Goal: Task Accomplishment & Management: Manage account settings

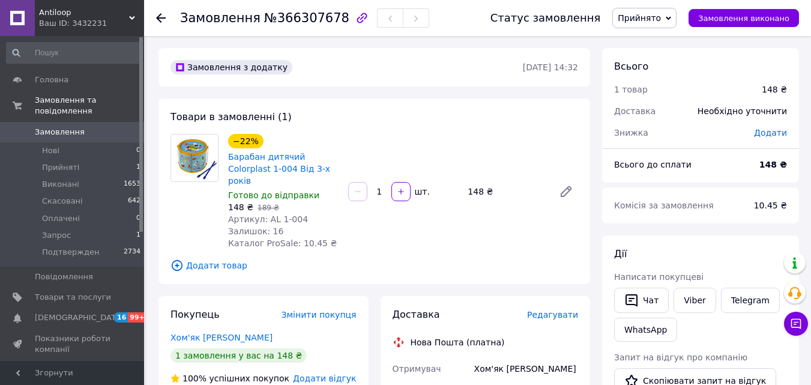
scroll to position [62, 0]
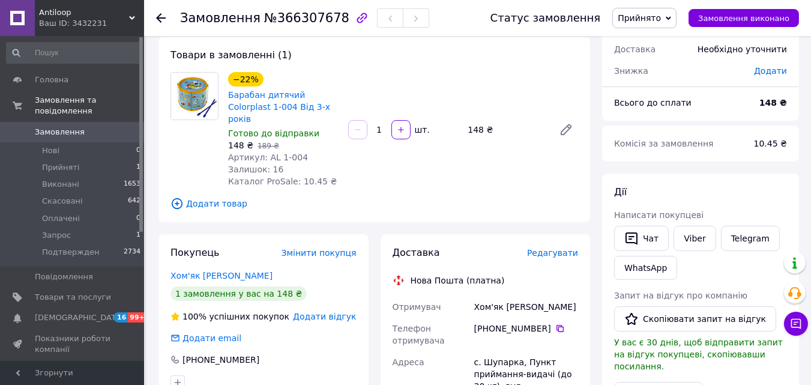
click at [751, 179] on div "Дії Написати покупцеві   Чат Viber Telegram WhatsApp Запит на відгук про компан…" at bounding box center [700, 343] width 197 height 340
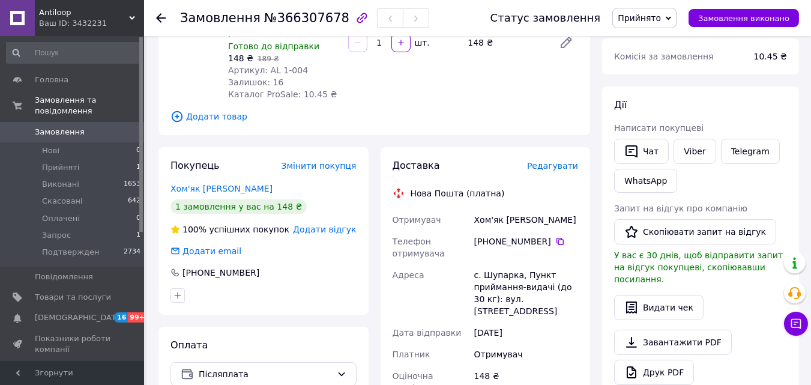
scroll to position [161, 0]
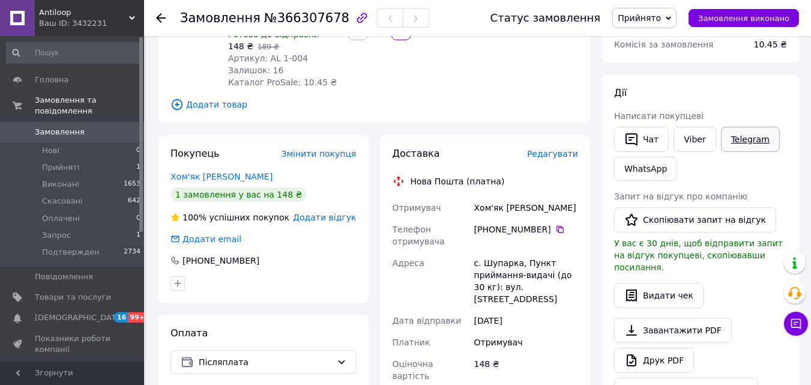
click at [735, 146] on link "Telegram" at bounding box center [750, 139] width 59 height 25
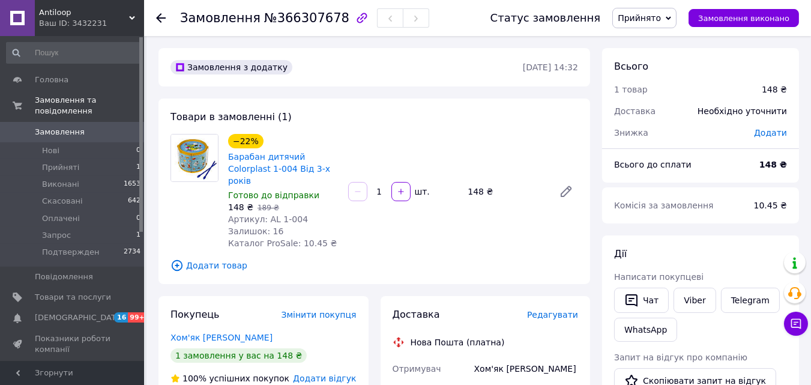
click at [743, 166] on div "Всього до сплати" at bounding box center [679, 164] width 145 height 26
click at [747, 194] on div "Комісія за замовлення" at bounding box center [677, 205] width 140 height 26
click at [730, 163] on div "Всього до сплати" at bounding box center [679, 164] width 145 height 26
click at [733, 181] on div "Всього до сплати 148 ₴" at bounding box center [700, 170] width 197 height 24
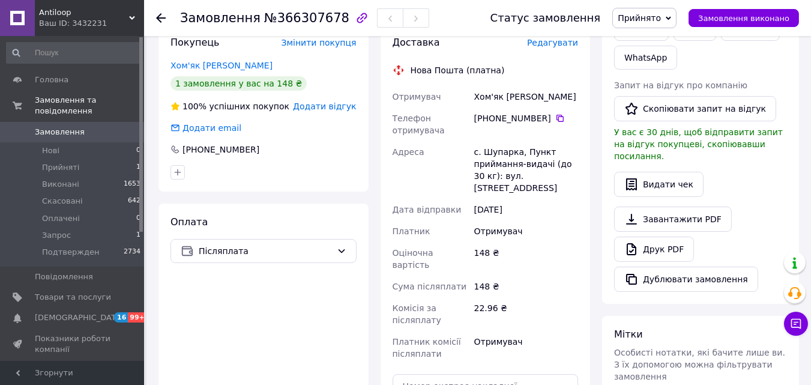
click at [777, 175] on div "Видати чек" at bounding box center [700, 184] width 173 height 25
click at [752, 236] on div "Друк PDF" at bounding box center [700, 248] width 173 height 25
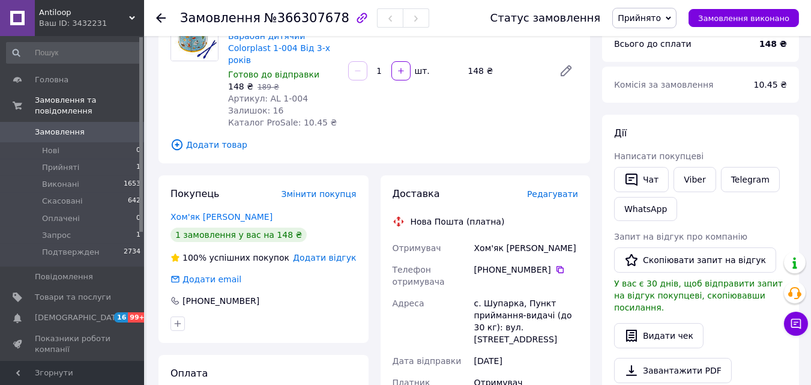
scroll to position [0, 0]
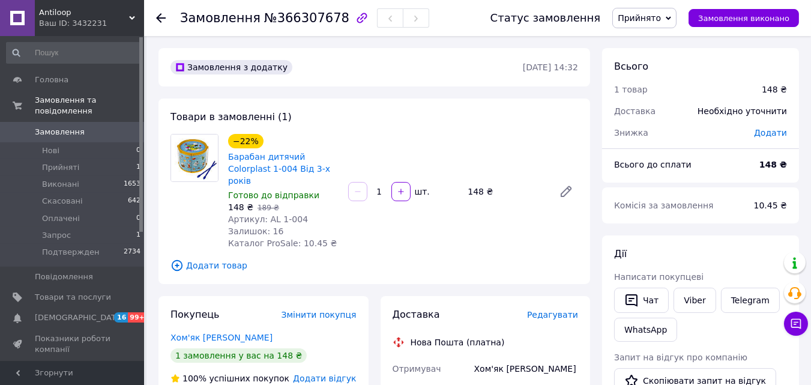
click at [159, 224] on div "Товари в замовленні (1) −22% Барабан дитячий Colorplast 1-004 Від 3-х років Гот…" at bounding box center [374, 190] width 432 height 185
click at [88, 127] on span "Замовлення" at bounding box center [73, 132] width 76 height 11
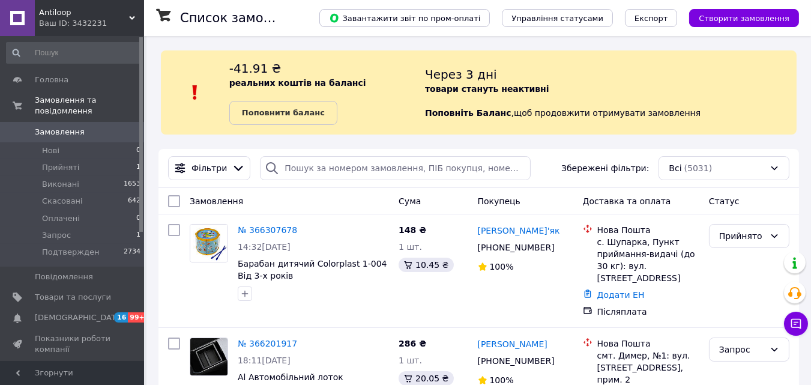
click at [75, 20] on div "Ваш ID: 3432231" at bounding box center [91, 23] width 105 height 11
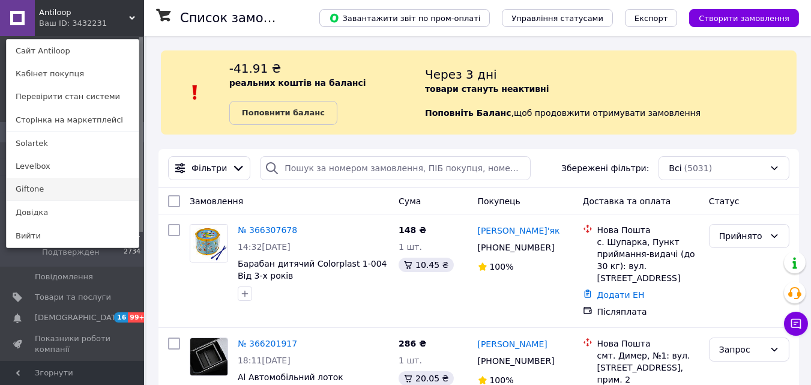
click at [50, 185] on link "Giftone" at bounding box center [73, 189] width 132 height 23
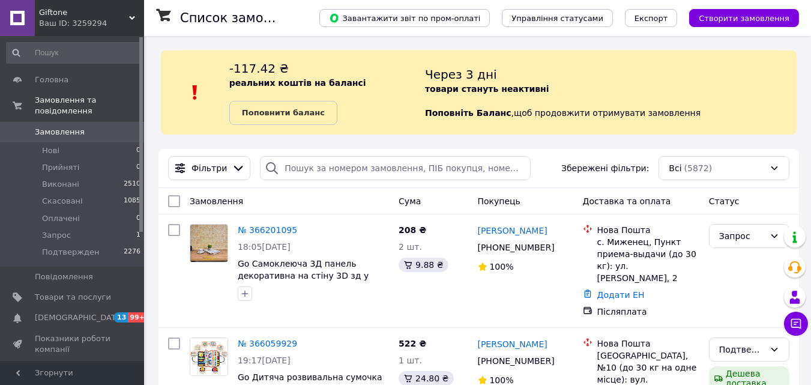
scroll to position [110, 0]
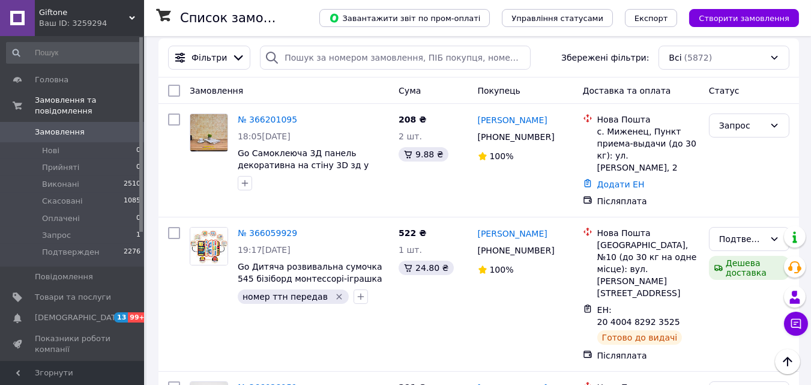
click at [52, 8] on span "Giftone" at bounding box center [84, 12] width 90 height 11
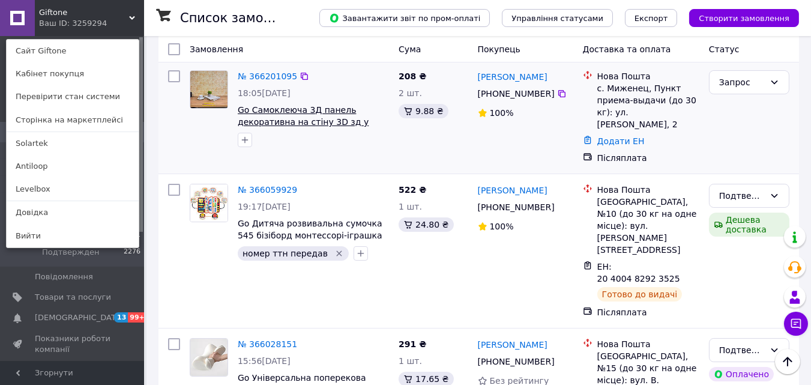
scroll to position [0, 0]
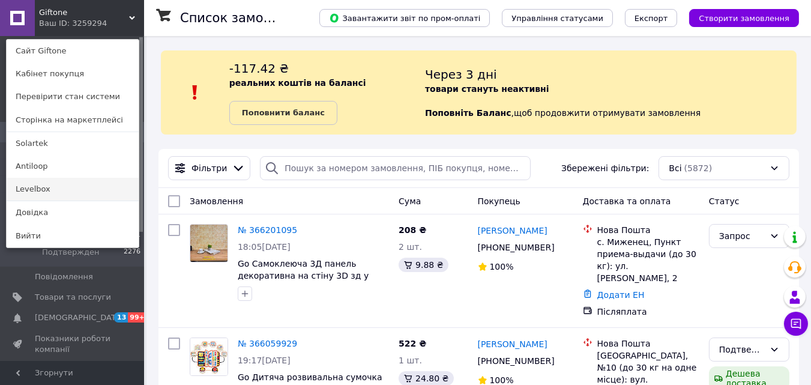
click at [47, 187] on link "Levelbox" at bounding box center [73, 189] width 132 height 23
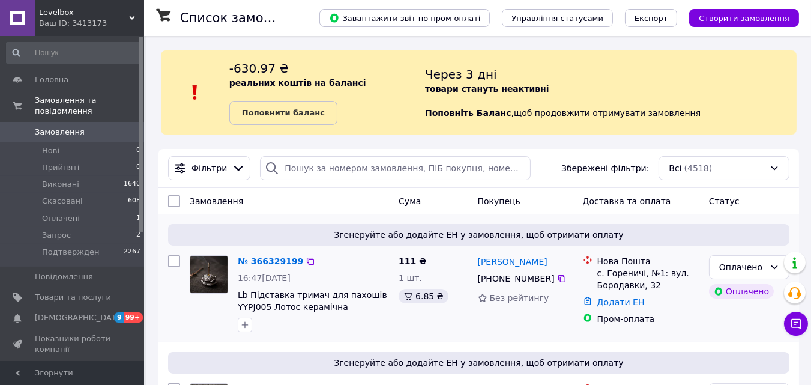
scroll to position [125, 0]
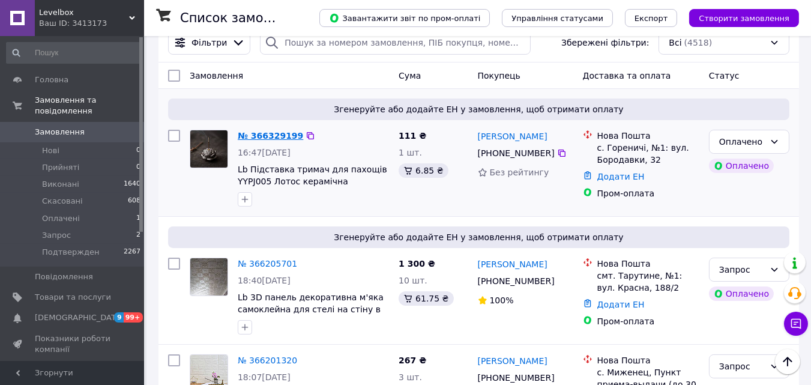
click at [263, 131] on link "№ 366329199" at bounding box center [270, 136] width 65 height 10
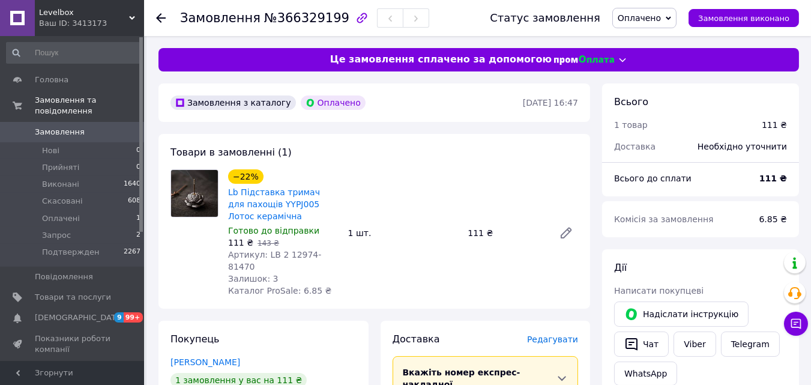
click at [661, 19] on span "Оплачено" at bounding box center [639, 18] width 43 height 10
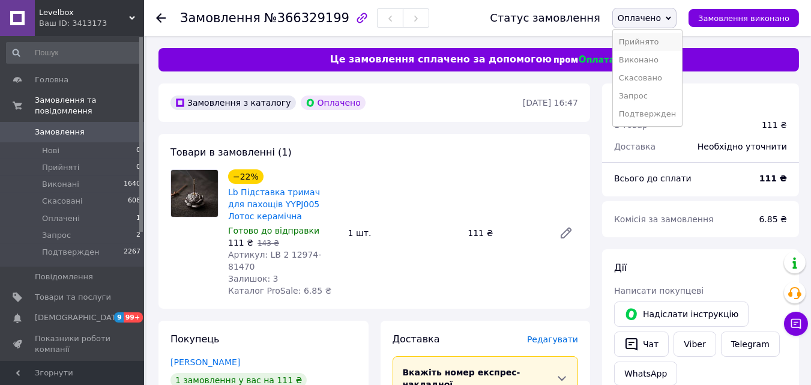
click at [658, 41] on li "Прийнято" at bounding box center [647, 42] width 69 height 18
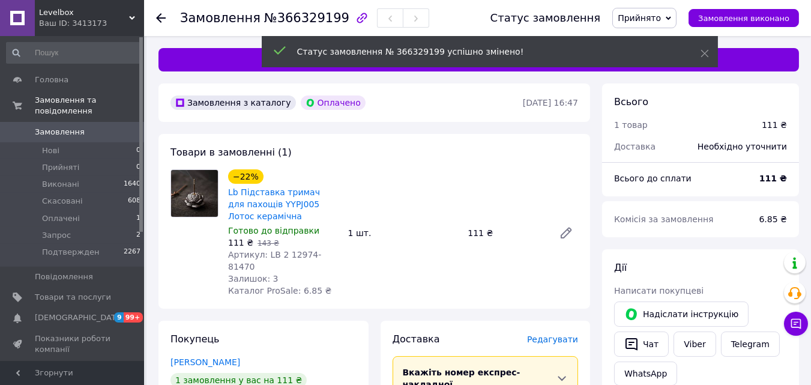
click at [62, 127] on span "Замовлення" at bounding box center [60, 132] width 50 height 11
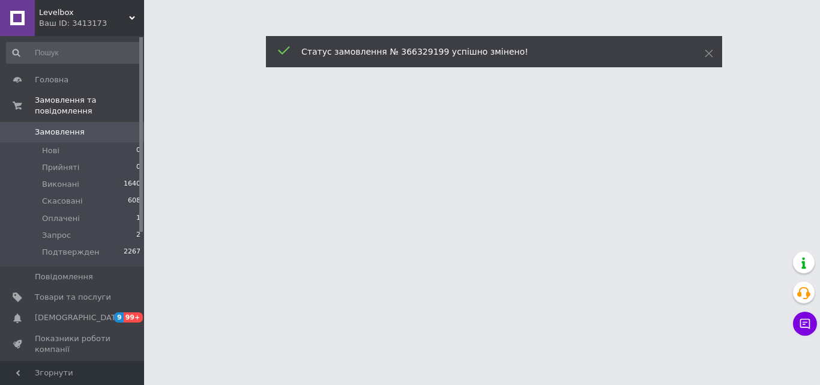
click at [55, 8] on span "Levelbox" at bounding box center [84, 12] width 90 height 11
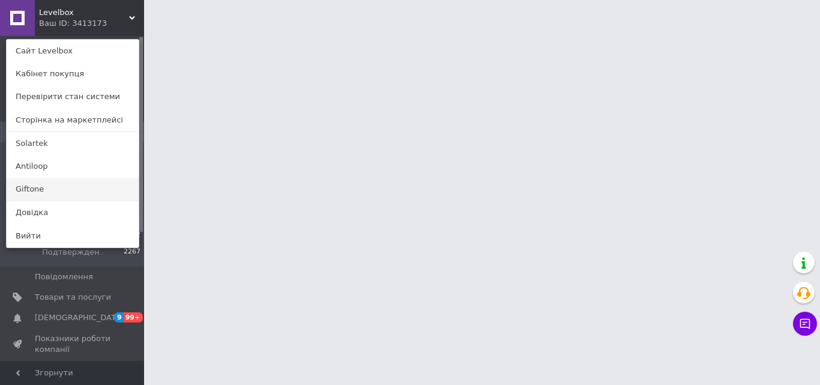
click at [31, 192] on link "Giftone" at bounding box center [73, 189] width 132 height 23
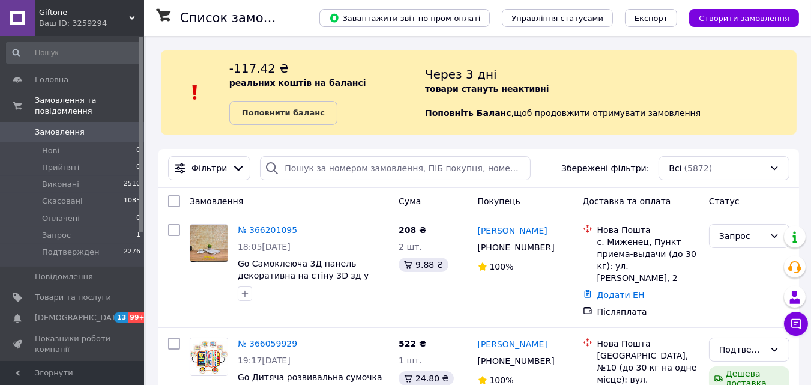
click at [268, 230] on link "№ 366201095" at bounding box center [267, 230] width 59 height 10
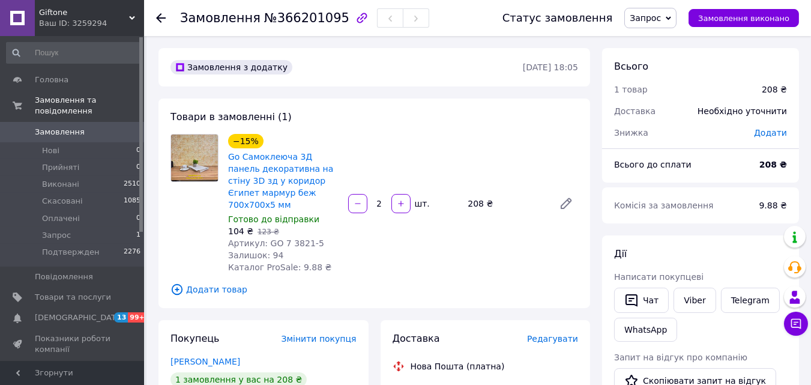
click at [653, 25] on span "Запрос" at bounding box center [650, 18] width 52 height 20
click at [651, 111] on li "Подтвержден" at bounding box center [659, 114] width 69 height 18
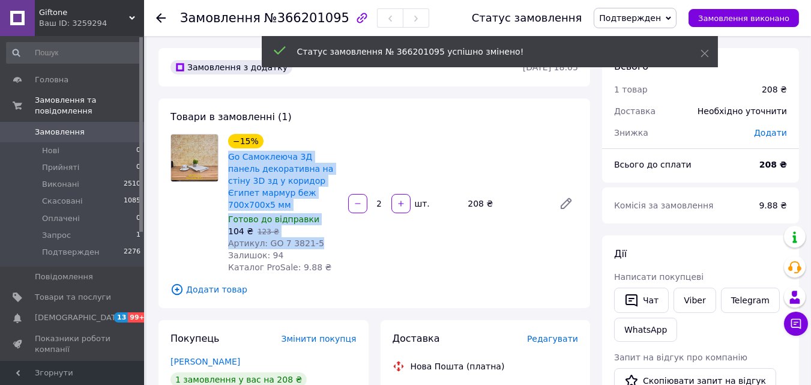
drag, startPoint x: 317, startPoint y: 232, endPoint x: 227, endPoint y: 157, distance: 117.2
click at [227, 157] on div "−15% Go Самоклеюча 3Д панель декоративна на стіну 3D зд у коридор Єгипет мармур…" at bounding box center [283, 203] width 120 height 144
copy div "Go Самоклеюча 3Д панель декоративна на стіну 3D зд у коридор Єгипет мармур беж …"
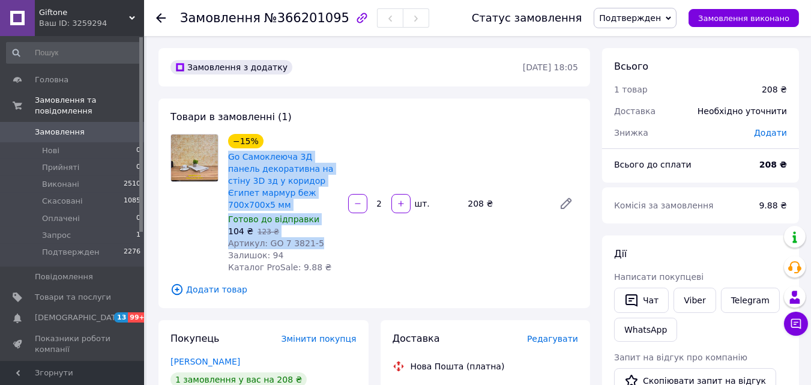
click at [232, 226] on span "104 ₴" at bounding box center [240, 231] width 25 height 10
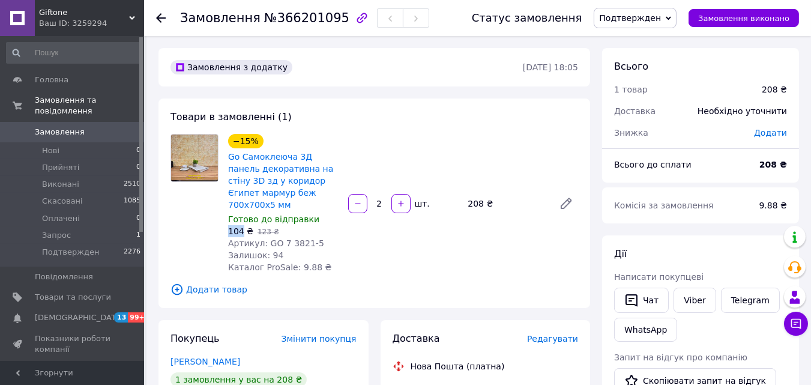
click at [232, 226] on span "104 ₴" at bounding box center [240, 231] width 25 height 10
copy div "104 ₴   123 ₴"
click at [232, 226] on span "104 ₴" at bounding box center [240, 231] width 25 height 10
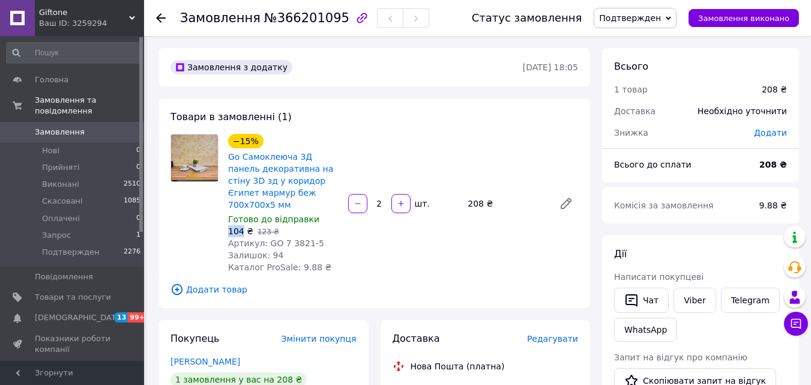
copy span "104"
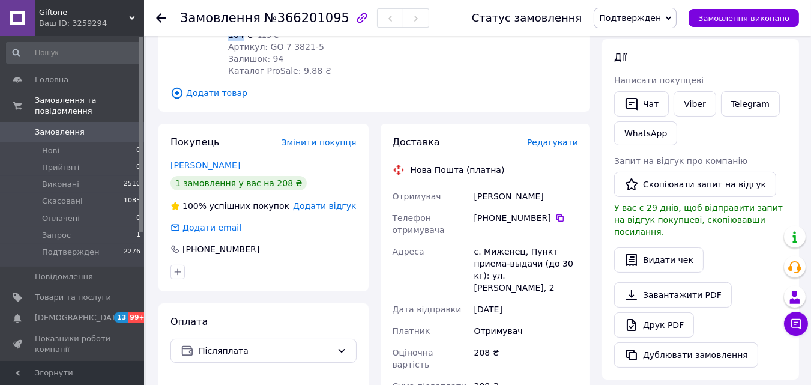
scroll to position [197, 0]
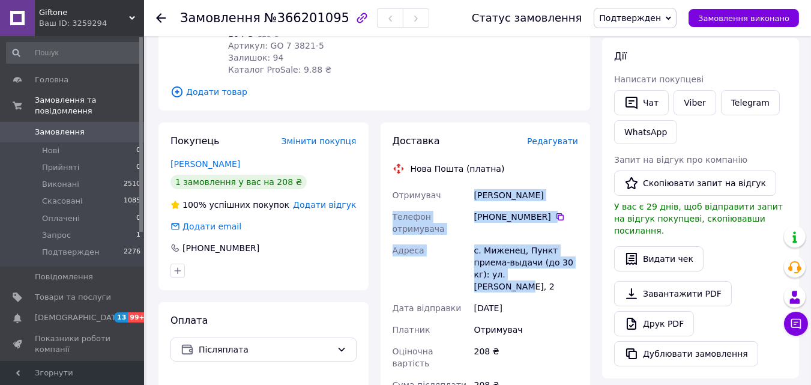
drag, startPoint x: 472, startPoint y: 183, endPoint x: 538, endPoint y: 266, distance: 105.9
click at [538, 266] on div "Отримувач Гавран Маряна Телефон отримувача +380 97 463 17 58   Адреса с. Мижене…" at bounding box center [485, 323] width 191 height 278
copy div "Гавран Маряна Телефон отримувача +380 97 463 17 58   Адреса с. Миженец, Пункт п…"
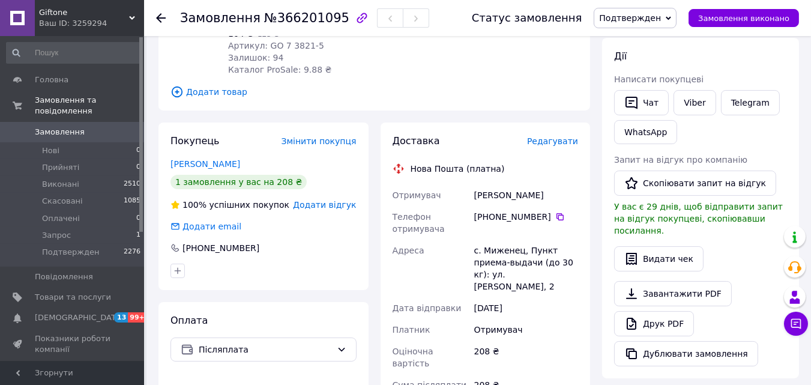
click at [289, 19] on span "№366201095" at bounding box center [306, 18] width 85 height 14
copy span "366201095"
click at [289, 19] on span "№366201095" at bounding box center [306, 18] width 85 height 14
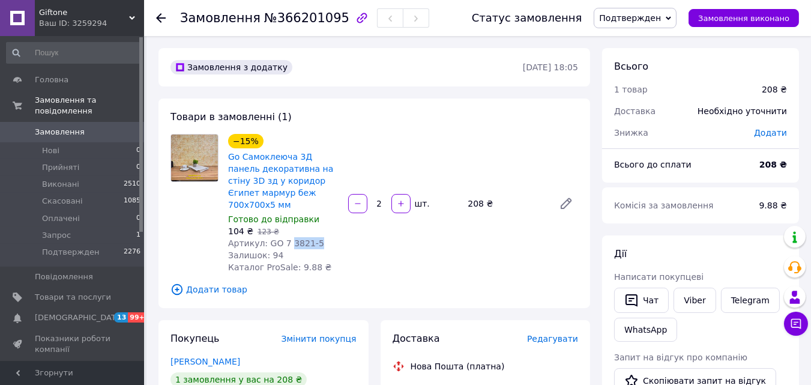
drag, startPoint x: 314, startPoint y: 234, endPoint x: 285, endPoint y: 234, distance: 29.4
click at [285, 237] on div "Артикул: GO 7 3821-5" at bounding box center [283, 243] width 110 height 12
copy span "3821-5"
click at [416, 239] on div "−15% Go Самоклеюча 3Д панель декоративна на стіну 3D зд у коридор Єгипет мармур…" at bounding box center [402, 203] width 359 height 144
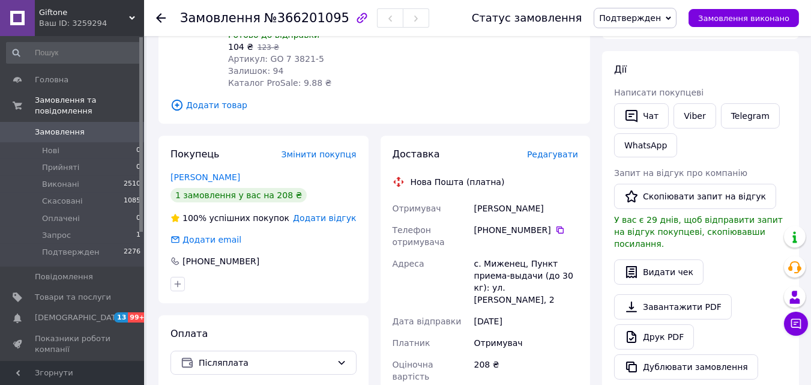
scroll to position [184, 0]
click at [102, 127] on span "Замовлення" at bounding box center [73, 132] width 76 height 11
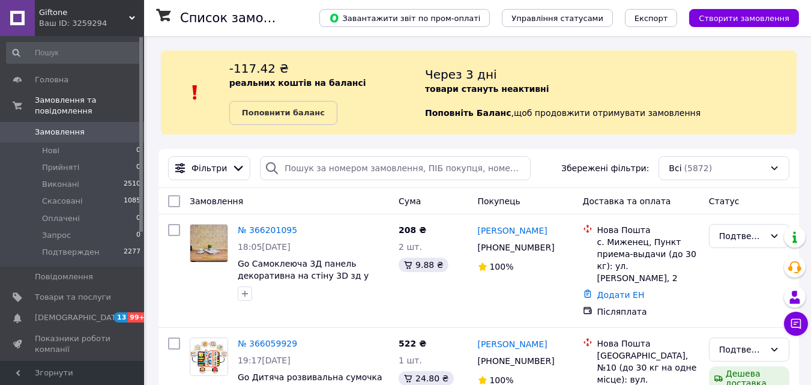
click at [61, 14] on span "Giftone" at bounding box center [84, 12] width 90 height 11
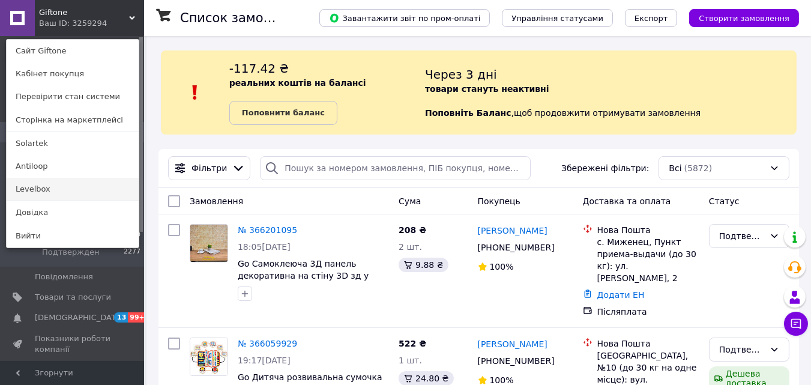
click at [39, 188] on link "Levelbox" at bounding box center [73, 189] width 132 height 23
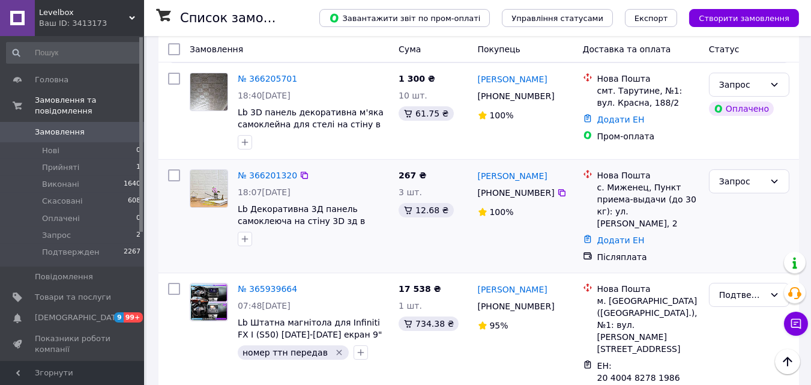
scroll to position [311, 0]
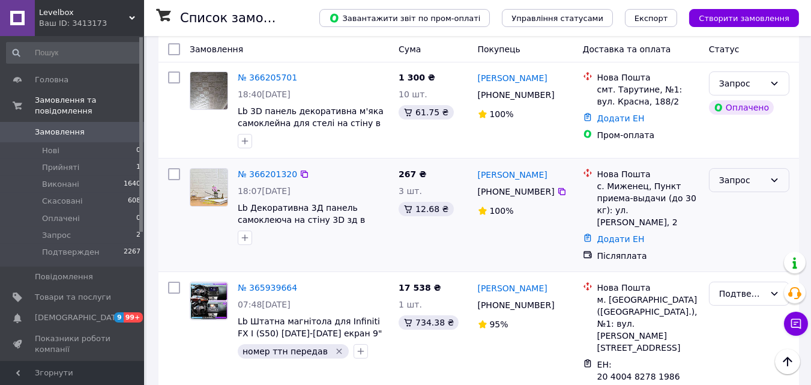
click at [722, 181] on div "Запрос" at bounding box center [742, 179] width 46 height 13
click at [735, 286] on li "Подтвержден" at bounding box center [748, 298] width 79 height 34
click at [301, 176] on icon at bounding box center [304, 173] width 7 height 7
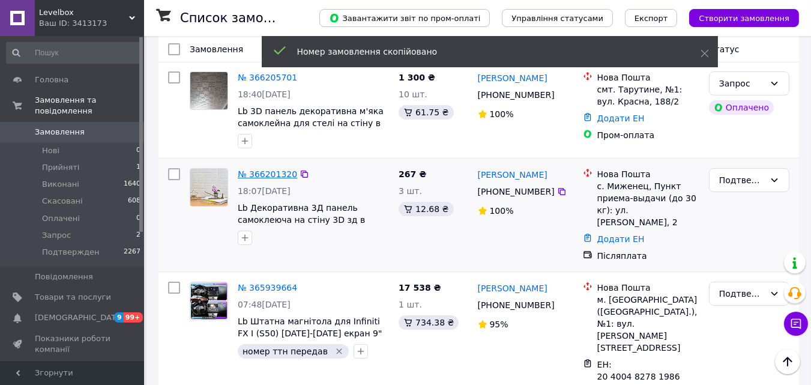
click at [255, 175] on link "№ 366201320" at bounding box center [267, 174] width 59 height 10
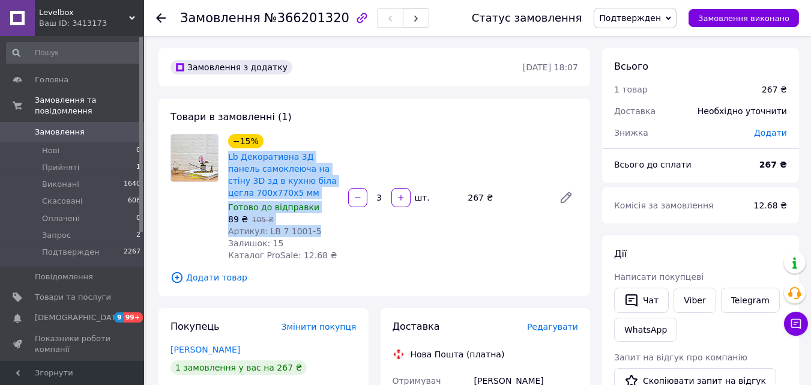
drag, startPoint x: 313, startPoint y: 234, endPoint x: 224, endPoint y: 157, distance: 117.4
click at [224, 157] on div "−15% Lb Декоративна 3Д панель самоклеюча на стіну 3D зд в кухню біла цегла 700x…" at bounding box center [283, 197] width 120 height 132
copy div "Lb Декоративна 3Д панель самоклеюча на стіну 3D зд в кухню біла цегла 700x770x5…"
click at [229, 215] on span "89 ₴" at bounding box center [238, 219] width 20 height 10
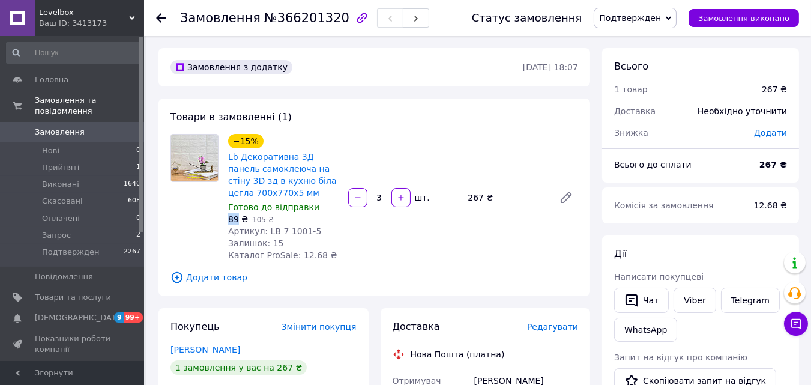
click at [229, 215] on span "89 ₴" at bounding box center [238, 219] width 20 height 10
copy span "89"
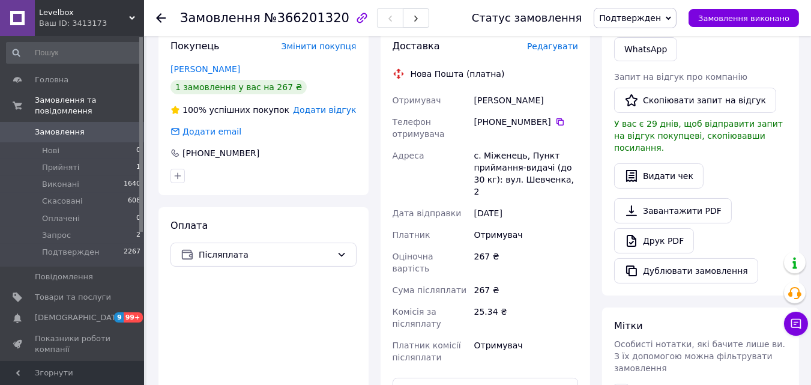
scroll to position [285, 0]
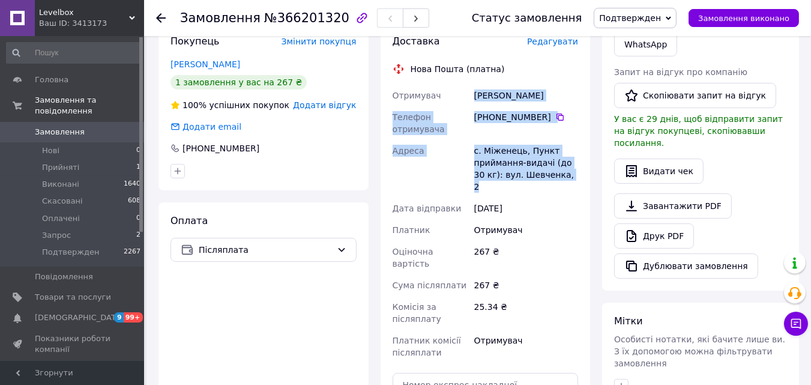
drag, startPoint x: 474, startPoint y: 95, endPoint x: 560, endPoint y: 175, distance: 117.6
click at [560, 175] on div "Отримувач [PERSON_NAME] Телефон отримувача [PHONE_NUMBER]   [GEOGRAPHIC_DATA] с…" at bounding box center [485, 224] width 191 height 278
copy div "Гавран Маряна Телефон отримувача +380 97 463 17 58   Адреса с. Міженець, Пункт …"
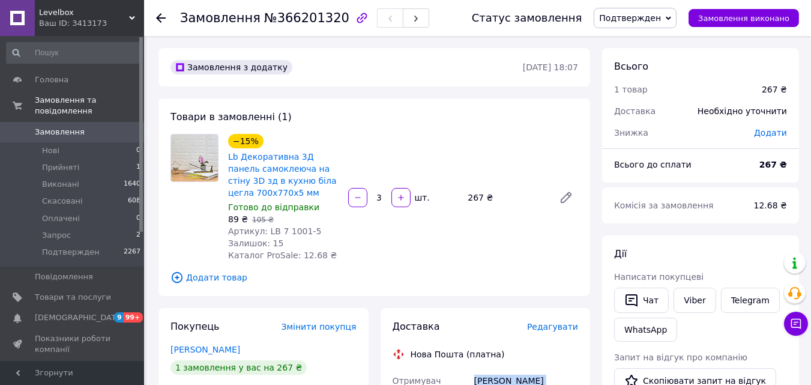
scroll to position [0, 0]
drag, startPoint x: 313, startPoint y: 231, endPoint x: 281, endPoint y: 231, distance: 32.4
click at [281, 231] on div "Артикул: LB 7 1001-5" at bounding box center [283, 231] width 110 height 12
copy span "1001-5"
click at [642, 326] on link "WhatsApp" at bounding box center [645, 329] width 63 height 24
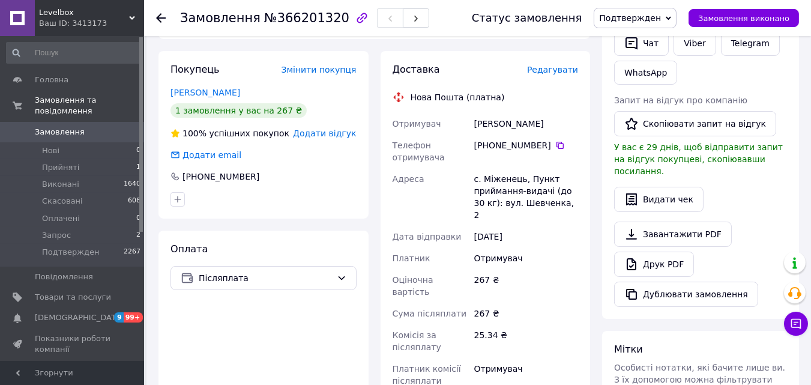
scroll to position [257, 0]
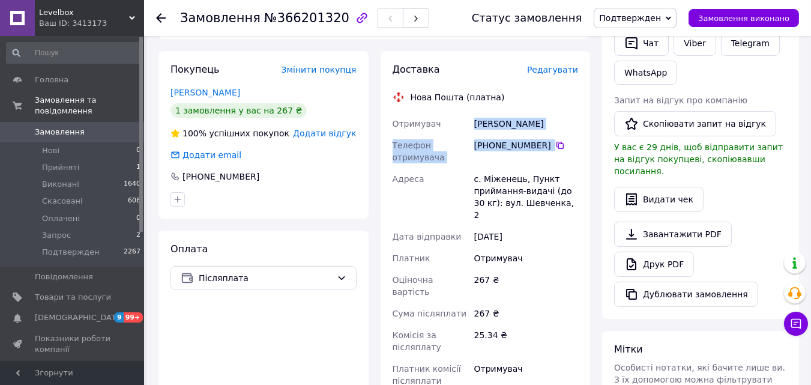
drag, startPoint x: 564, startPoint y: 146, endPoint x: 474, endPoint y: 126, distance: 92.2
click at [474, 126] on div "Отримувач [PERSON_NAME] Телефон отримувача [PHONE_NUMBER]   [GEOGRAPHIC_DATA] с…" at bounding box center [485, 252] width 191 height 278
copy div "[PERSON_NAME] Телефон отримувача [PHONE_NUMBER]"
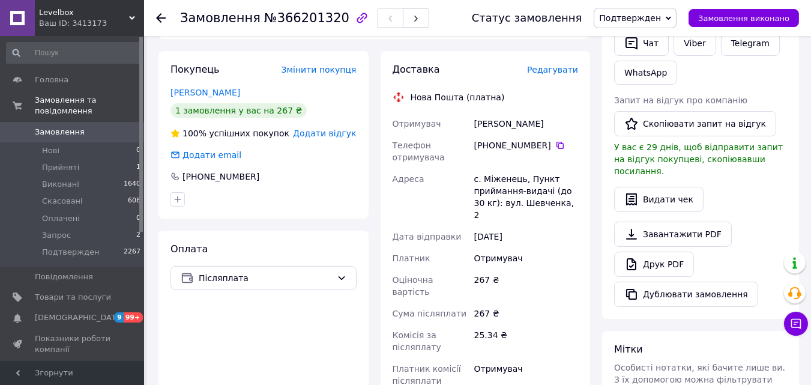
click at [756, 229] on div "Завантажити PDF   Друк PDF   Дублювати замовлення" at bounding box center [700, 263] width 173 height 85
click at [732, 205] on div "[PERSON_NAME] покупцеві   Чат Viber Telegram WhatsApp Запит на відгук про компа…" at bounding box center [700, 148] width 173 height 316
click at [756, 221] on div "Завантажити PDF   Друк PDF   Дублювати замовлення" at bounding box center [700, 263] width 173 height 85
click at [751, 221] on div "Завантажити PDF   Друк PDF   Дублювати замовлення" at bounding box center [700, 263] width 173 height 85
drag, startPoint x: 555, startPoint y: 200, endPoint x: 471, endPoint y: 178, distance: 87.5
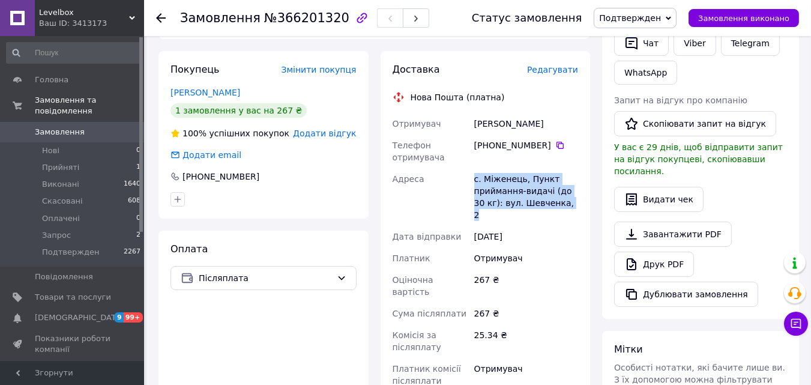
click at [471, 178] on div "Отримувач [PERSON_NAME] Телефон отримувача [PHONE_NUMBER]   [GEOGRAPHIC_DATA] с…" at bounding box center [485, 252] width 191 height 278
copy div "Адреса с. Міженець, Пункт приймання-видачі (до 30 кг): вул. Шевченка, 2"
click at [754, 187] on div "Видати чек" at bounding box center [700, 199] width 173 height 25
click at [765, 196] on div "Видати чек" at bounding box center [700, 199] width 173 height 25
click at [756, 199] on div "Дії Написати покупцеві   Чат Viber Telegram WhatsApp Запит на відгук про компан…" at bounding box center [700, 148] width 173 height 316
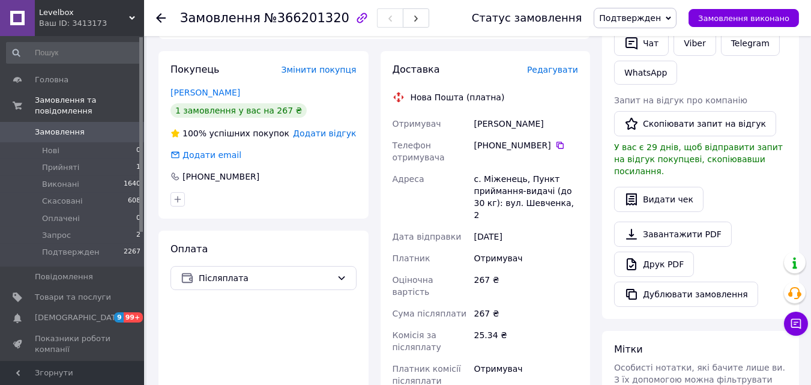
click at [743, 225] on div "Завантажити PDF   Друк PDF   Дублювати замовлення" at bounding box center [700, 263] width 173 height 85
click at [767, 221] on div "Завантажити PDF   Друк PDF   Дублювати замовлення" at bounding box center [700, 263] width 173 height 85
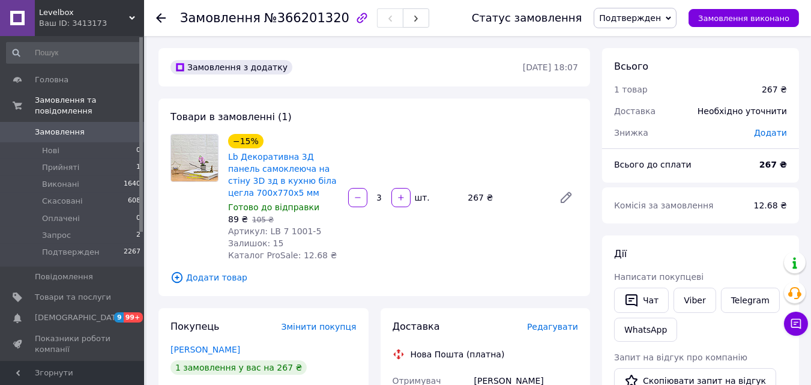
scroll to position [191, 0]
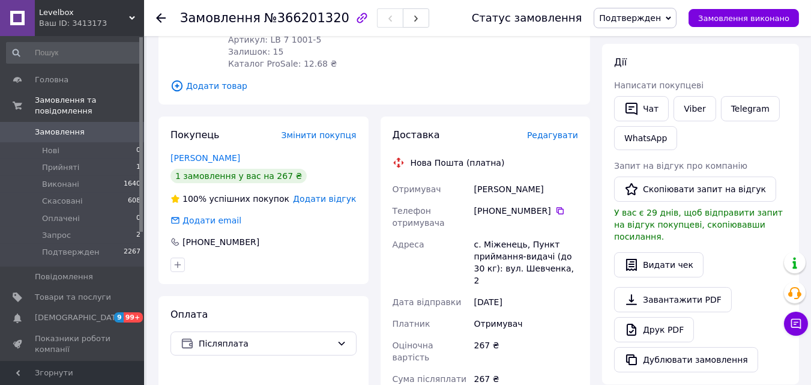
click at [74, 127] on span "Замовлення" at bounding box center [60, 132] width 50 height 11
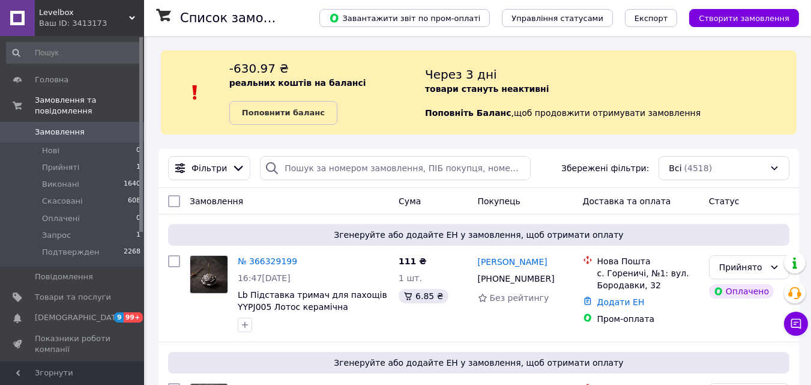
click at [95, 14] on span "Levelbox" at bounding box center [84, 12] width 90 height 11
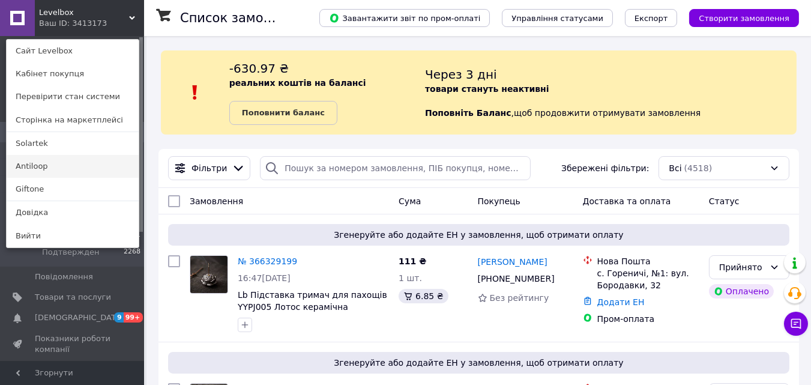
click at [47, 167] on link "Antiloop" at bounding box center [73, 166] width 132 height 23
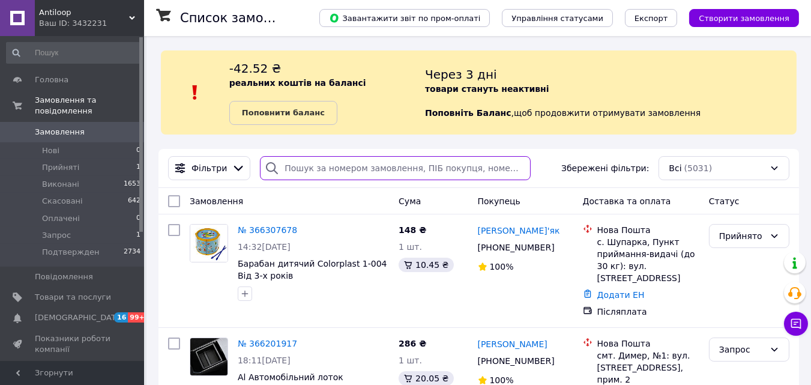
click at [307, 169] on input "search" at bounding box center [395, 168] width 271 height 24
paste input "366307678"
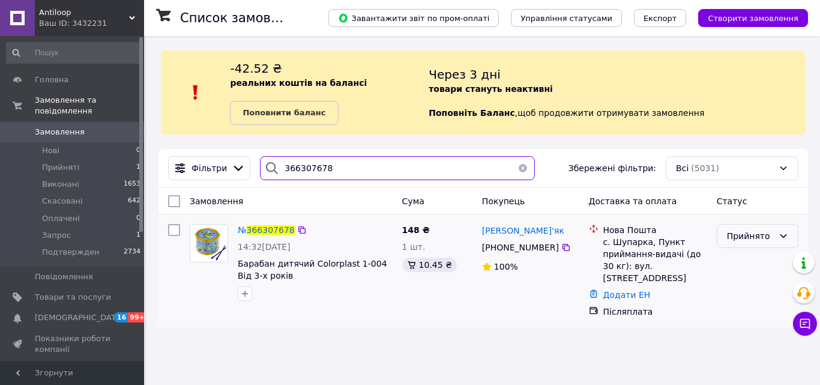
type input "366307678"
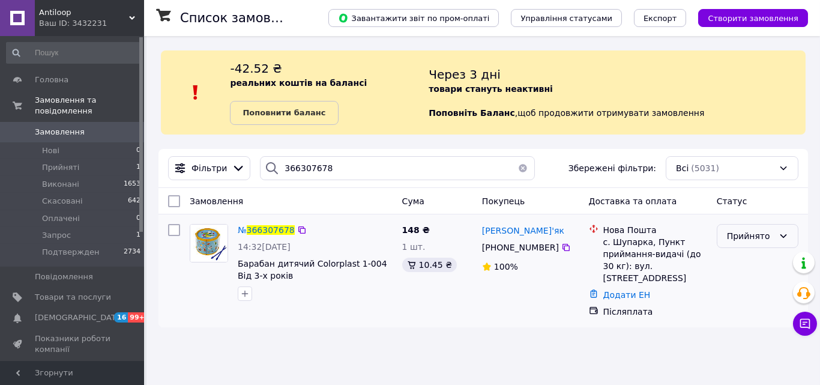
click at [739, 233] on div "Прийнято" at bounding box center [750, 235] width 47 height 13
click at [751, 324] on li "Запрос" at bounding box center [757, 327] width 80 height 22
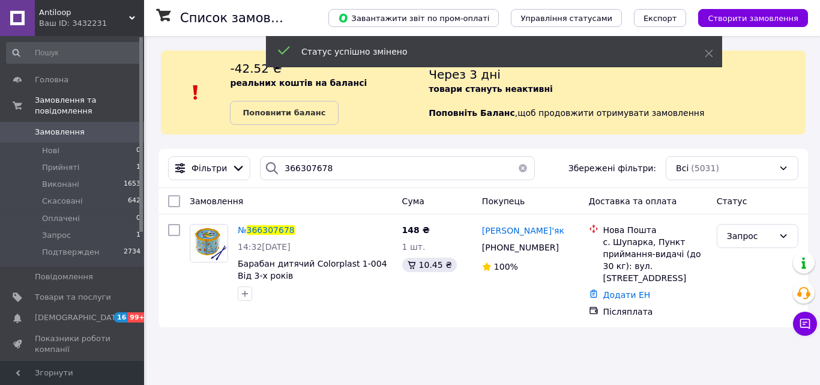
click at [58, 15] on span "Antiloop" at bounding box center [84, 12] width 90 height 11
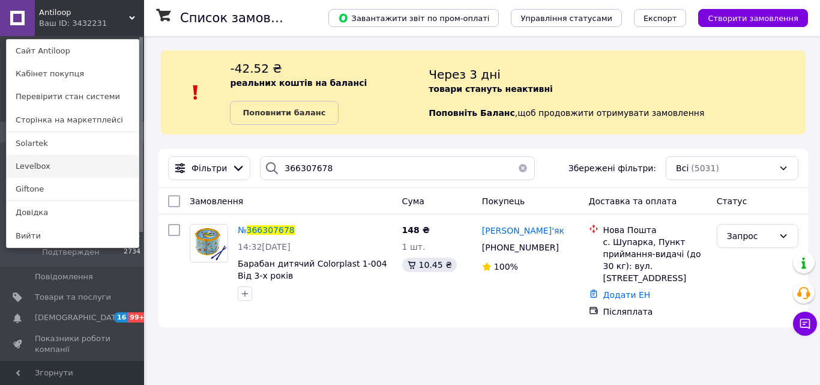
click at [44, 170] on link "Levelbox" at bounding box center [73, 166] width 132 height 23
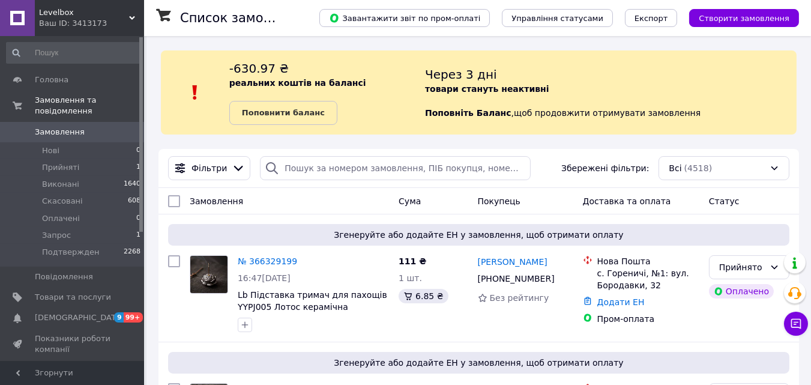
click at [759, 121] on div "Через 3 дні товари стануть неактивні Поповніть Баланс ,  щоб продовжити отримув…" at bounding box center [610, 92] width 371 height 65
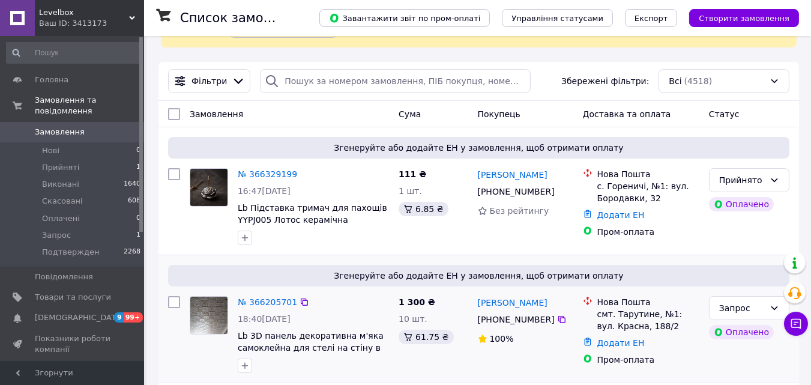
scroll to position [88, 0]
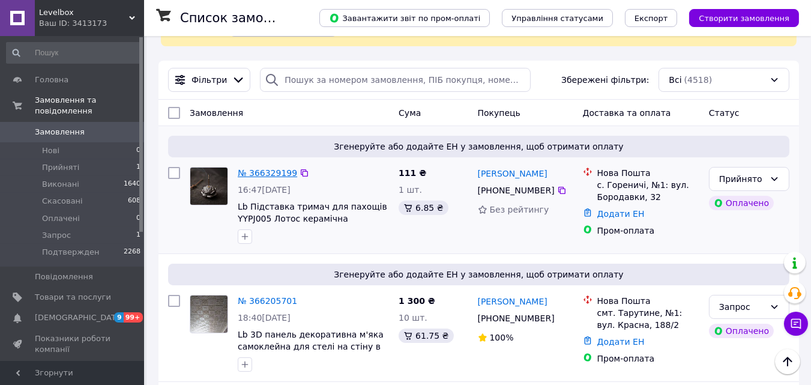
click at [253, 170] on link "№ 366329199" at bounding box center [267, 173] width 59 height 10
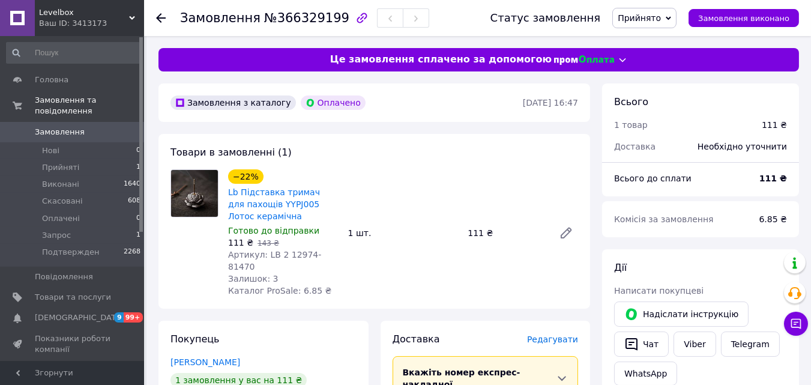
click at [286, 16] on span "№366329199" at bounding box center [306, 18] width 85 height 14
copy span "366329199"
click at [765, 235] on div "Комісія за замовлення 6.85 ₴" at bounding box center [700, 219] width 197 height 36
click at [749, 234] on div "Комісія за замовлення 6.85 ₴" at bounding box center [700, 219] width 197 height 36
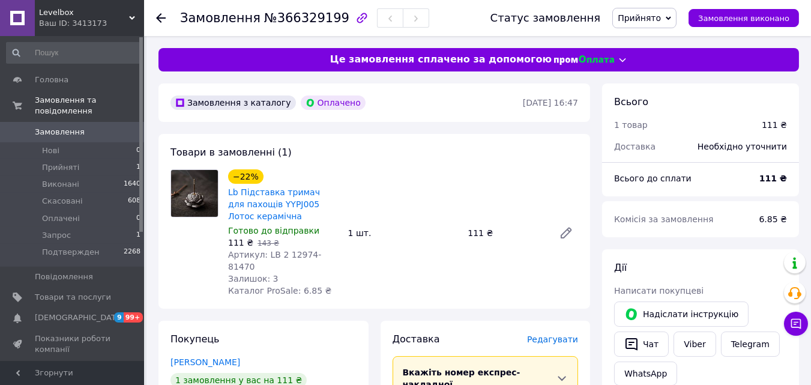
click at [484, 154] on div "Товари в замовленні (1) −22% Lb Підставка тримач для пахощів YYPJ005 Лотос кера…" at bounding box center [374, 221] width 432 height 175
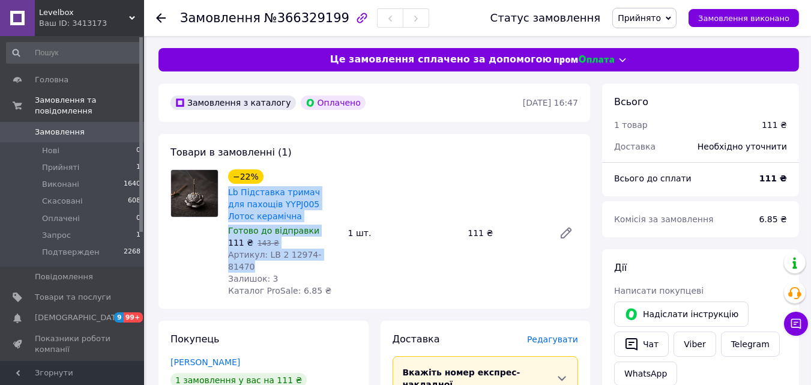
drag, startPoint x: 334, startPoint y: 257, endPoint x: 226, endPoint y: 193, distance: 126.5
click at [226, 193] on div "−22% Lb Підставка тримач для пахощів YYPJ005 Лотос керамічна Готово до відправк…" at bounding box center [283, 233] width 120 height 132
copy div "Lb Підставка тримач для пахощів YYPJ005 Лотос керамічна Готово до відправки 111…"
click at [257, 190] on link "Lb Підставка тримач для пахощів YYPJ005 Лотос керамічна" at bounding box center [274, 204] width 92 height 34
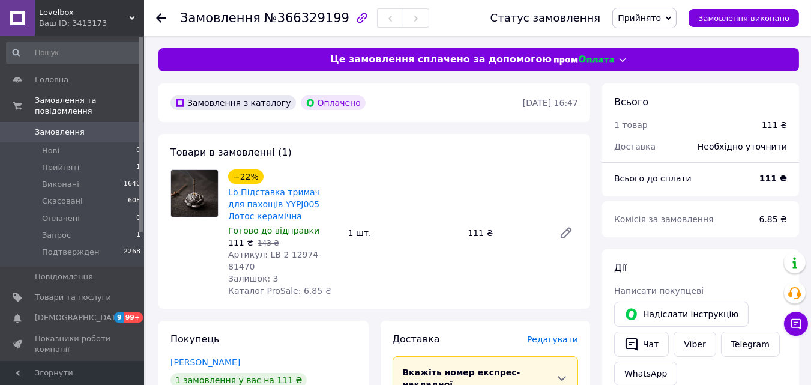
click at [745, 229] on div "Комісія за замовлення" at bounding box center [679, 219] width 145 height 26
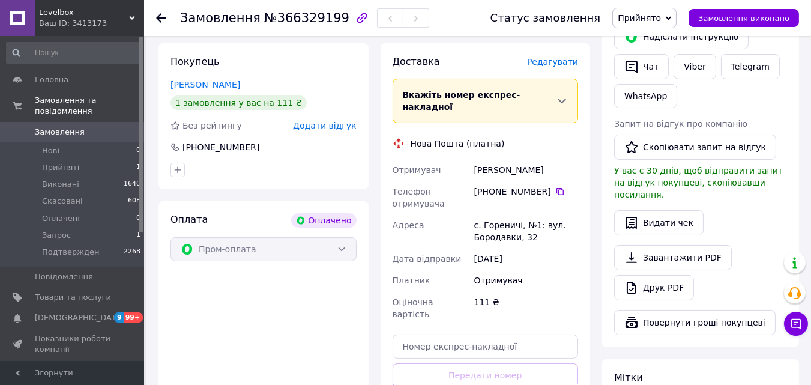
scroll to position [279, 0]
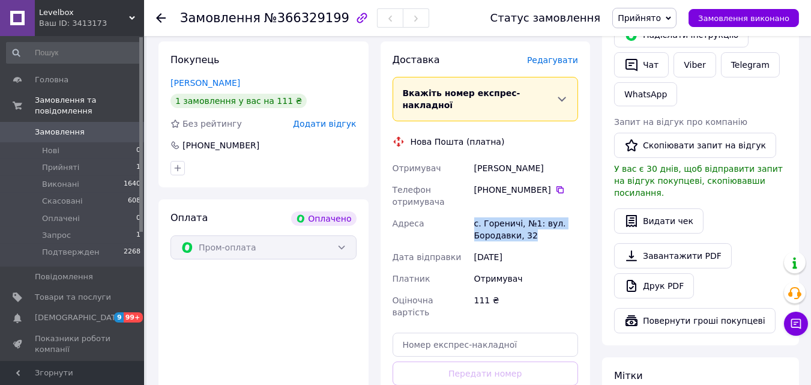
drag, startPoint x: 533, startPoint y: 208, endPoint x: 459, endPoint y: 200, distance: 74.3
click at [459, 200] on div "Отримувач Грабовенко Даніель Телефон отримувача +380 67 735 34 34   Адреса с. Г…" at bounding box center [485, 240] width 191 height 166
copy div "Адреса с. Гореничі, №1: вул. Бородавки, 32"
click at [750, 226] on div "Дії Написати покупцеві   Надіслати інструкцію   Чат Viber Telegram WhatsApp Зап…" at bounding box center [700, 157] width 173 height 351
click at [751, 215] on div "Видати чек" at bounding box center [700, 220] width 173 height 25
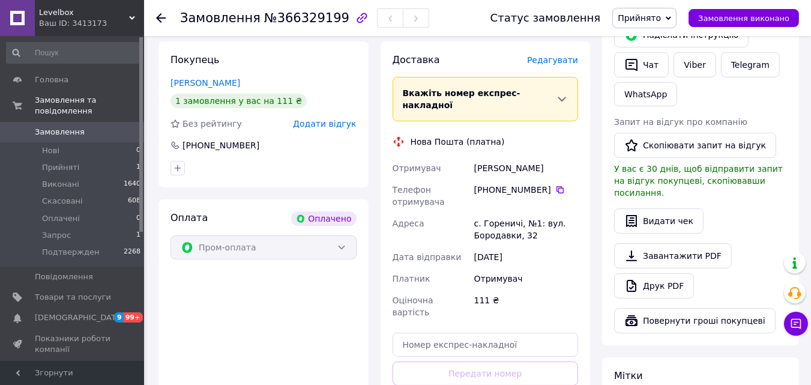
click at [763, 224] on div "Дії Написати покупцеві   Надіслати інструкцію   Чат Viber Telegram WhatsApp Зап…" at bounding box center [700, 157] width 173 height 351
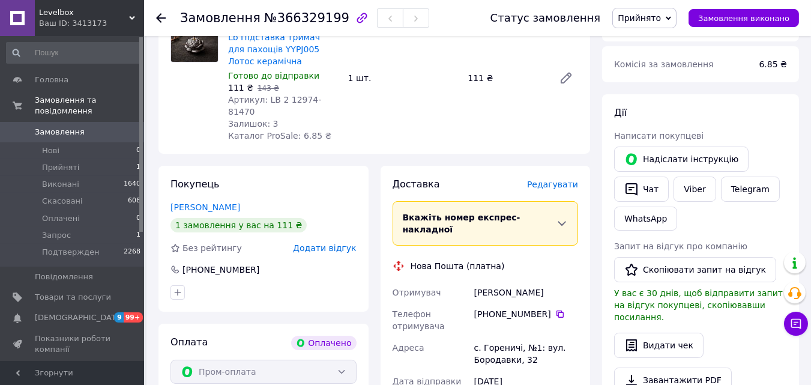
scroll to position [154, 0]
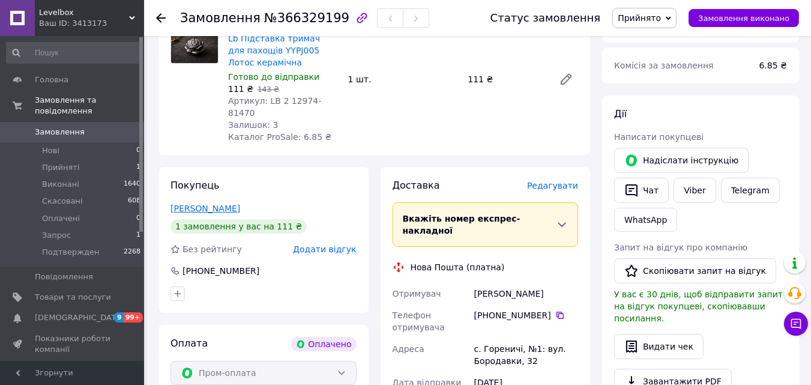
click at [211, 203] on link "Грабовенко Даніель" at bounding box center [205, 208] width 70 height 10
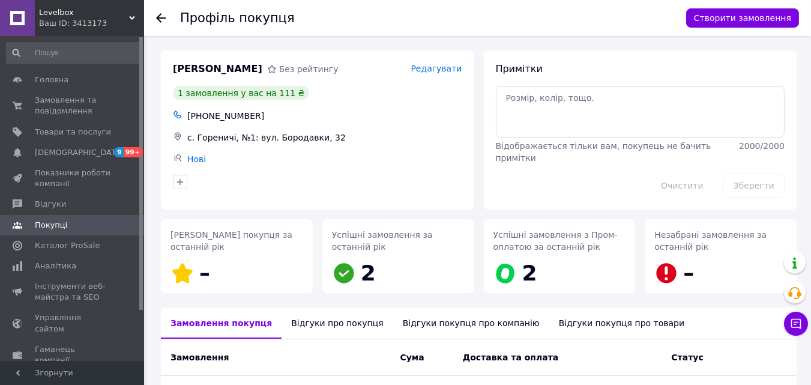
scroll to position [124, 0]
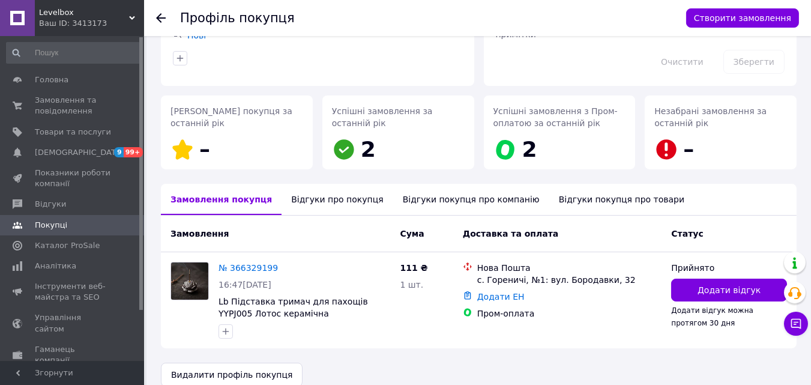
click at [317, 193] on div "Відгуки про покупця" at bounding box center [336, 199] width 111 height 31
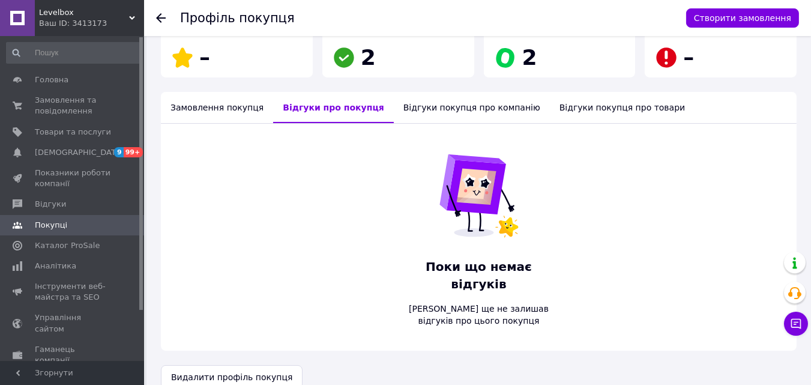
scroll to position [0, 0]
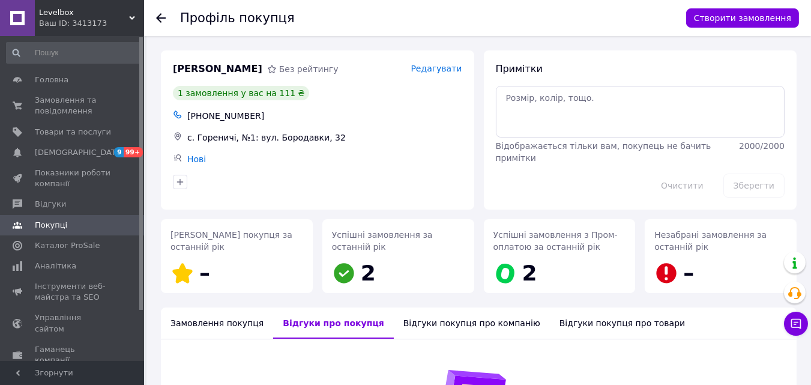
click at [160, 19] on icon at bounding box center [161, 18] width 10 height 10
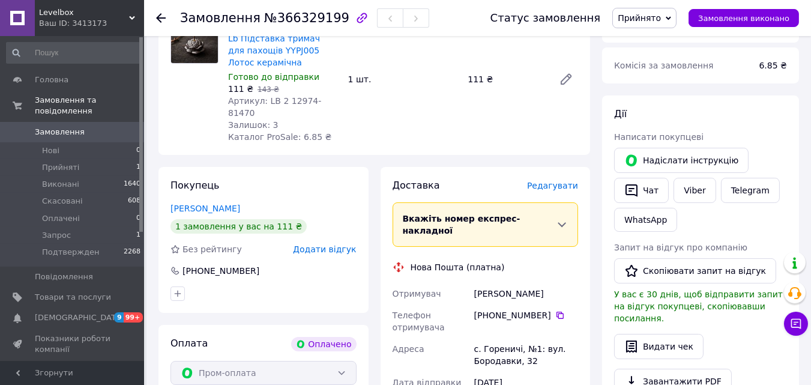
click at [591, 218] on div "Доставка Редагувати Вкажіть номер експрес-накладної Обов'язково введіть номер е…" at bounding box center [485, 371] width 222 height 409
click at [642, 216] on link "WhatsApp" at bounding box center [645, 220] width 63 height 24
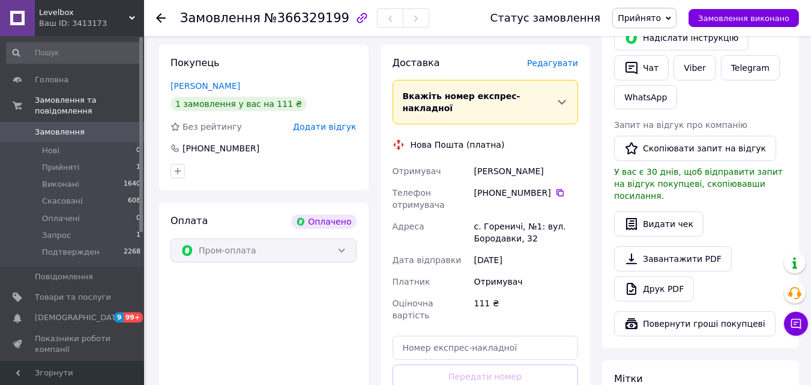
scroll to position [299, 0]
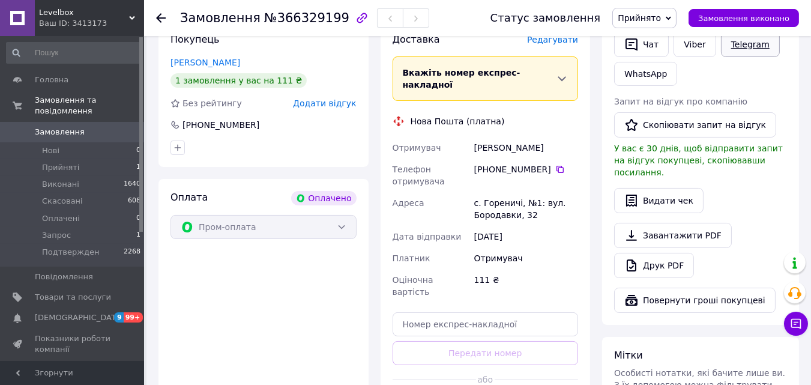
click at [735, 53] on link "Telegram" at bounding box center [750, 44] width 59 height 25
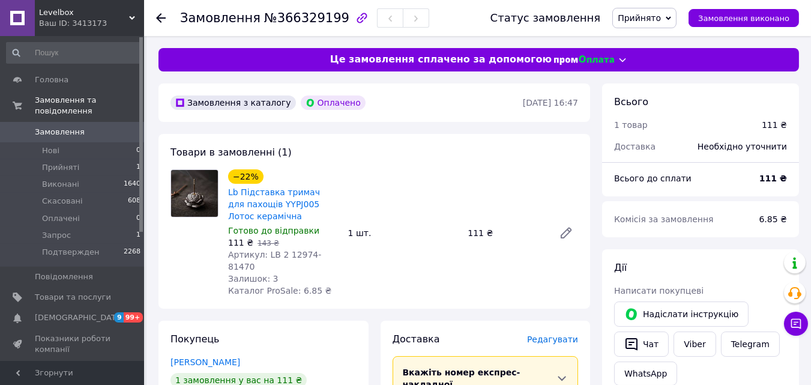
click at [752, 206] on div "Комісія за замовлення" at bounding box center [679, 219] width 145 height 26
click at [720, 181] on div "Всього до сплати" at bounding box center [679, 178] width 145 height 26
click at [743, 188] on div "Всього до сплати" at bounding box center [679, 178] width 145 height 26
click at [733, 160] on div "Всього 1 товар 111 ₴ Доставка Необхідно уточнити Всього до сплати 111 ₴" at bounding box center [700, 139] width 197 height 113
click at [724, 201] on div "Комісія за замовлення 6.85 ₴" at bounding box center [700, 219] width 197 height 36
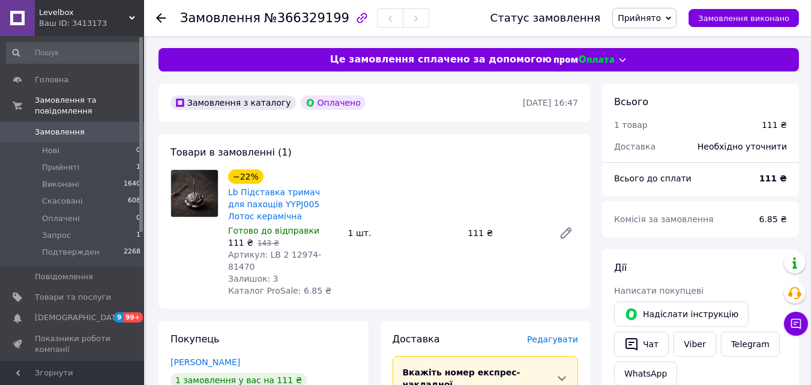
click at [736, 201] on div "Комісія за замовлення 6.85 ₴" at bounding box center [700, 219] width 197 height 36
click at [751, 197] on div "Всього 1 товар 111 ₴ Доставка Необхідно уточнити Всього до сплати 111 ₴ Комісія…" at bounding box center [700, 160] width 197 height 154
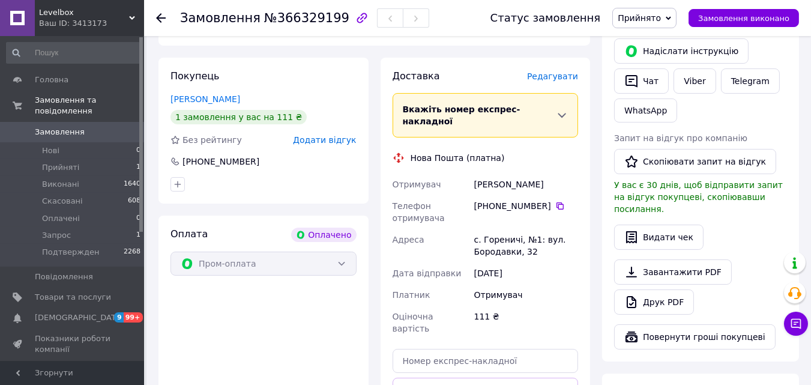
click at [735, 208] on div "[PERSON_NAME] покупцеві   [PERSON_NAME] інструкцію   Чат Viber Telegram WhatsAp…" at bounding box center [700, 173] width 173 height 351
click at [731, 227] on div "Видати чек" at bounding box center [700, 236] width 173 height 25
click at [790, 227] on div "[PERSON_NAME] покупцеві   [PERSON_NAME] інструкцію   Чат Viber Telegram WhatsAp…" at bounding box center [700, 173] width 197 height 375
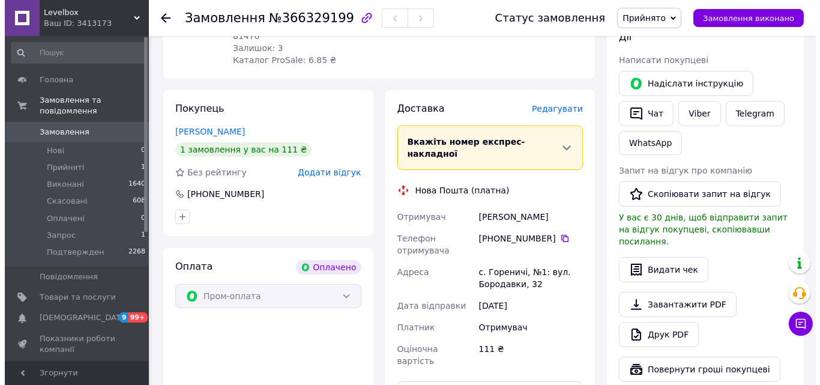
scroll to position [0, 0]
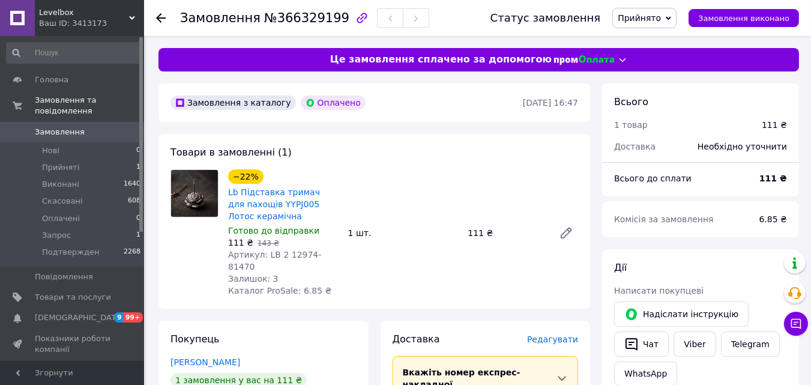
click at [84, 127] on span "Замовлення" at bounding box center [73, 132] width 76 height 11
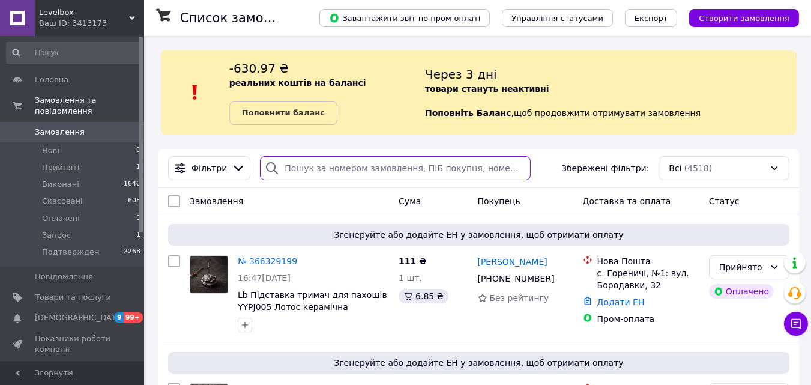
click at [307, 163] on input "search" at bounding box center [395, 168] width 271 height 24
paste input "366329199"
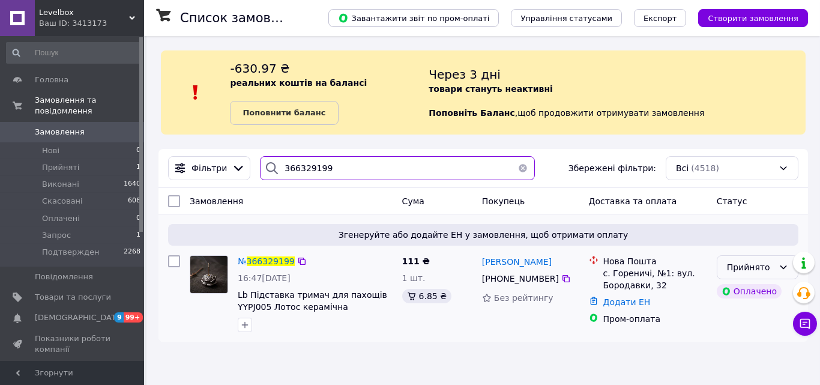
type input "366329199"
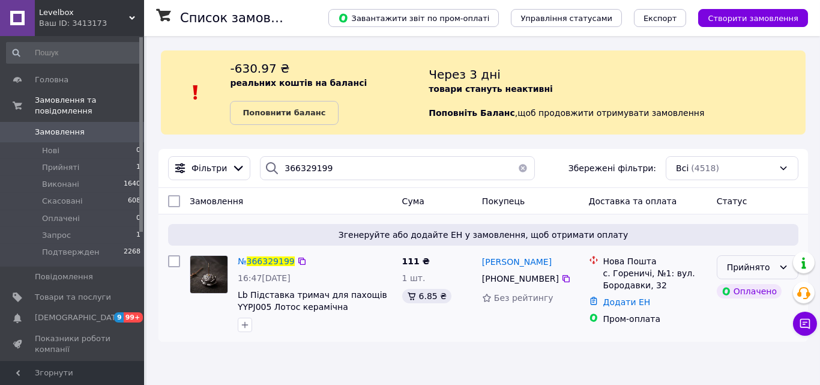
click at [742, 259] on div "Прийнято" at bounding box center [758, 267] width 82 height 24
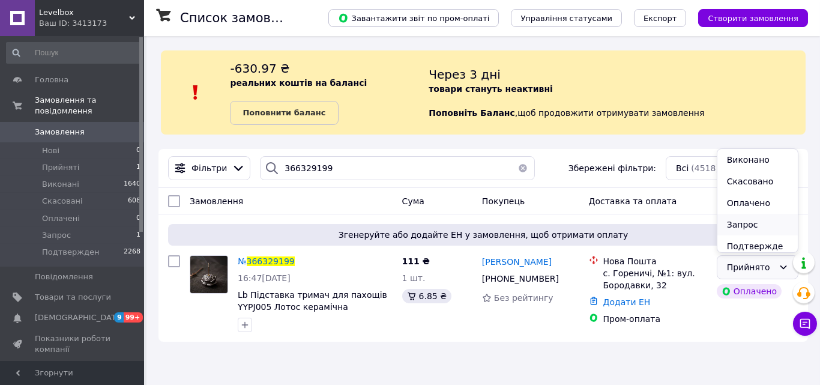
click at [737, 224] on li "Запрос" at bounding box center [757, 225] width 80 height 22
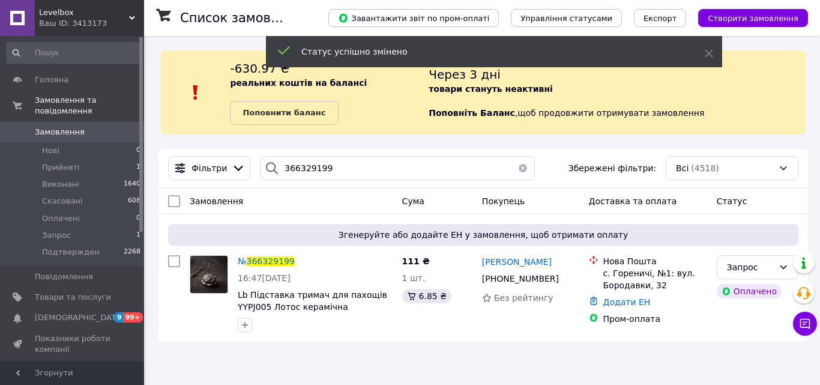
click at [65, 22] on div "Ваш ID: 3413173" at bounding box center [91, 23] width 105 height 11
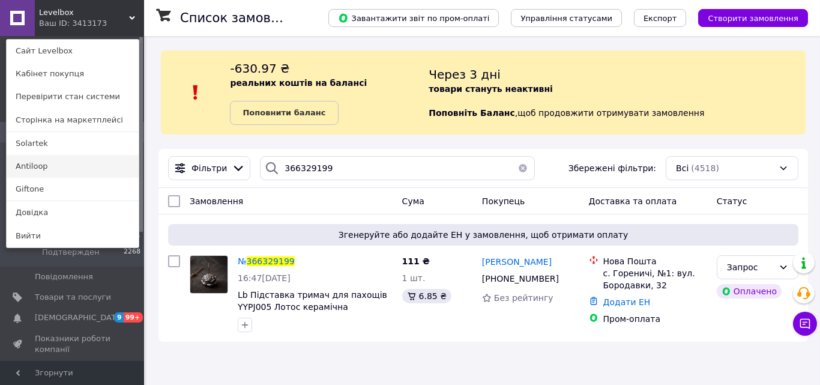
click at [52, 168] on link "Antiloop" at bounding box center [73, 166] width 132 height 23
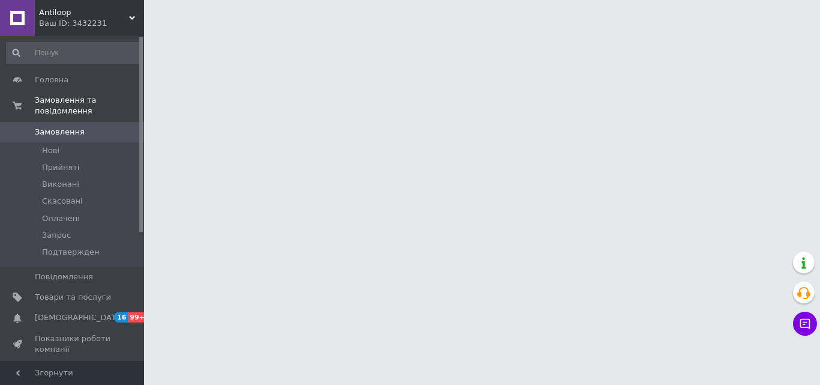
click at [148, 30] on html "Antiloop Ваш ID: 3432231 Сайт Antiloop Кабінет покупця Перевірити стан системи …" at bounding box center [410, 15] width 820 height 30
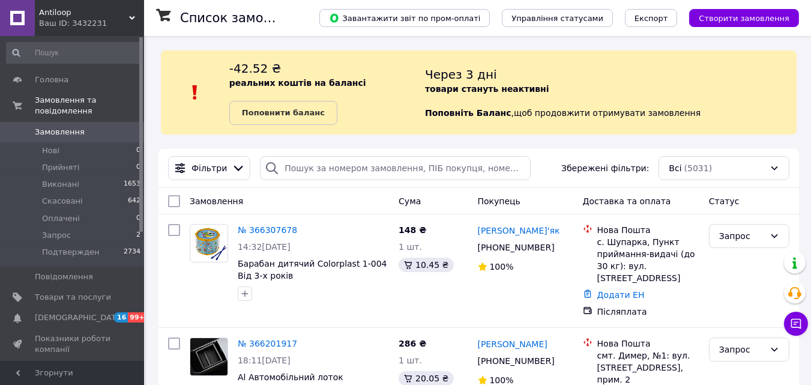
click at [760, 113] on div "Через 3 дні товари стануть неактивні Поповніть Баланс ,  щоб продовжити отримув…" at bounding box center [610, 92] width 371 height 65
click at [395, 126] on div "-42.52 ₴ реальних коштів на балансі Поповнити баланс Через 3 дні товари стануть…" at bounding box center [479, 92] width 636 height 84
click at [388, 75] on div "-42.52 ₴ реальних коштів на балансі Поповнити баланс" at bounding box center [327, 92] width 196 height 65
click at [375, 77] on div "-42.52 ₴ реальних коштів на балансі Поповнити баланс" at bounding box center [327, 92] width 196 height 65
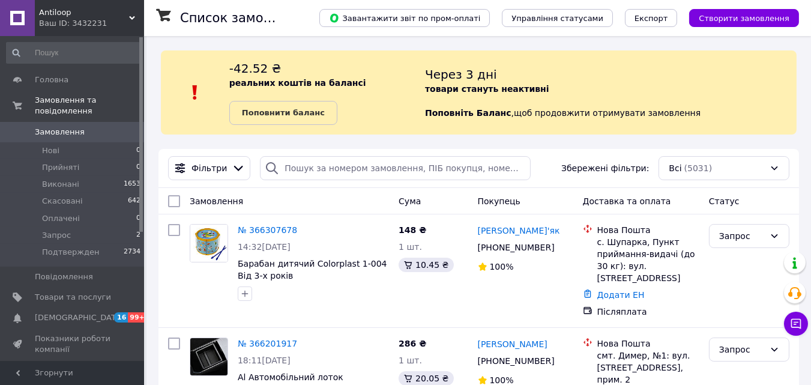
click at [454, 125] on div "-42.52 ₴ реальних коштів на балансі Поповнити баланс Через 3 дні товари стануть…" at bounding box center [479, 92] width 636 height 84
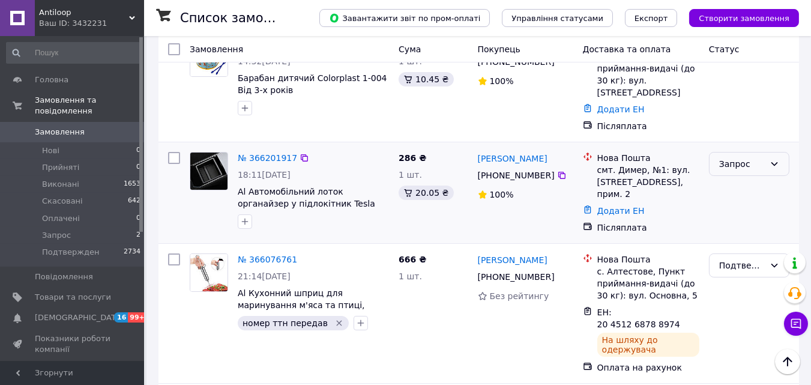
click at [715, 152] on div "Запрос" at bounding box center [749, 164] width 80 height 24
click at [722, 259] on li "Подтвержден" at bounding box center [748, 270] width 79 height 34
click at [301, 154] on icon at bounding box center [304, 157] width 7 height 7
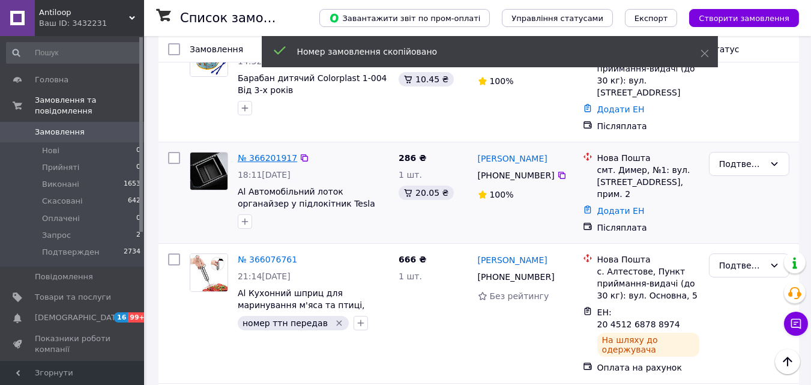
click at [261, 153] on link "№ 366201917" at bounding box center [267, 158] width 59 height 10
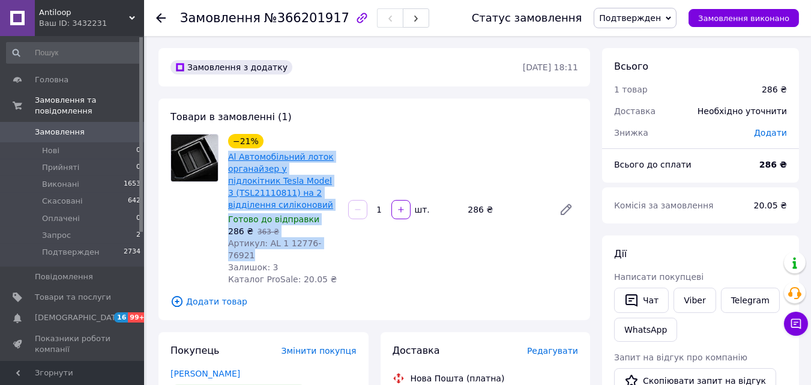
drag, startPoint x: 337, startPoint y: 233, endPoint x: 227, endPoint y: 157, distance: 132.8
click at [227, 157] on div "−21% Al Автомобільний лоток органайзер у підлокітник Tesla Model 3 (TSL21110811…" at bounding box center [283, 209] width 120 height 156
copy div "Al Автомобільний лоток органайзер у підлокітник Tesla Model 3 (TSL21110811) на …"
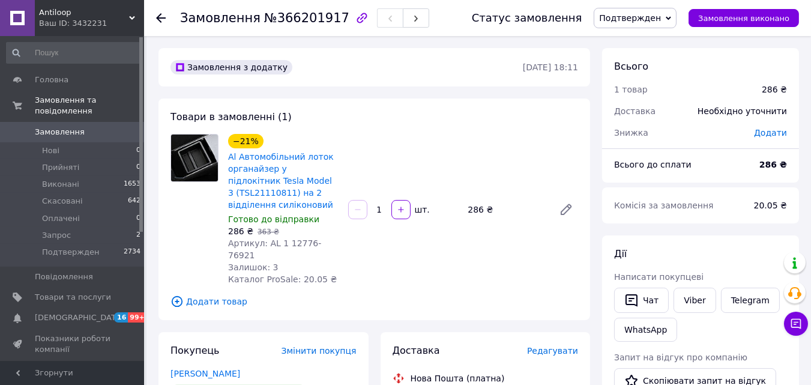
click at [768, 167] on b "286 ₴" at bounding box center [773, 165] width 28 height 10
copy b "286"
click at [768, 167] on b "286 ₴" at bounding box center [773, 165] width 28 height 10
drag, startPoint x: 336, startPoint y: 232, endPoint x: 282, endPoint y: 230, distance: 54.0
click at [282, 237] on div "Артикул: AL 1 12776-76921" at bounding box center [283, 249] width 110 height 24
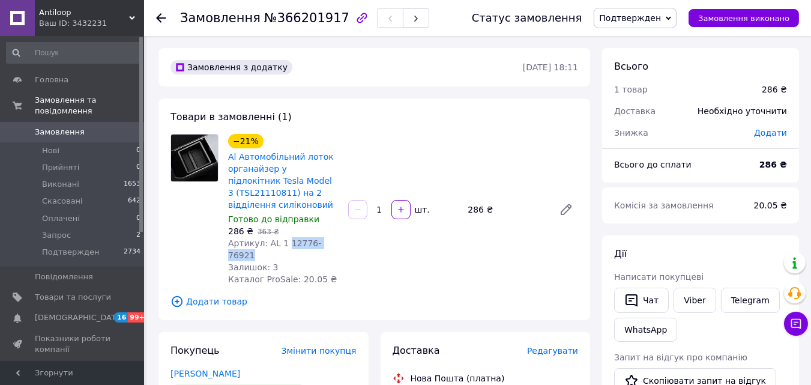
copy span "12776-76921"
click at [490, 265] on div "Товари в замовленні (1) −21% Al Автомобільний лоток органайзер у підлокітник Te…" at bounding box center [374, 208] width 432 height 221
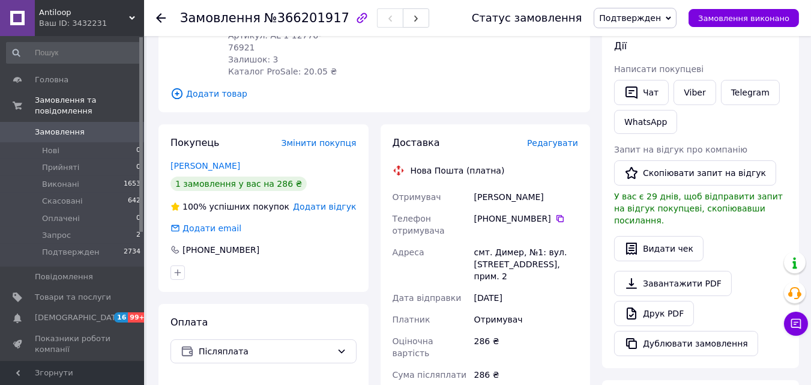
scroll to position [208, 0]
click at [502, 212] on div "[PHONE_NUMBER]" at bounding box center [526, 218] width 104 height 12
copy div "93"
click at [555, 213] on icon at bounding box center [560, 218] width 10 height 10
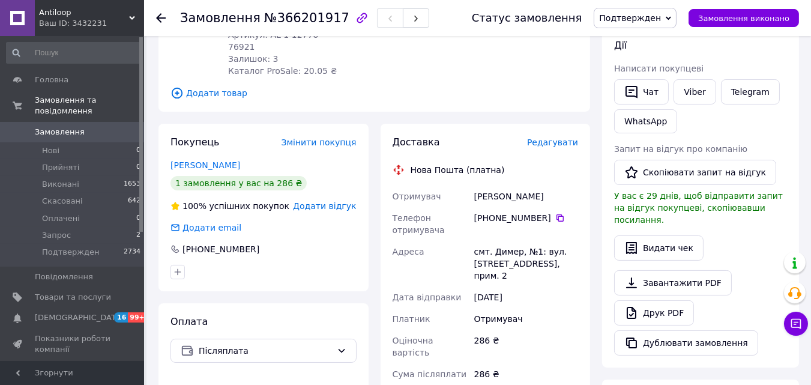
drag, startPoint x: 551, startPoint y: 175, endPoint x: 472, endPoint y: 174, distance: 78.6
click at [472, 185] on div "Картавих Микола" at bounding box center [526, 196] width 109 height 22
copy div "Картавих Микола"
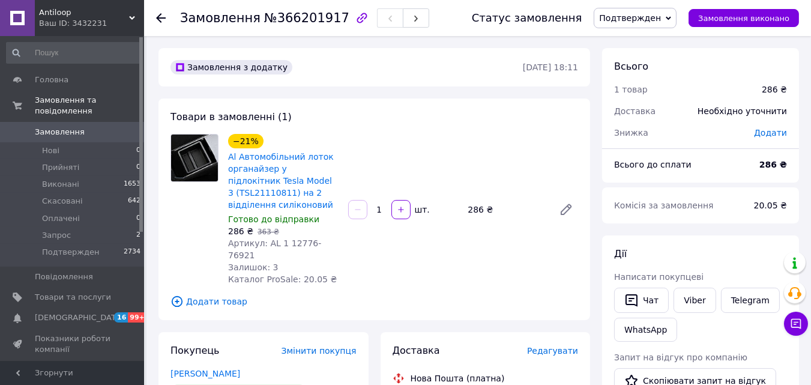
click at [764, 161] on div "286 ₴" at bounding box center [773, 164] width 42 height 26
copy b "286"
drag, startPoint x: 336, startPoint y: 230, endPoint x: 280, endPoint y: 233, distance: 56.5
click at [280, 237] on div "Артикул: AL 1 12776-76921" at bounding box center [283, 249] width 110 height 24
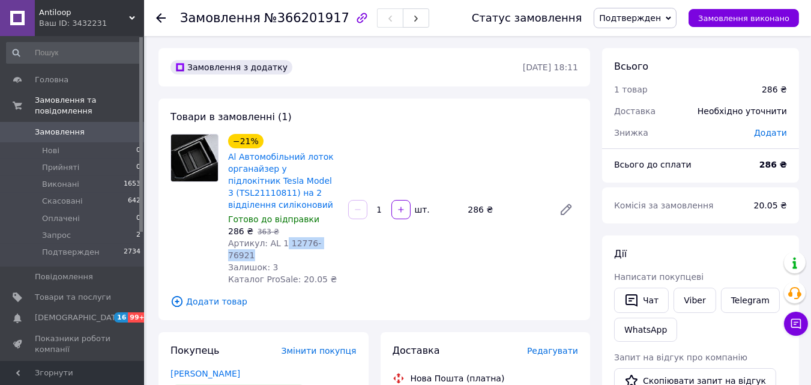
copy span "12776-76921"
click at [424, 157] on div "−21% Al Автомобільний лоток органайзер у підлокітник Tesla Model 3 (TSL21110811…" at bounding box center [402, 209] width 359 height 156
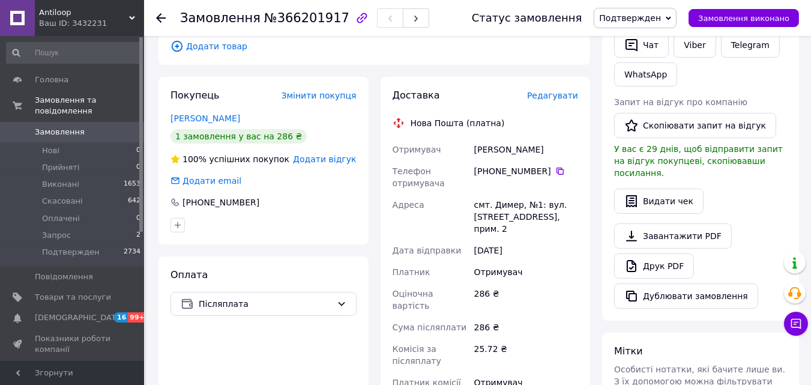
click at [56, 127] on span "Замовлення" at bounding box center [60, 132] width 50 height 11
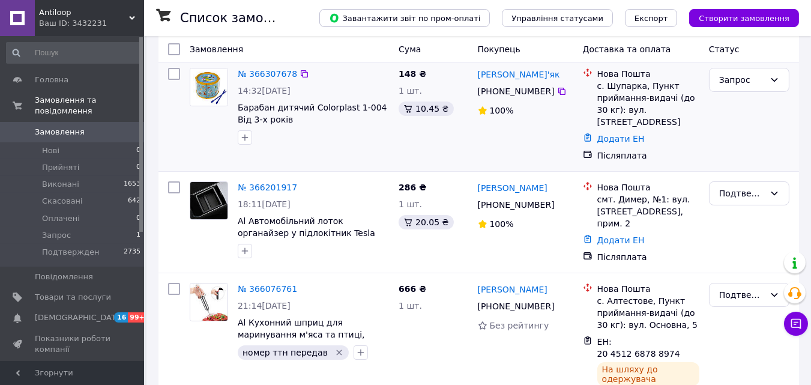
scroll to position [181, 0]
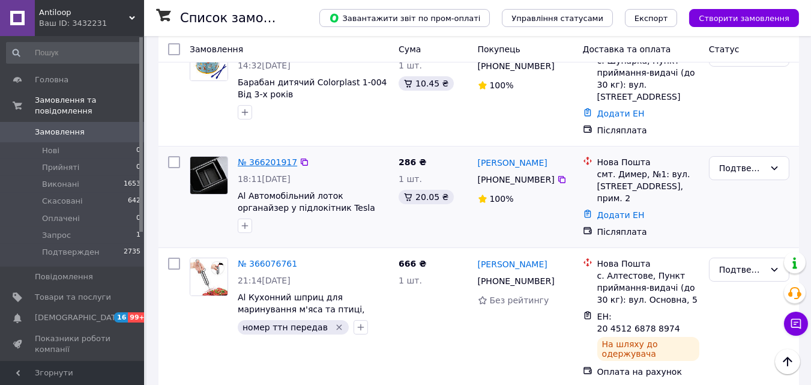
click at [268, 157] on link "№ 366201917" at bounding box center [267, 162] width 59 height 10
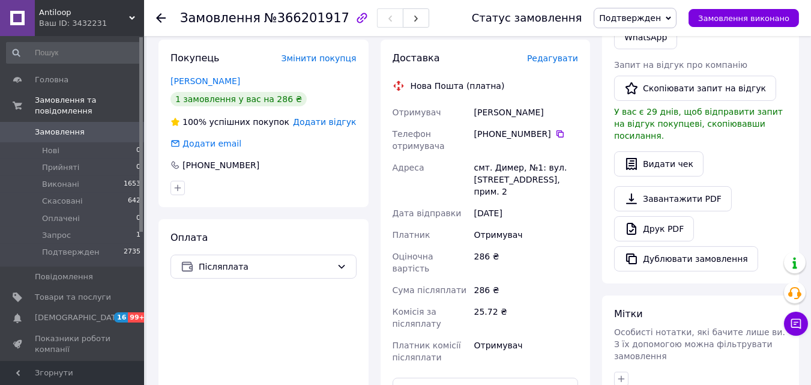
scroll to position [293, 0]
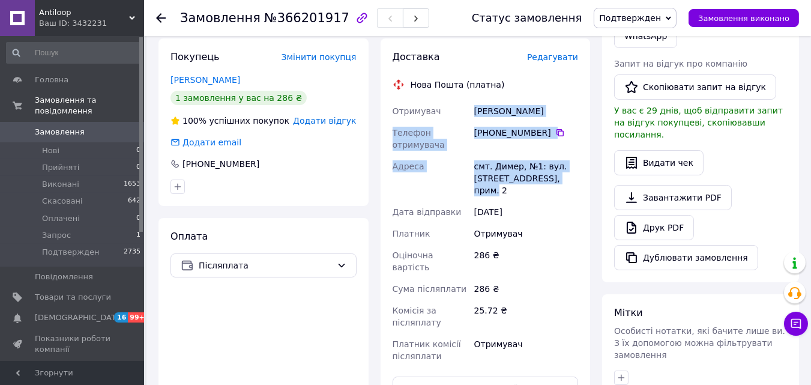
drag, startPoint x: 475, startPoint y: 86, endPoint x: 569, endPoint y: 155, distance: 116.8
click at [569, 155] on div "Отримувач Картавих Микола Телефон отримувача +380 93 073 77 42   Адреса смт. Ди…" at bounding box center [485, 233] width 191 height 266
copy div "Картавих Микола Телефон отримувача +380 93 073 77 42   Адреса смт. Димер, №1: в…"
click at [89, 122] on link "Замовлення 0" at bounding box center [74, 132] width 148 height 20
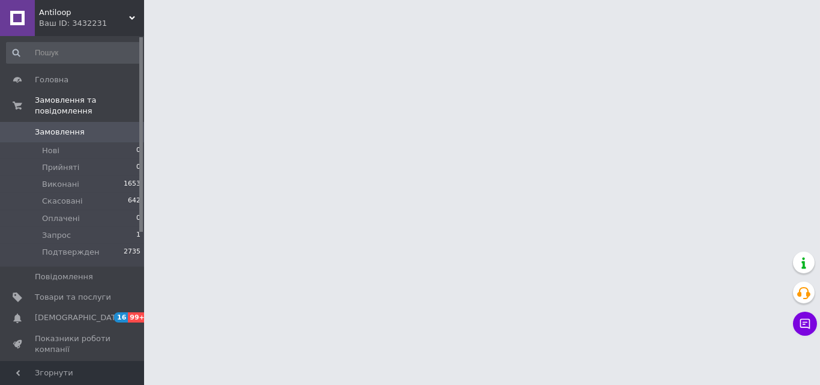
click at [274, 30] on html "Antiloop Ваш ID: 3432231 Сайт Antiloop Кабінет покупця Перевірити стан системи …" at bounding box center [410, 15] width 820 height 30
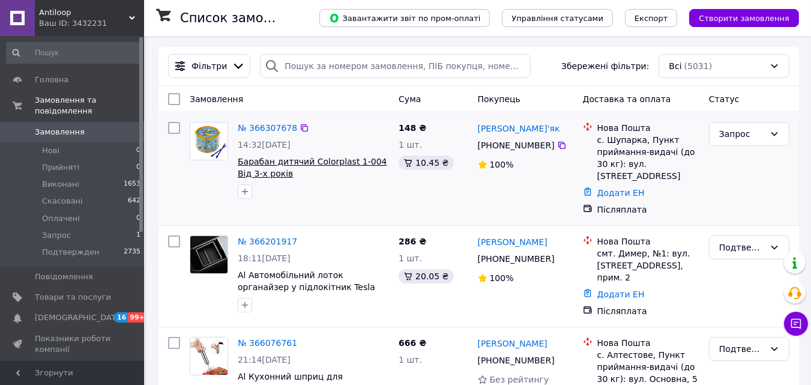
scroll to position [109, 0]
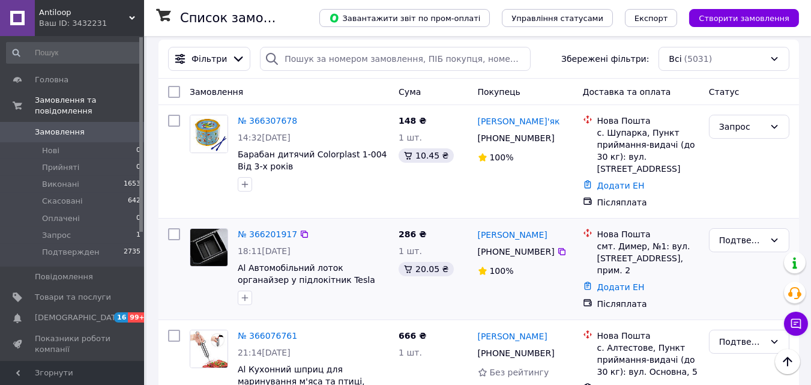
click at [351, 227] on div "№ 366201917" at bounding box center [313, 234] width 154 height 14
click at [66, 25] on div "Ваш ID: 3432231" at bounding box center [91, 23] width 105 height 11
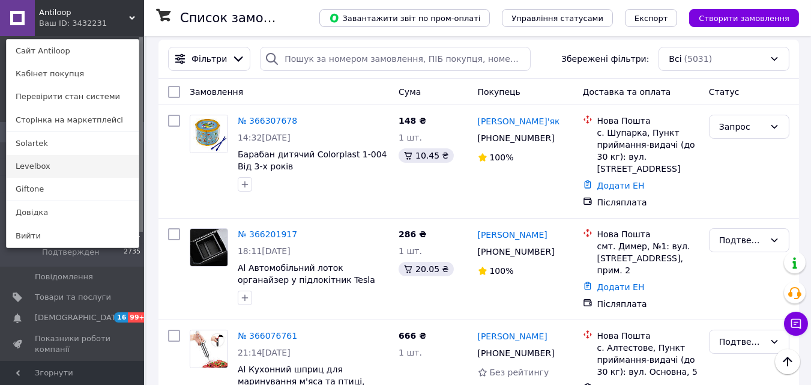
click at [42, 161] on link "Levelbox" at bounding box center [73, 166] width 132 height 23
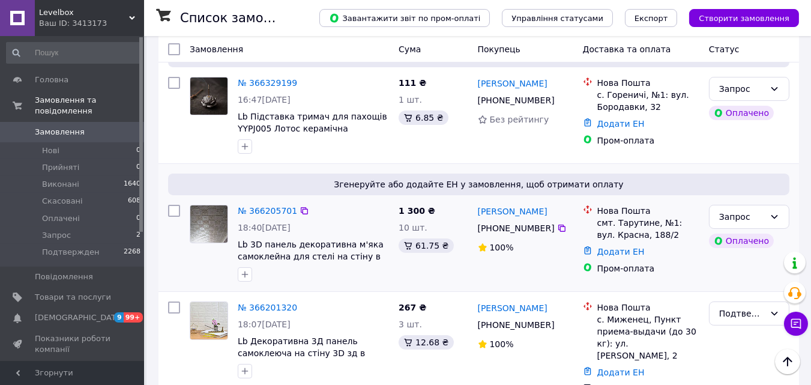
scroll to position [177, 0]
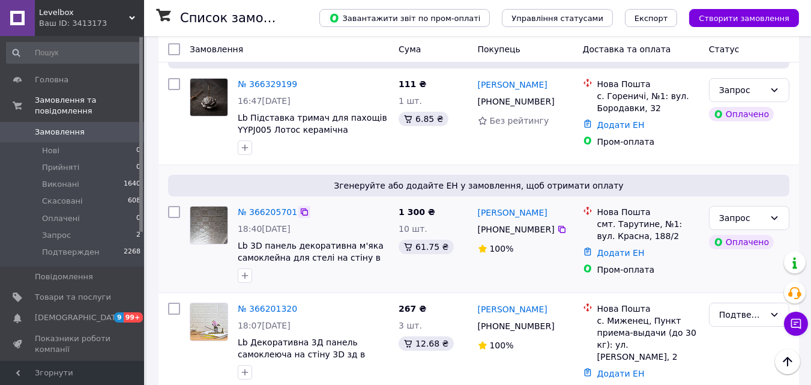
click at [301, 207] on icon at bounding box center [304, 212] width 10 height 10
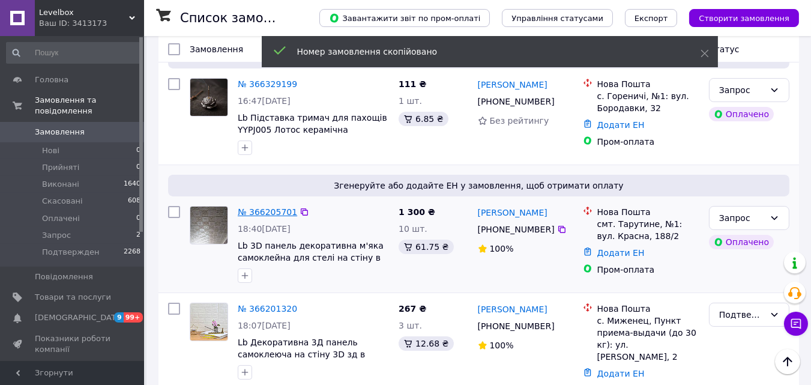
click at [263, 209] on link "№ 366205701" at bounding box center [267, 212] width 59 height 10
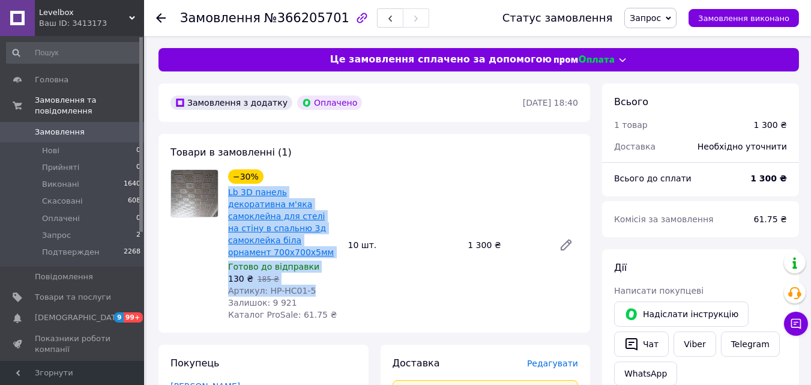
drag, startPoint x: 307, startPoint y: 277, endPoint x: 228, endPoint y: 189, distance: 118.1
click at [228, 189] on div "−30% Lb 3D панель декоративна м'яка самоклейна для стелі на стіну в спальню 3д …" at bounding box center [283, 245] width 120 height 156
copy div "Lb 3D панель декоративна м'яка самоклейна для стелі на стіну в спальню 3д самок…"
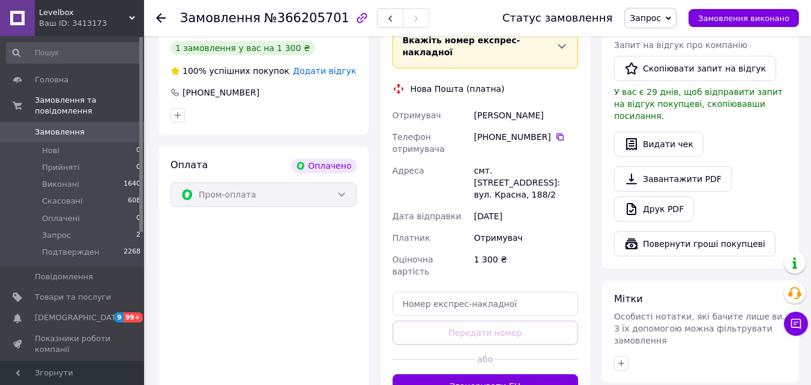
scroll to position [357, 0]
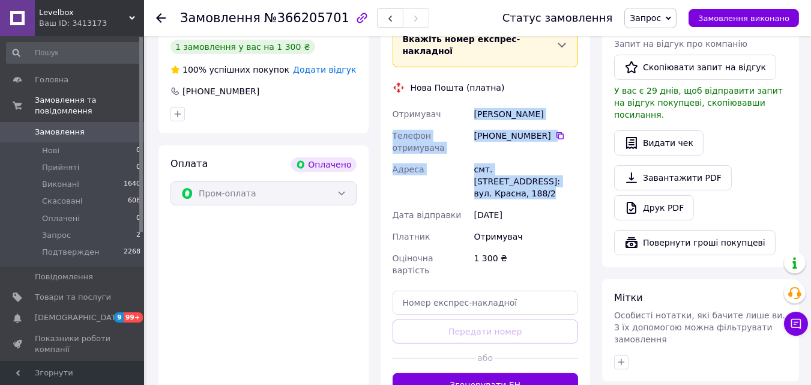
drag, startPoint x: 475, startPoint y: 91, endPoint x: 546, endPoint y: 158, distance: 97.6
click at [546, 158] on div "Отримувач Окулова Татьяна Телефон отримувача +380 97 125 50 04   Адреса смт. Бе…" at bounding box center [485, 192] width 191 height 178
copy div "Окулова Татьяна Телефон отримувача +380 97 125 50 04   Адреса смт. Бессарабське…"
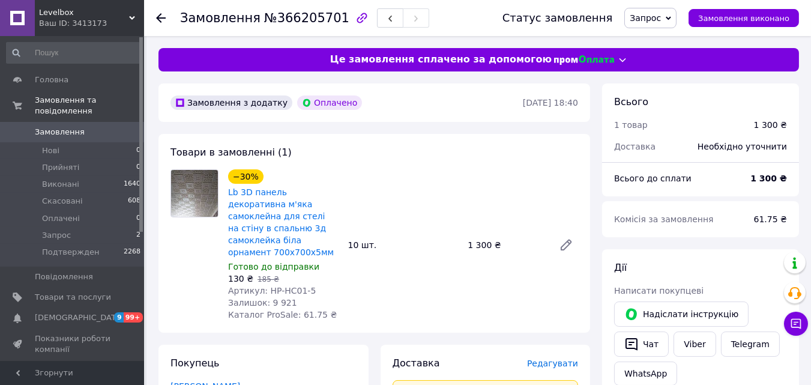
click at [234, 274] on span "130 ₴" at bounding box center [240, 279] width 25 height 10
copy span "130"
click at [739, 271] on div "Дії" at bounding box center [700, 268] width 173 height 14
click at [750, 266] on div "Дії" at bounding box center [700, 268] width 173 height 14
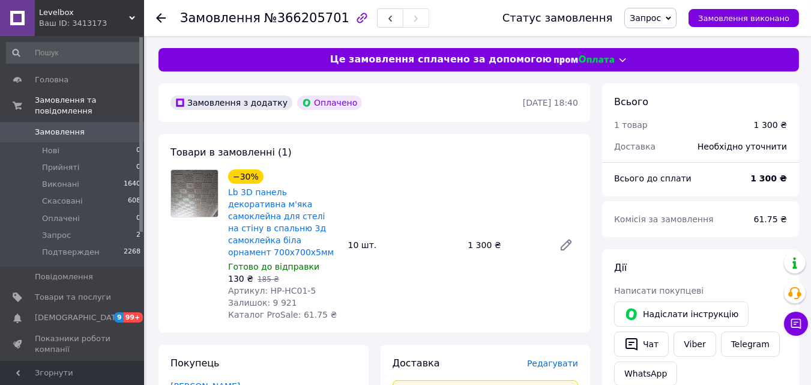
click at [747, 209] on div "Комісія за замовлення" at bounding box center [677, 219] width 140 height 26
drag, startPoint x: 313, startPoint y: 276, endPoint x: 264, endPoint y: 281, distance: 48.8
click at [264, 284] on div "Артикул: HP-HC01-5" at bounding box center [283, 290] width 110 height 12
copy span "HP-HC01-5"
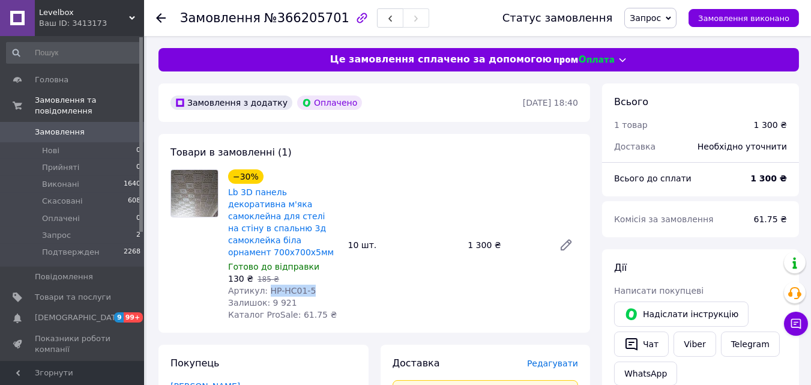
copy span "HP-HC01-5"
click at [747, 263] on div "Дії" at bounding box center [700, 268] width 173 height 14
click at [760, 263] on div "Дії" at bounding box center [700, 268] width 173 height 14
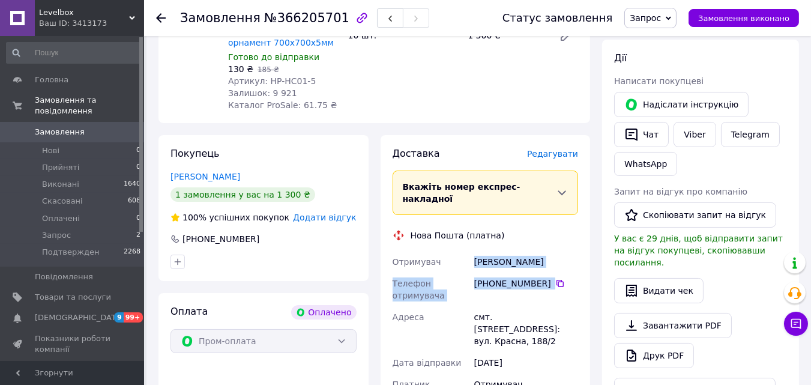
drag, startPoint x: 562, startPoint y: 260, endPoint x: 475, endPoint y: 237, distance: 90.5
click at [475, 251] on div "Отримувач Окулова Татьяна Телефон отримувача +380 97 125 50 04   Адреса смт. Бе…" at bounding box center [485, 340] width 191 height 178
copy div "Окулова Татьяна Телефон отримувача +380 97 125 50 04"
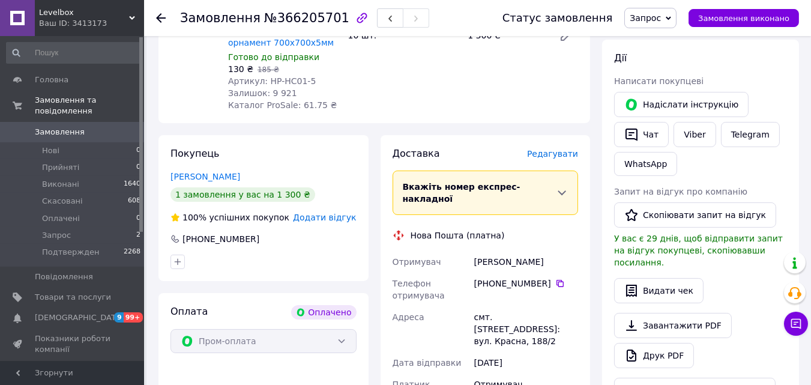
click at [756, 286] on div "Видати чек" at bounding box center [700, 290] width 173 height 25
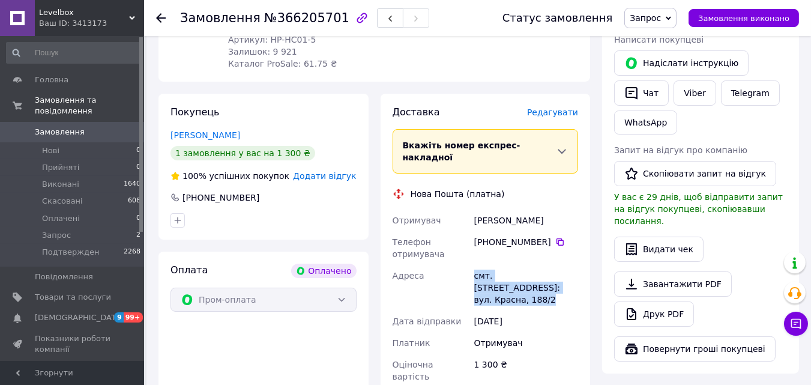
drag, startPoint x: 555, startPoint y: 263, endPoint x: 472, endPoint y: 253, distance: 83.4
click at [472, 265] on div "смт. Бессарабське, №1: вул. Красна, 188/2" at bounding box center [526, 288] width 109 height 46
copy div "смт. Бессарабське, №1: вул. Красна, 188/2"
click at [753, 249] on div "Дії Написати покупцеві   Надіслати інструкцію   Чат Viber Telegram WhatsApp Зап…" at bounding box center [700, 185] width 173 height 351
click at [745, 240] on div "Видати чек" at bounding box center [700, 248] width 173 height 25
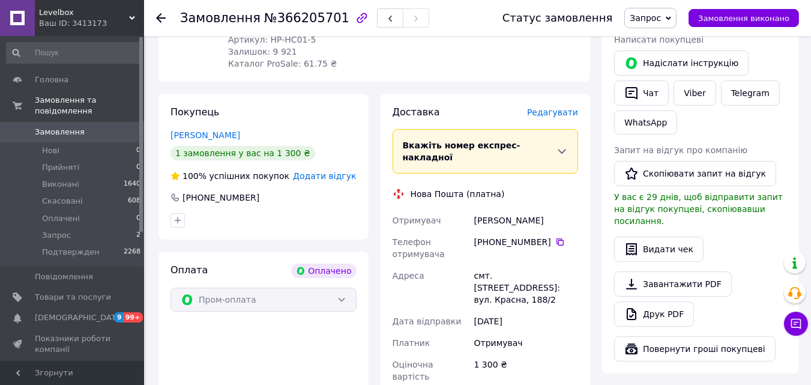
click at [746, 241] on div "Видати чек" at bounding box center [700, 248] width 173 height 25
click at [750, 240] on div "Видати чек" at bounding box center [700, 248] width 173 height 25
click at [750, 221] on div "Дії Написати покупцеві   Надіслати інструкцію   Чат Viber Telegram WhatsApp Зап…" at bounding box center [700, 185] width 173 height 351
click at [756, 236] on div "Видати чек" at bounding box center [700, 248] width 173 height 25
click at [749, 236] on div "Видати чек" at bounding box center [700, 248] width 173 height 25
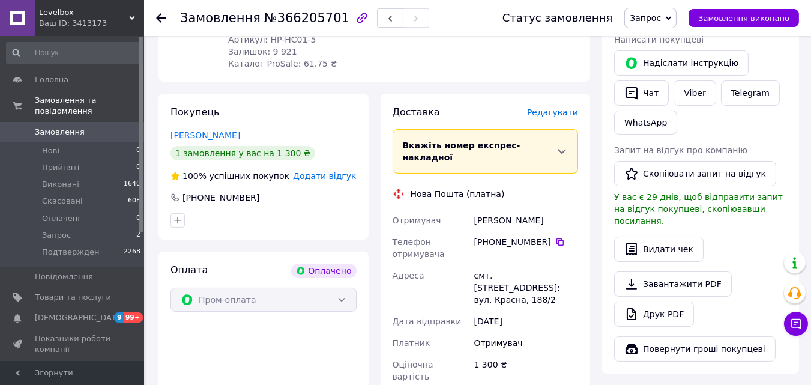
click at [771, 241] on div "Видати чек" at bounding box center [700, 248] width 173 height 25
click at [765, 271] on div "Завантажити PDF   Друк PDF" at bounding box center [700, 298] width 173 height 55
click at [750, 238] on div "Видати чек" at bounding box center [700, 248] width 173 height 25
click at [751, 271] on div "Завантажити PDF   Друк PDF" at bounding box center [700, 298] width 173 height 55
click at [753, 271] on div "Завантажити PDF   Друк PDF" at bounding box center [700, 298] width 173 height 55
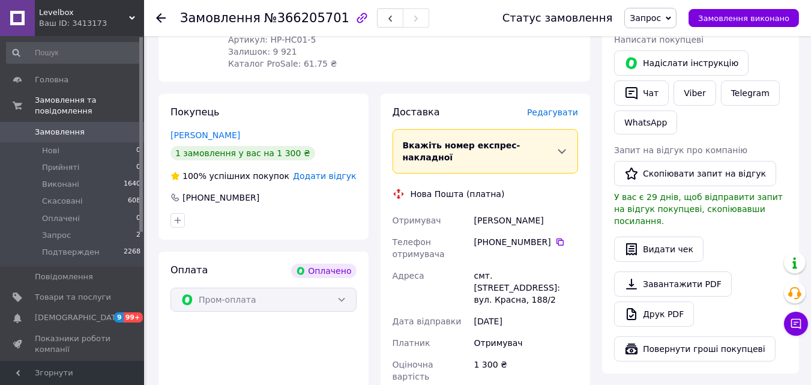
click at [759, 271] on div "Завантажити PDF   Друк PDF" at bounding box center [700, 298] width 173 height 55
click at [756, 236] on div "Видати чек" at bounding box center [700, 248] width 173 height 25
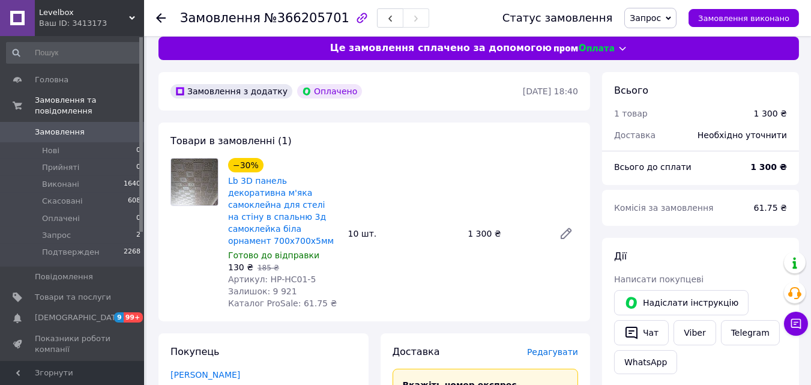
scroll to position [0, 0]
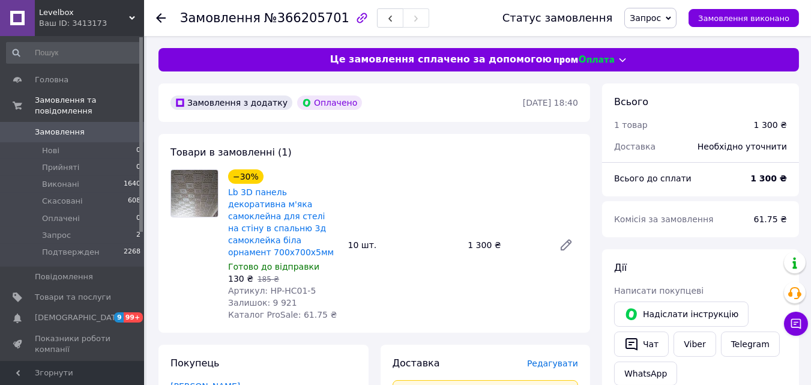
click at [657, 20] on span "Запрос" at bounding box center [645, 18] width 31 height 10
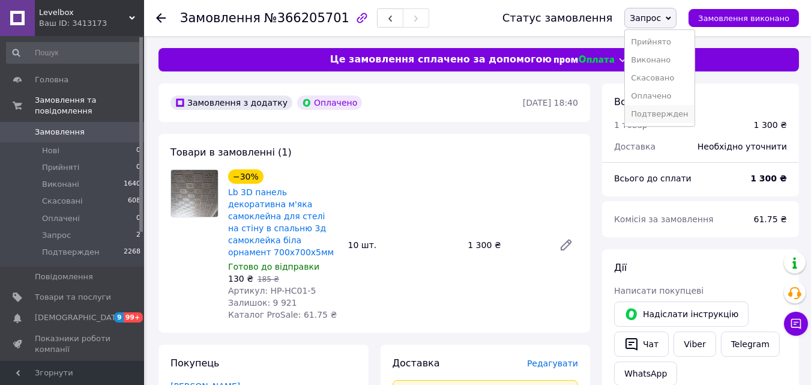
click at [651, 107] on li "Подтвержден" at bounding box center [659, 114] width 69 height 18
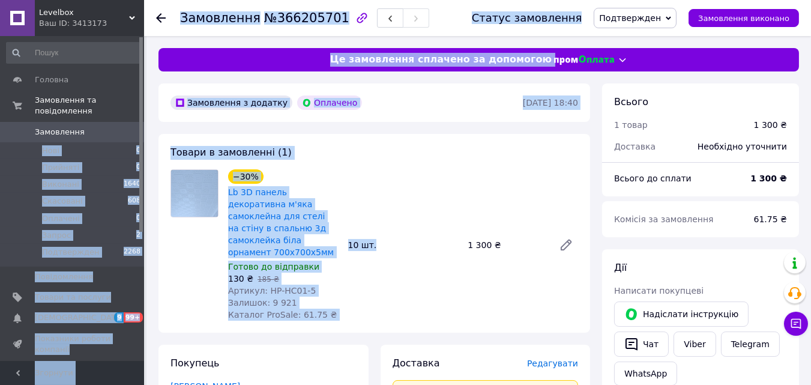
drag, startPoint x: 388, startPoint y: 196, endPoint x: 90, endPoint y: 119, distance: 307.4
click at [90, 127] on span "Замовлення" at bounding box center [73, 132] width 76 height 11
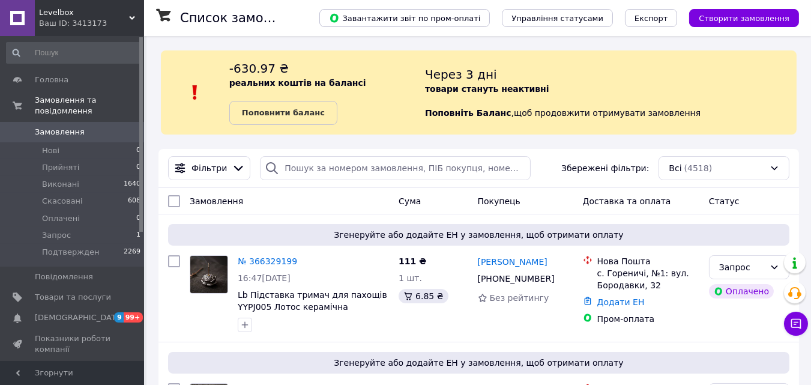
click at [711, 239] on span "Згенеруйте або додайте ЕН у замовлення, щоб отримати оплату" at bounding box center [479, 235] width 612 height 12
click at [310, 232] on span "Згенеруйте або додайте ЕН у замовлення, щоб отримати оплату" at bounding box center [479, 235] width 612 height 12
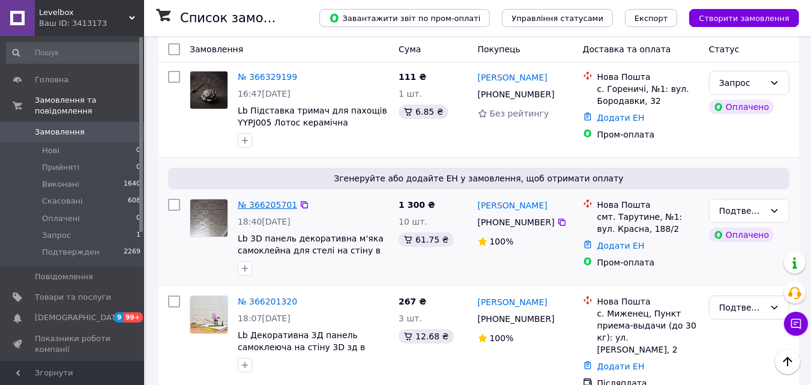
click at [245, 205] on link "№ 366205701" at bounding box center [267, 205] width 59 height 10
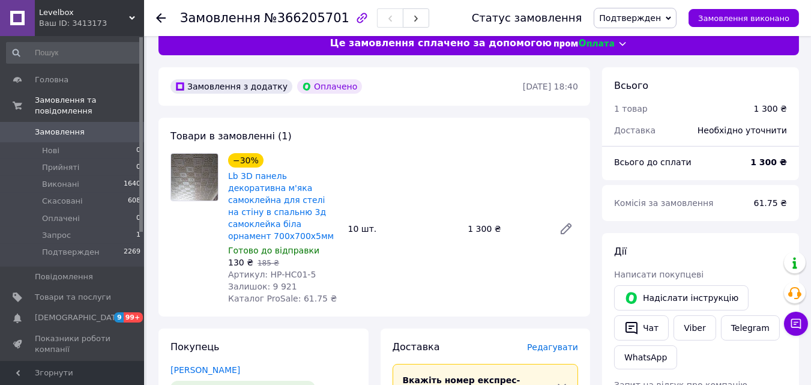
scroll to position [150, 0]
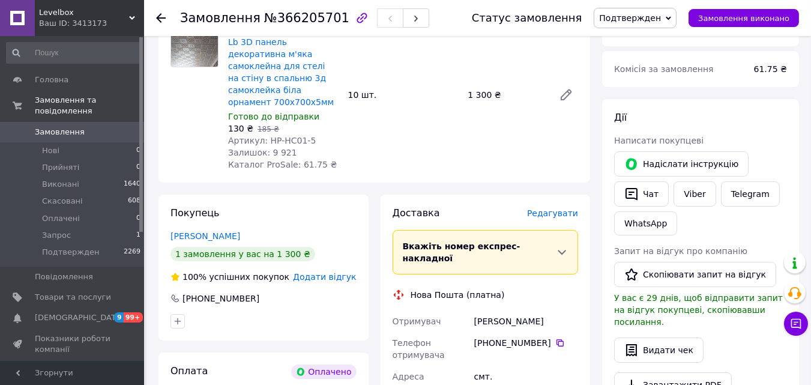
click at [111, 127] on span "0" at bounding box center [127, 132] width 33 height 11
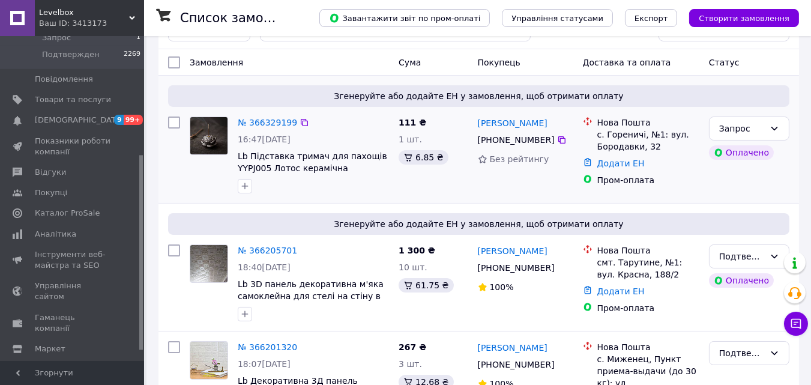
scroll to position [143, 0]
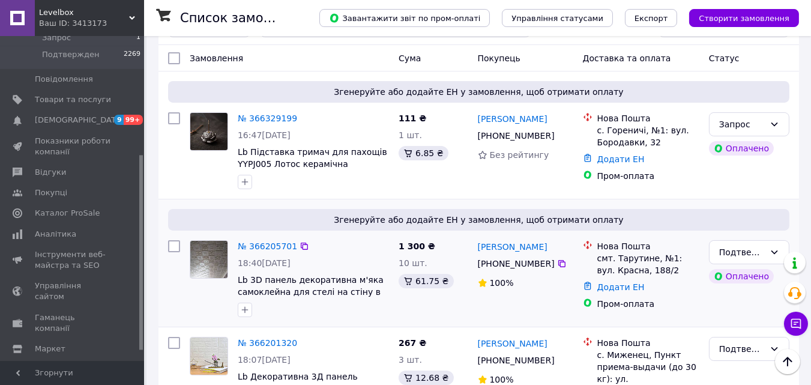
click at [341, 317] on div at bounding box center [313, 309] width 156 height 19
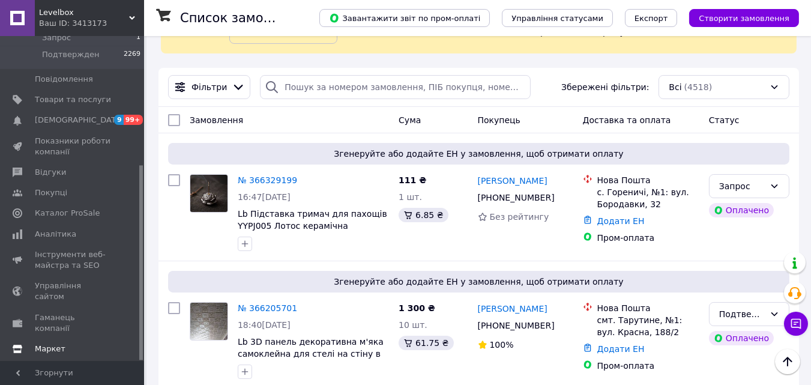
scroll to position [214, 0]
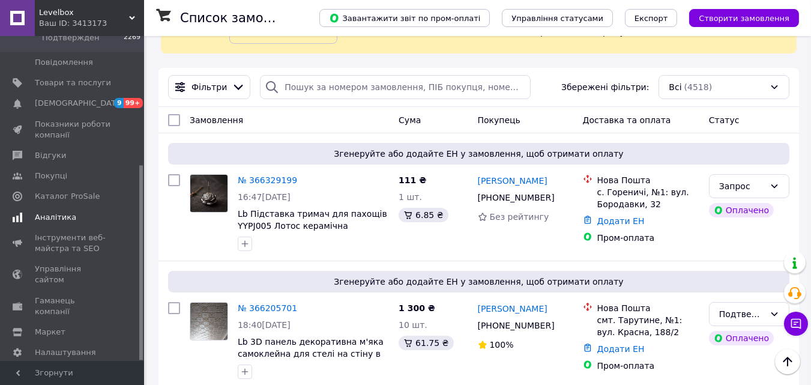
click at [47, 212] on span "Аналітика" at bounding box center [55, 217] width 41 height 11
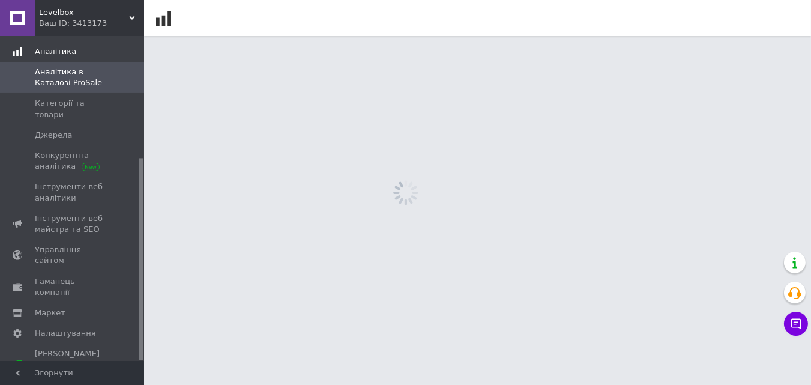
scroll to position [195, 0]
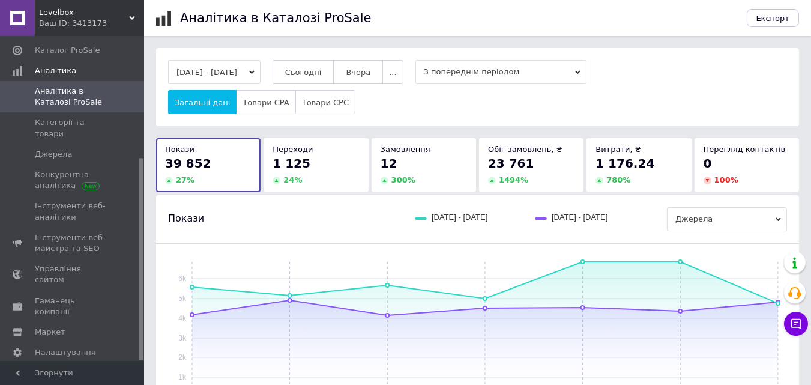
click at [62, 18] on div "Ваш ID: 3413173" at bounding box center [91, 23] width 105 height 11
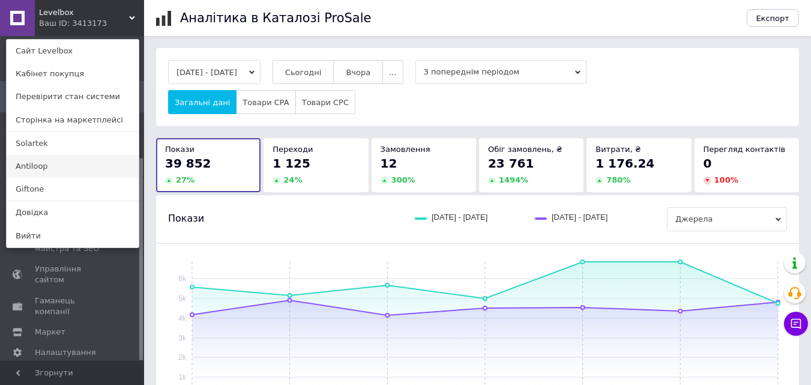
click at [53, 161] on link "Antiloop" at bounding box center [73, 166] width 132 height 23
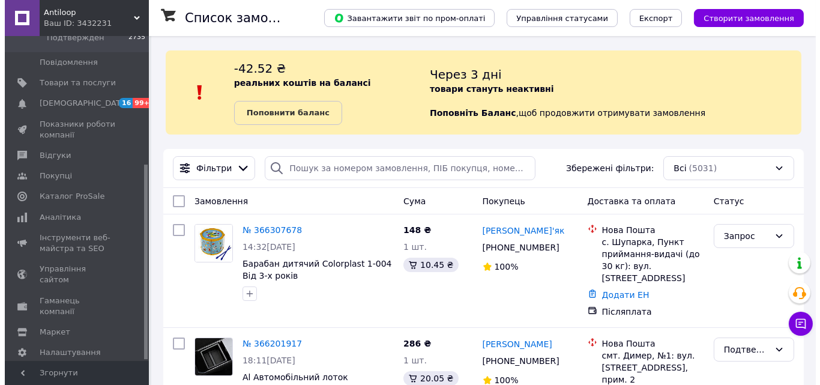
scroll to position [213, 0]
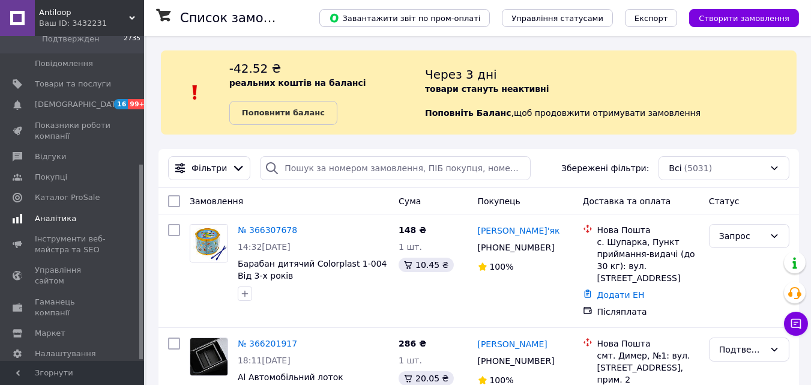
click at [40, 213] on span "Аналітика" at bounding box center [55, 218] width 41 height 11
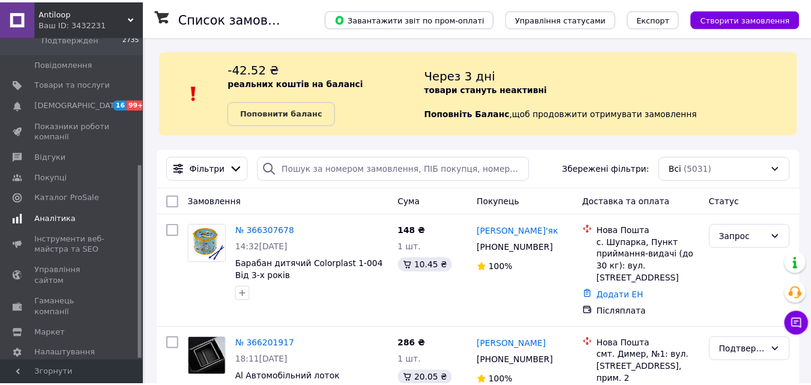
scroll to position [195, 0]
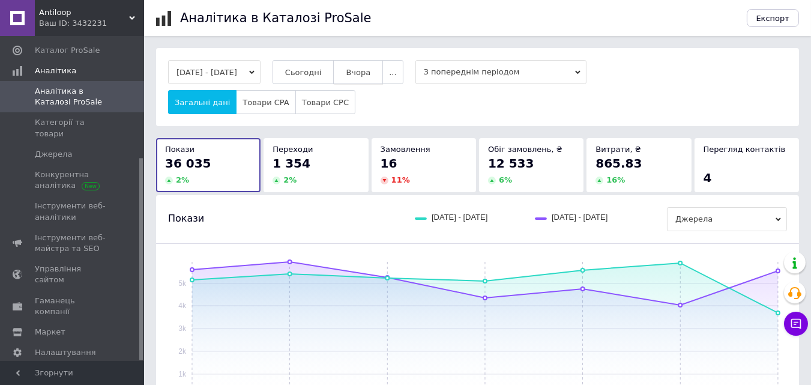
click at [367, 71] on span "Вчора" at bounding box center [358, 72] width 25 height 9
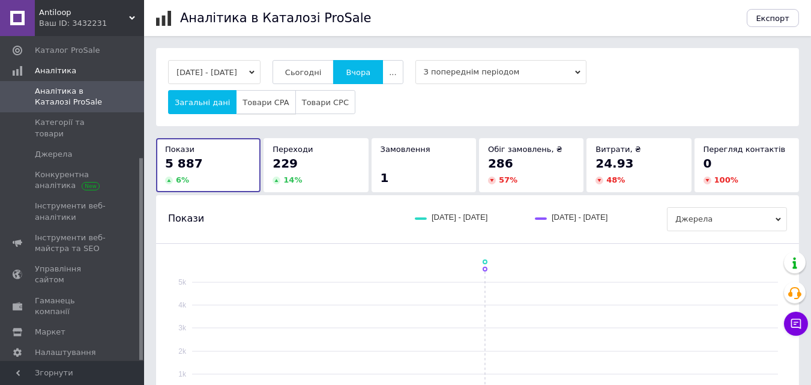
click at [259, 100] on span "Товари CPA" at bounding box center [265, 102] width 46 height 9
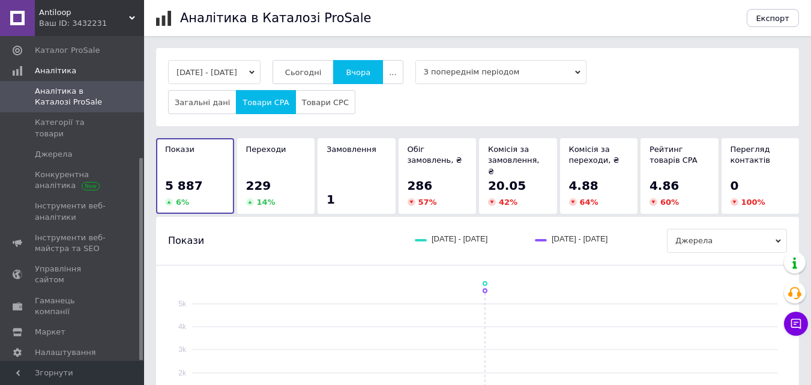
click at [65, 8] on span "Antiloop" at bounding box center [84, 12] width 90 height 11
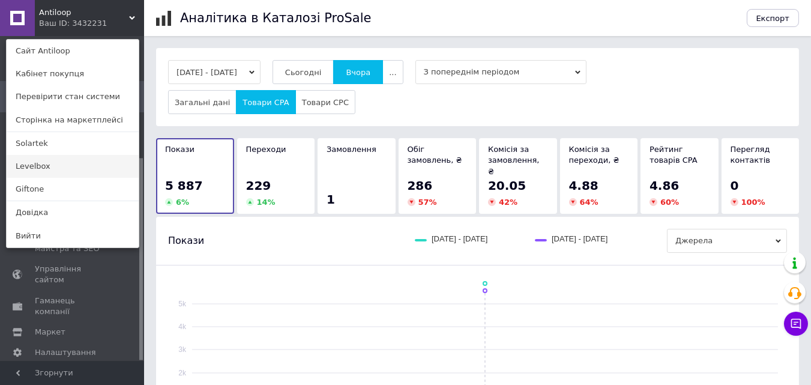
click at [47, 158] on link "Levelbox" at bounding box center [73, 166] width 132 height 23
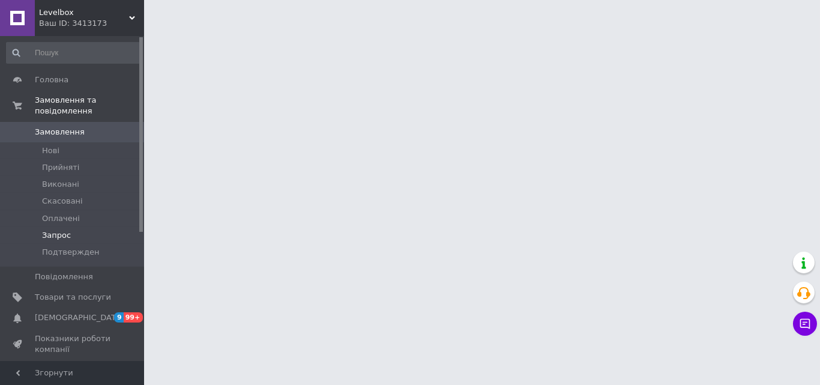
scroll to position [214, 0]
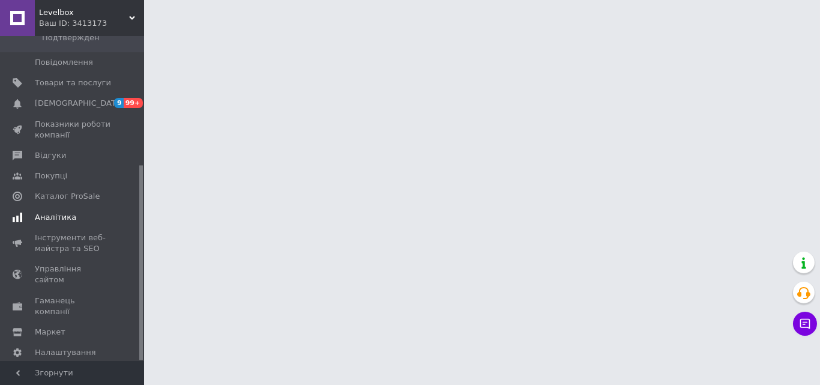
click at [63, 212] on span "Аналітика" at bounding box center [55, 217] width 41 height 11
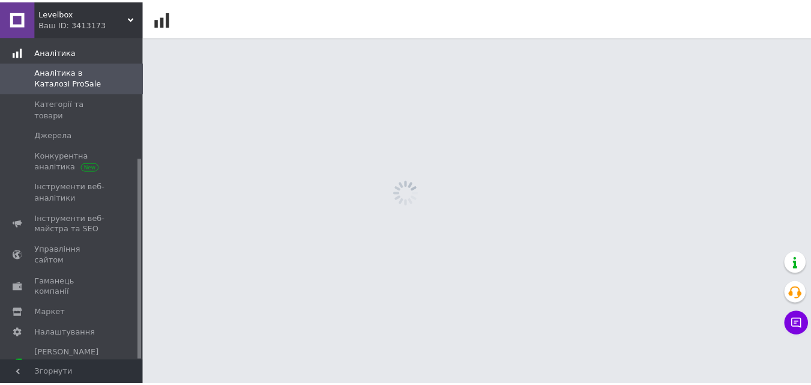
scroll to position [195, 0]
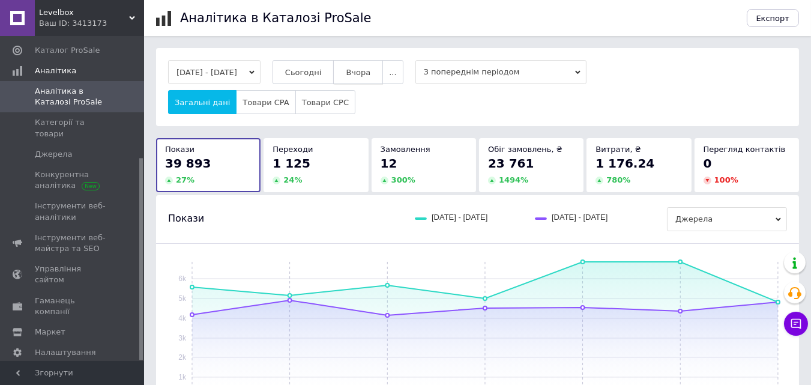
click at [368, 70] on span "Вчора" at bounding box center [358, 72] width 25 height 9
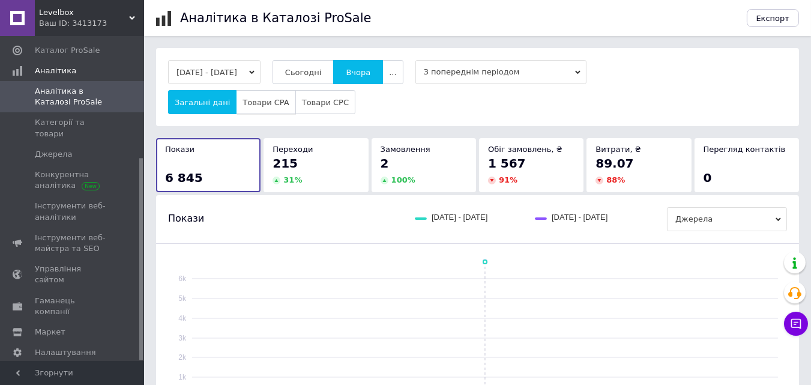
click at [248, 103] on span "Товари CPA" at bounding box center [265, 102] width 46 height 9
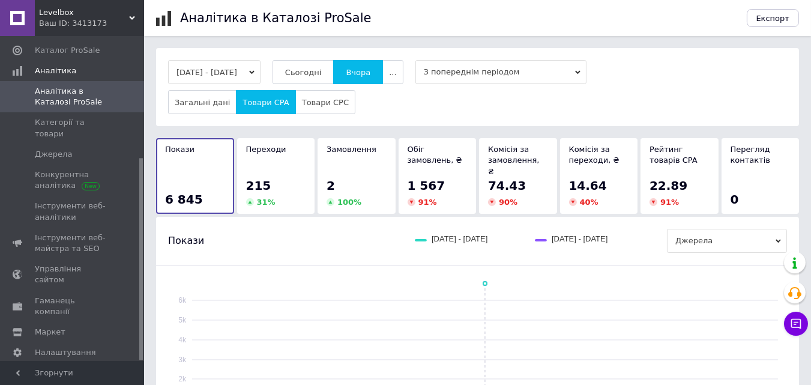
click at [82, 18] on div "Ваш ID: 3413173" at bounding box center [91, 23] width 105 height 11
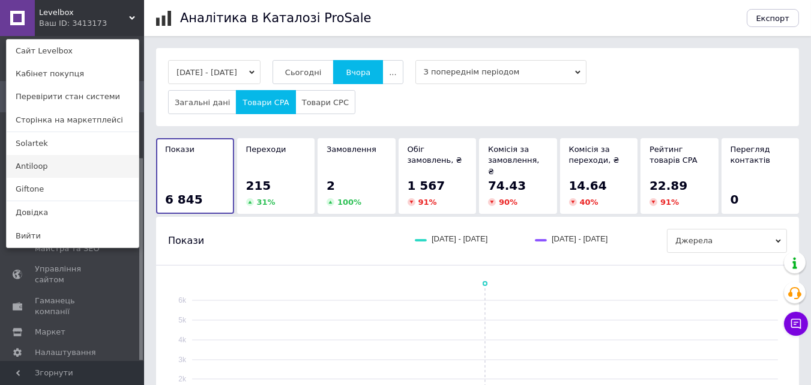
click at [54, 165] on link "Antiloop" at bounding box center [73, 166] width 132 height 23
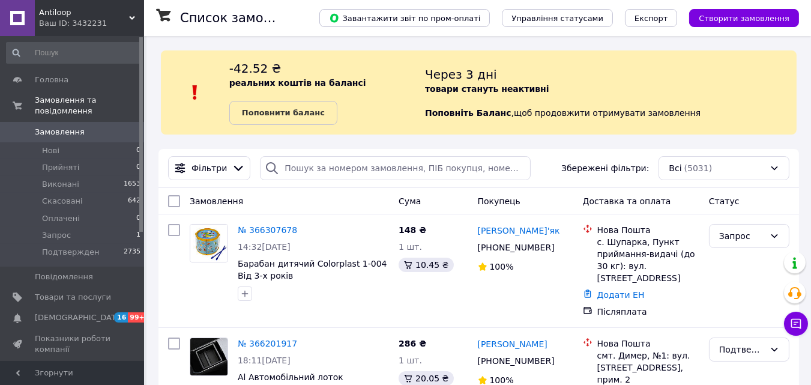
click at [58, 10] on span "Antiloop" at bounding box center [84, 12] width 90 height 11
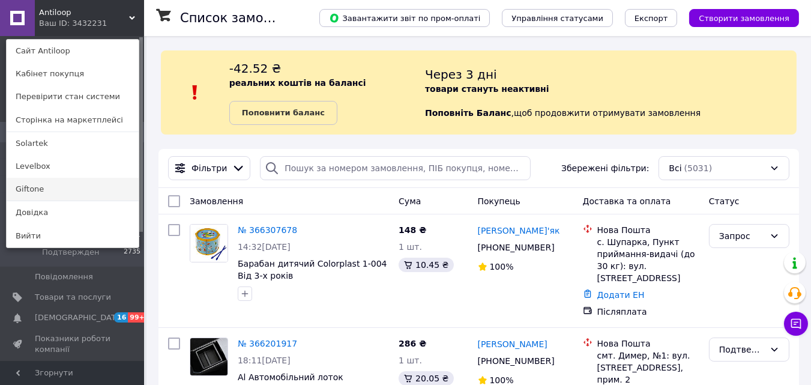
click at [31, 188] on link "Giftone" at bounding box center [73, 189] width 132 height 23
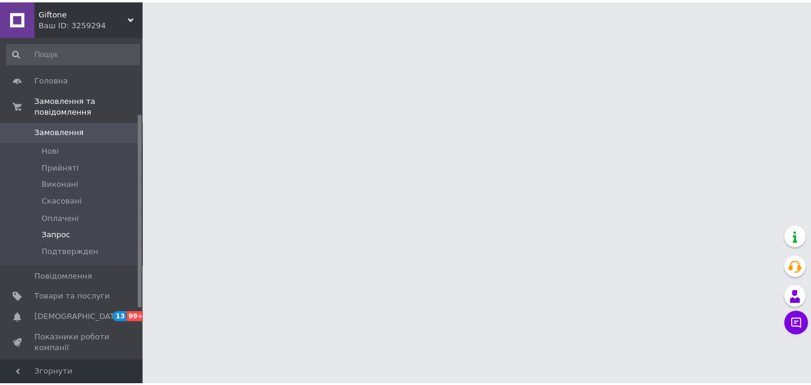
scroll to position [139, 0]
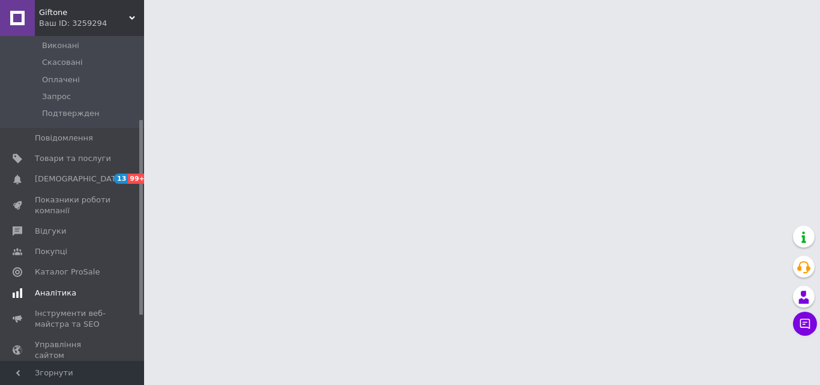
click at [50, 287] on span "Аналітика" at bounding box center [55, 292] width 41 height 11
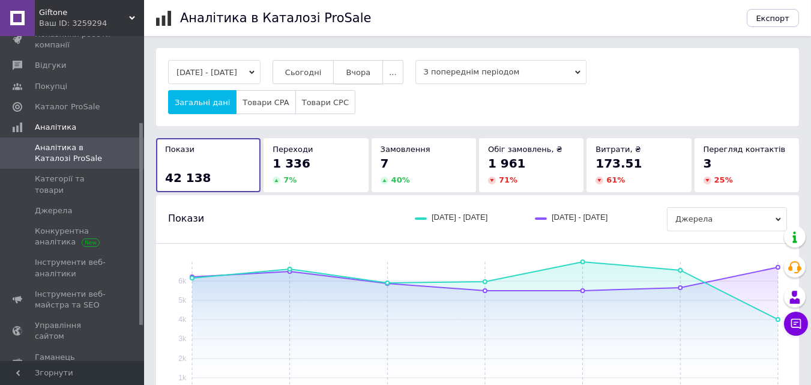
click at [362, 62] on button "Вчора" at bounding box center [358, 72] width 50 height 24
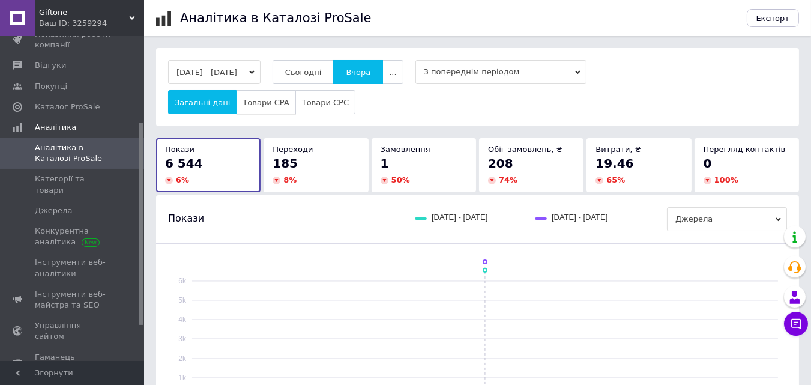
click at [262, 100] on span "Товари CPA" at bounding box center [265, 102] width 46 height 9
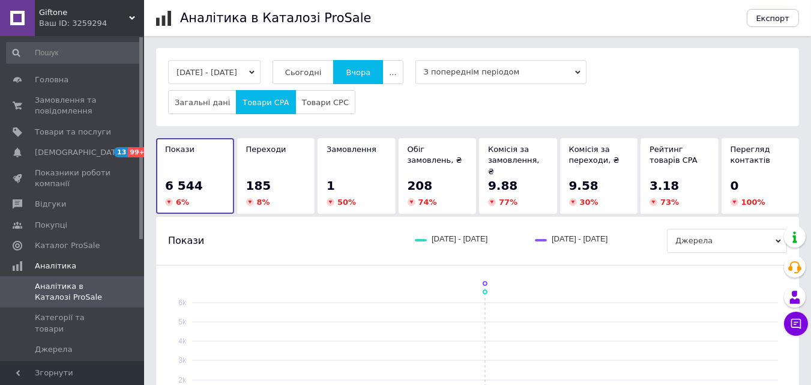
click at [55, 18] on div "Ваш ID: 3259294" at bounding box center [91, 23] width 105 height 11
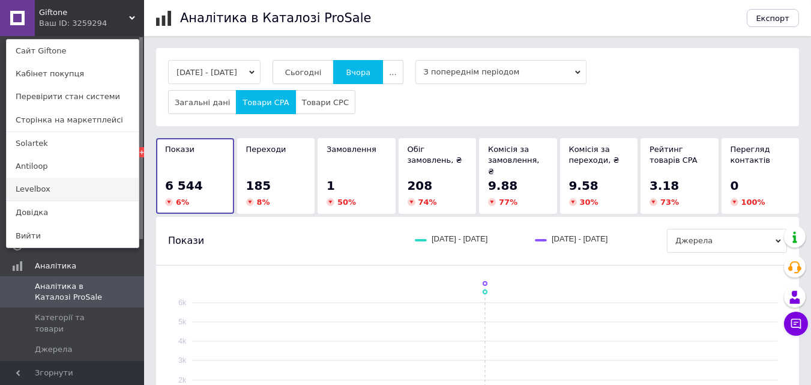
click at [33, 181] on link "Levelbox" at bounding box center [73, 189] width 132 height 23
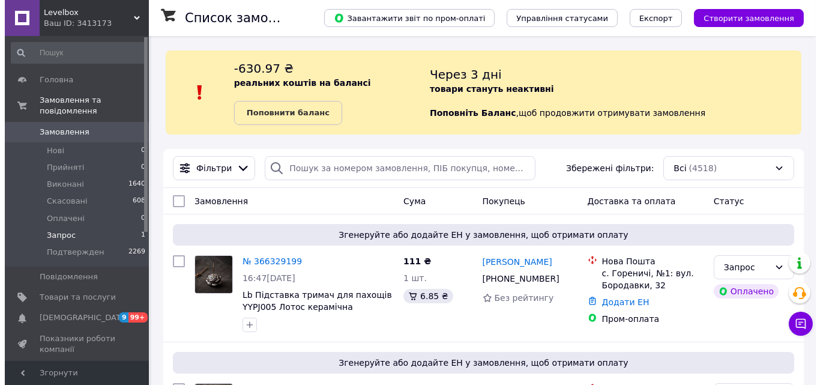
scroll to position [214, 0]
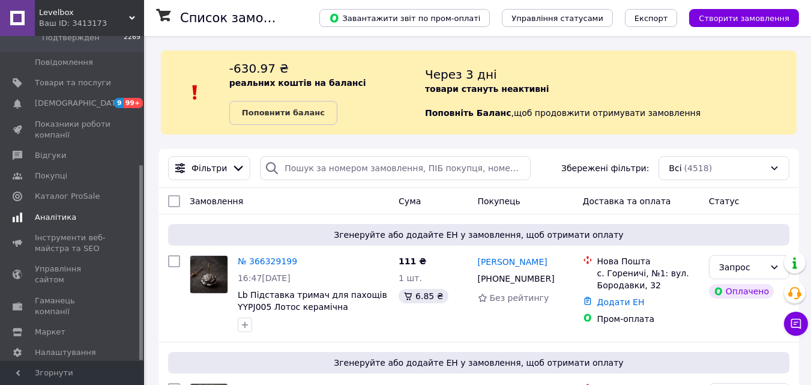
click at [32, 212] on span at bounding box center [17, 217] width 35 height 11
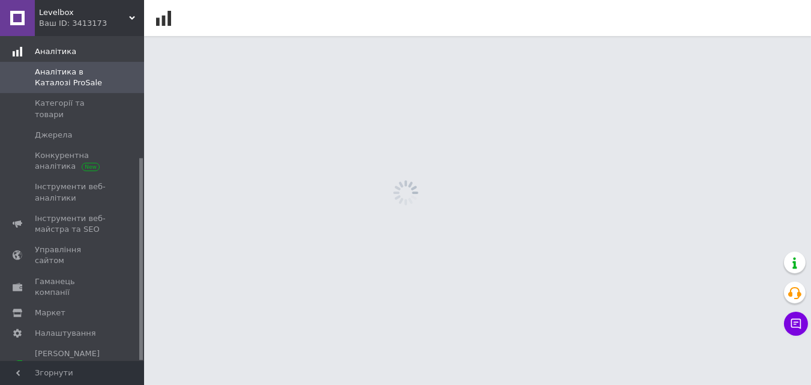
scroll to position [195, 0]
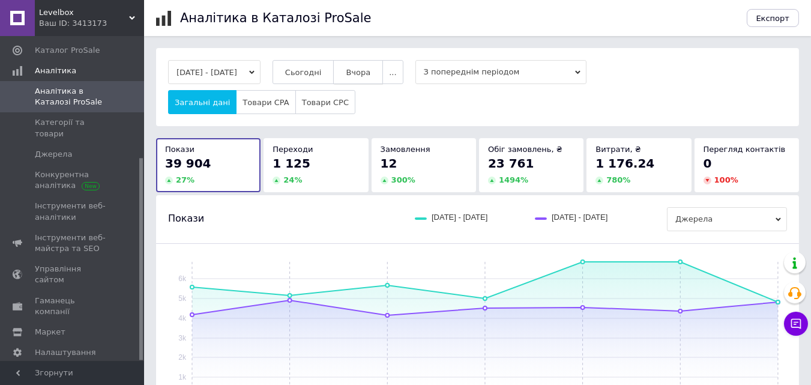
click at [359, 66] on button "Вчора" at bounding box center [358, 72] width 50 height 24
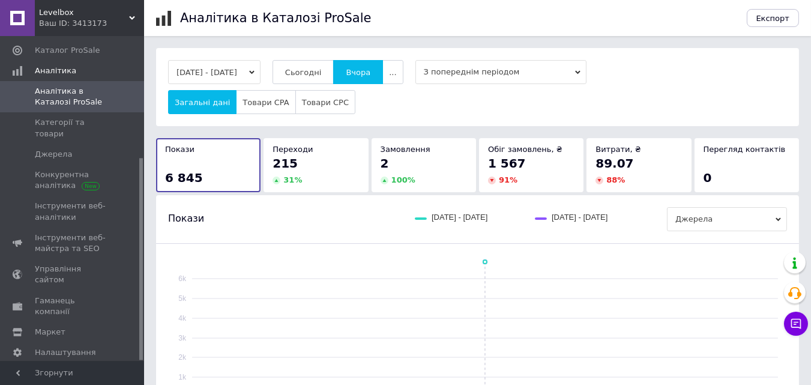
click at [92, 23] on div "Ваш ID: 3413173" at bounding box center [91, 23] width 105 height 11
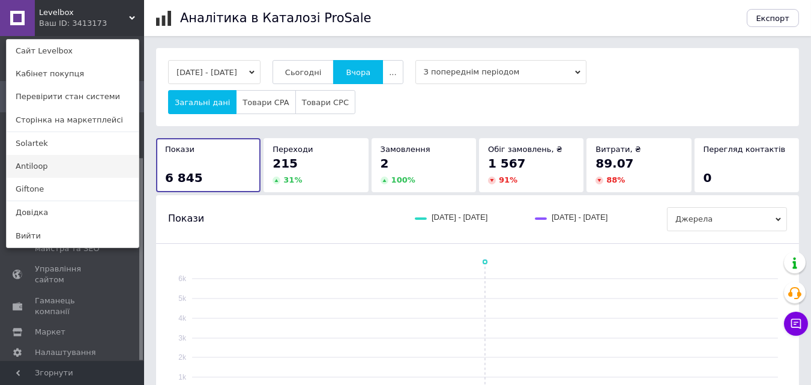
click at [47, 167] on link "Antiloop" at bounding box center [73, 166] width 132 height 23
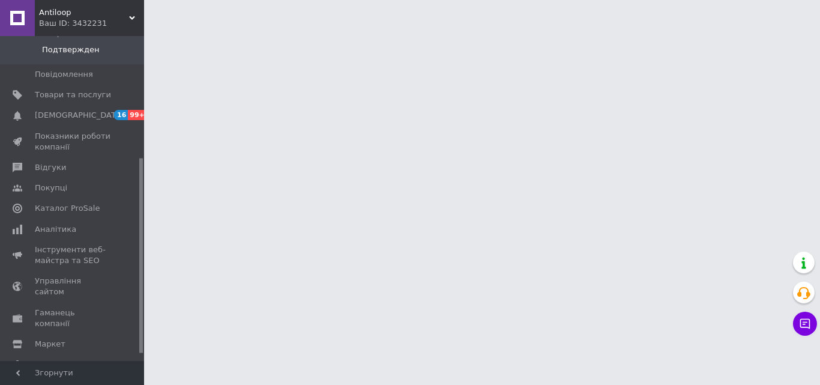
scroll to position [203, 0]
click at [52, 223] on span "Аналітика" at bounding box center [55, 228] width 41 height 11
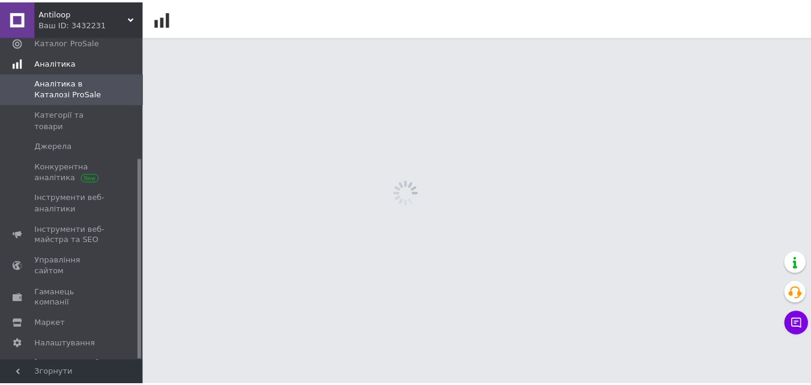
scroll to position [195, 0]
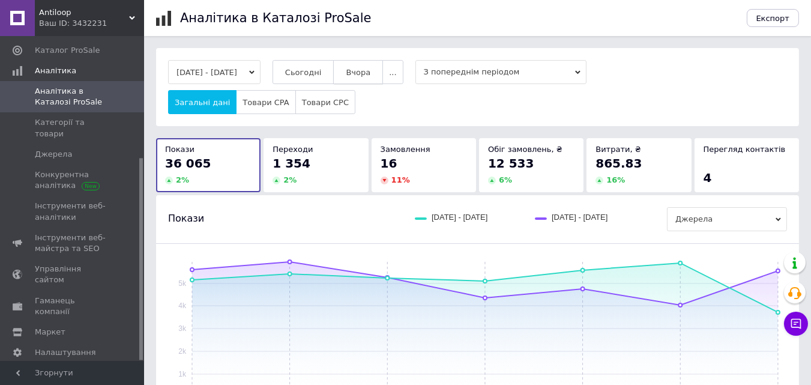
click at [367, 72] on span "Вчора" at bounding box center [358, 72] width 25 height 9
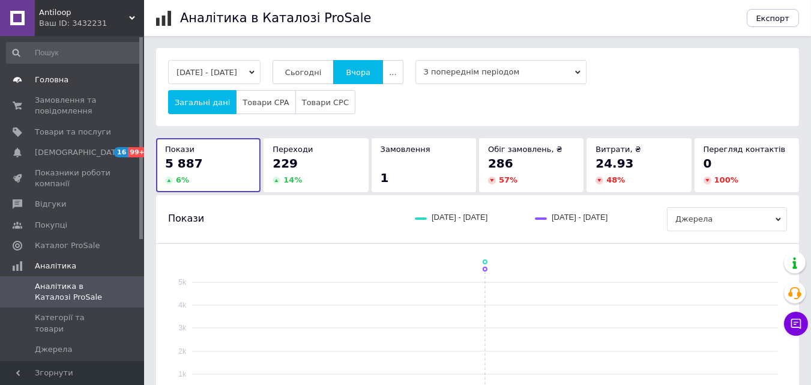
click at [53, 79] on span "Головна" at bounding box center [52, 79] width 34 height 11
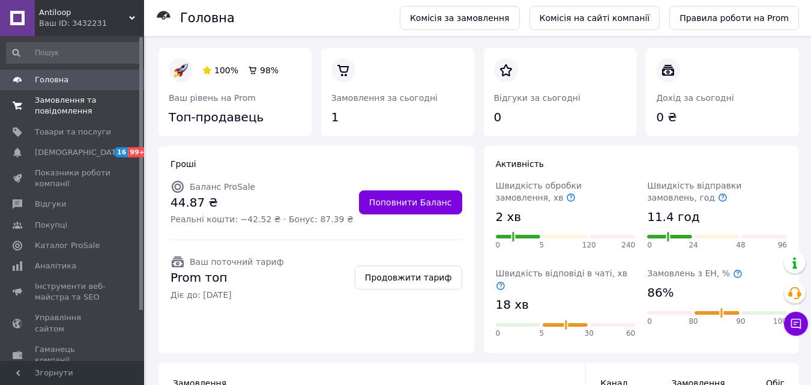
click at [55, 104] on span "Замовлення та повідомлення" at bounding box center [73, 106] width 76 height 22
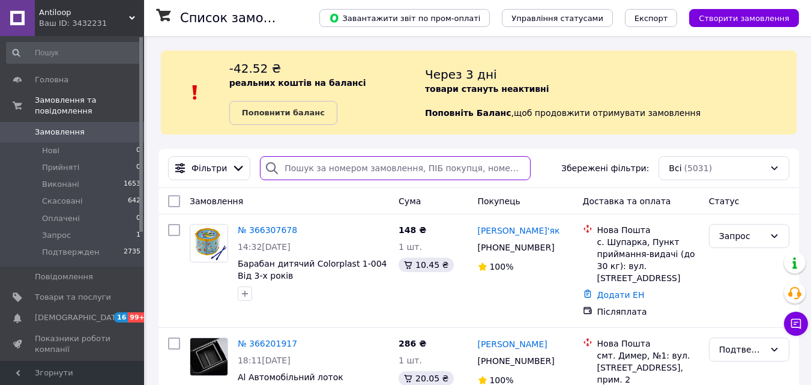
click at [316, 166] on input "search" at bounding box center [395, 168] width 271 height 24
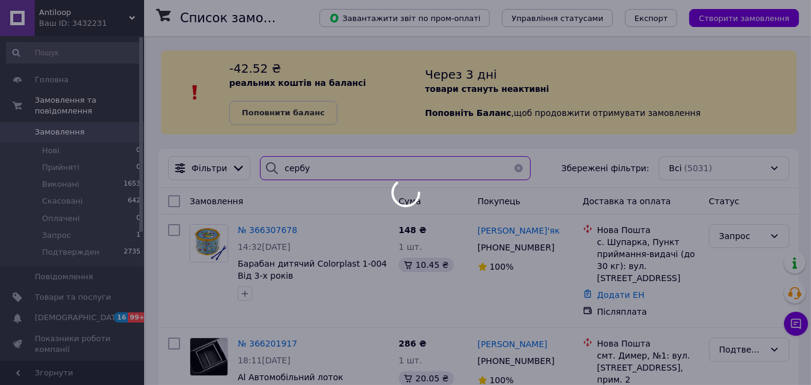
type input "сербул"
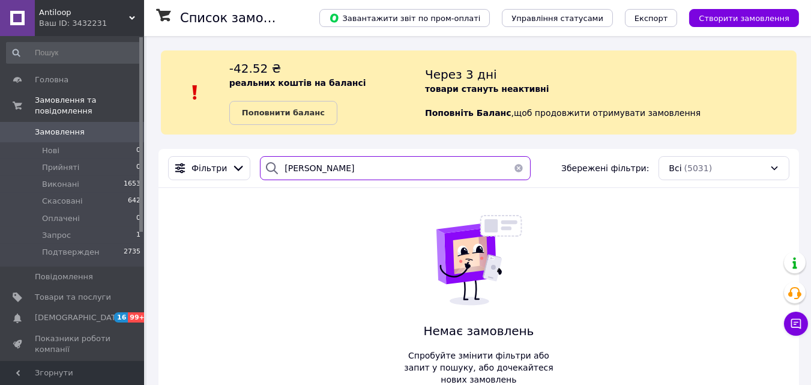
click at [289, 167] on input "сербул" at bounding box center [395, 168] width 271 height 24
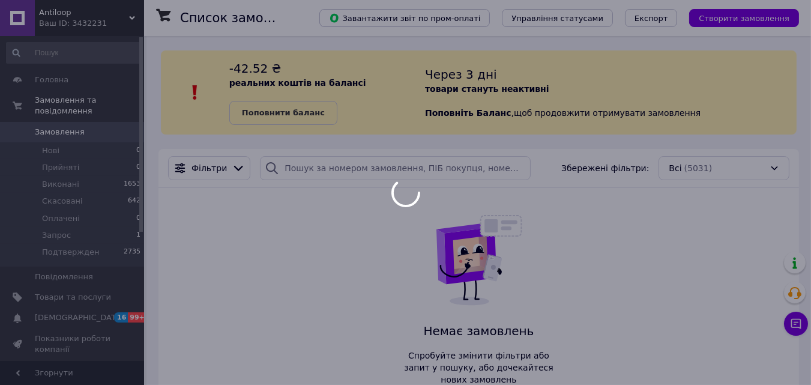
click at [72, 14] on div at bounding box center [405, 192] width 811 height 385
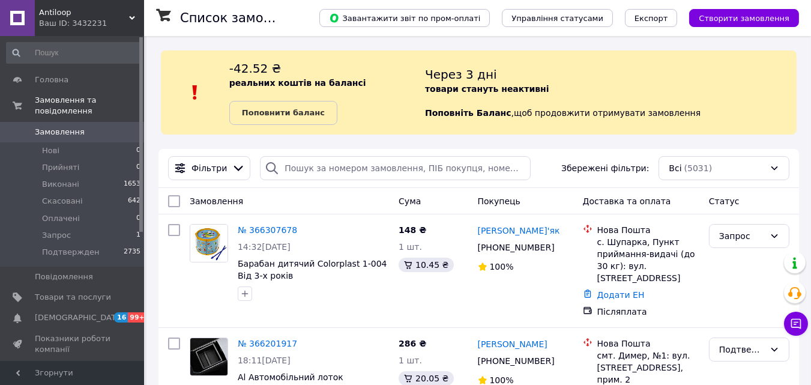
click at [72, 14] on span "Antiloop" at bounding box center [84, 12] width 90 height 11
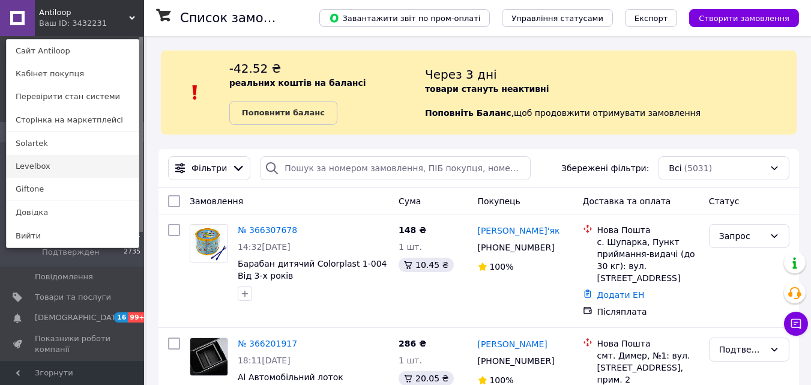
click at [51, 156] on link "Levelbox" at bounding box center [73, 166] width 132 height 23
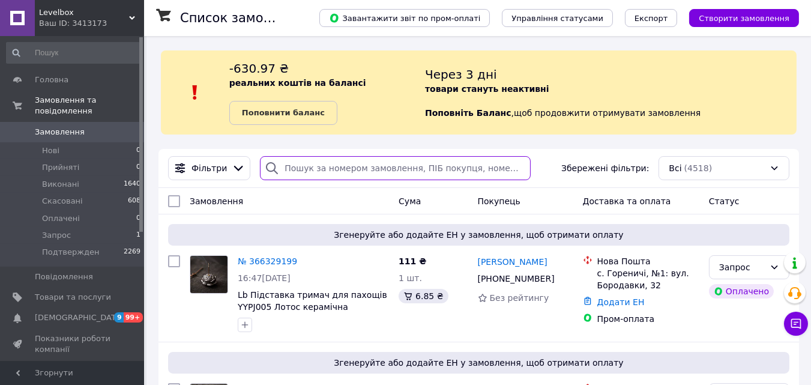
click at [288, 164] on input "search" at bounding box center [395, 168] width 271 height 24
paste input "сербул"
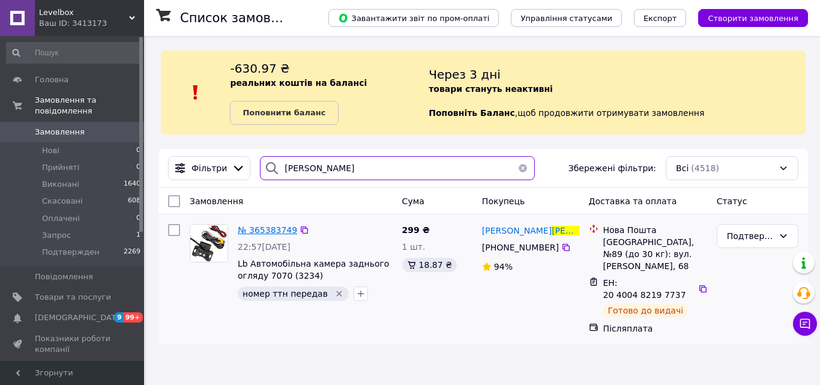
type input "сербул"
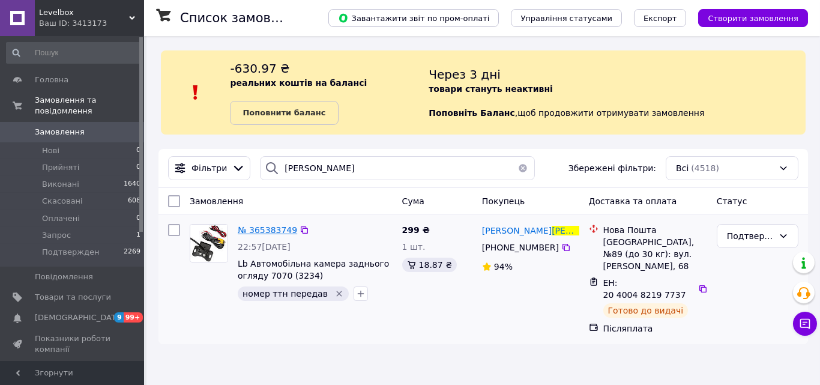
click at [258, 230] on span "№ 365383749" at bounding box center [267, 230] width 59 height 10
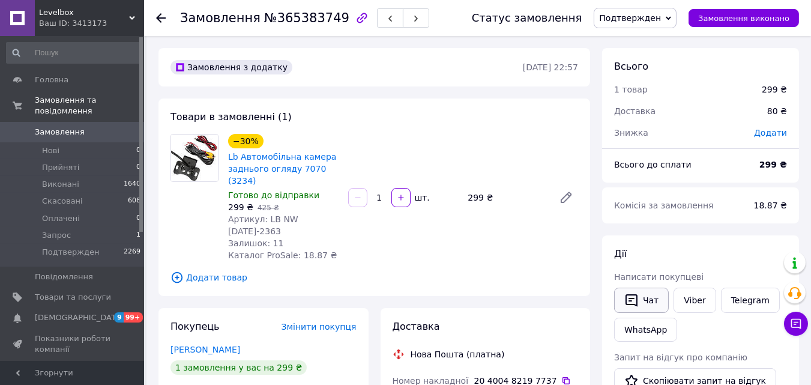
click at [629, 306] on icon "button" at bounding box center [631, 300] width 14 height 14
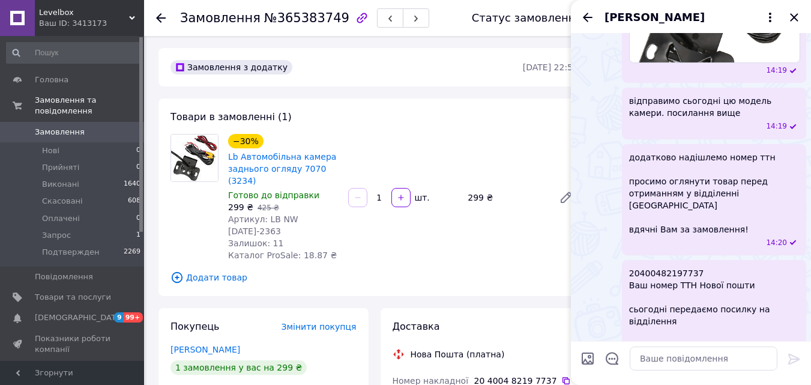
scroll to position [447, 0]
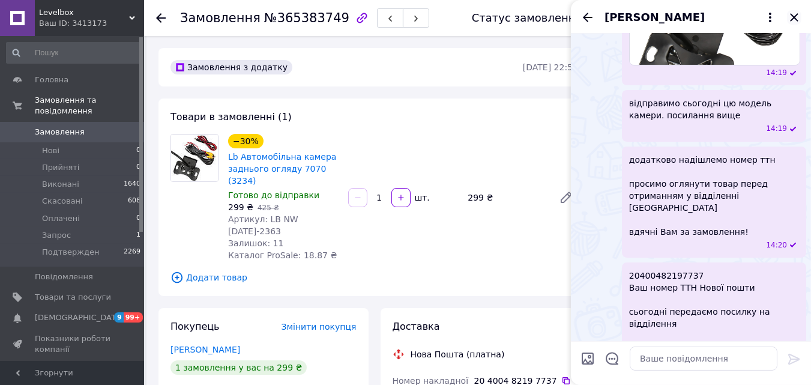
click at [795, 19] on icon "Закрити" at bounding box center [794, 17] width 14 height 14
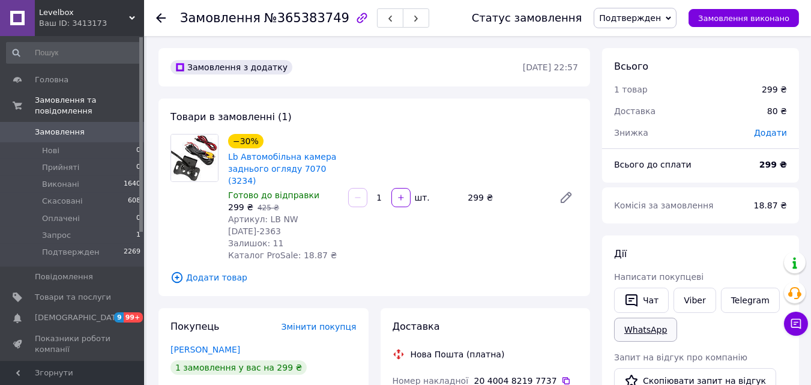
click at [639, 327] on link "WhatsApp" at bounding box center [645, 329] width 63 height 24
click at [708, 300] on link "Viber" at bounding box center [694, 299] width 42 height 25
click at [646, 324] on link "WhatsApp" at bounding box center [645, 329] width 63 height 24
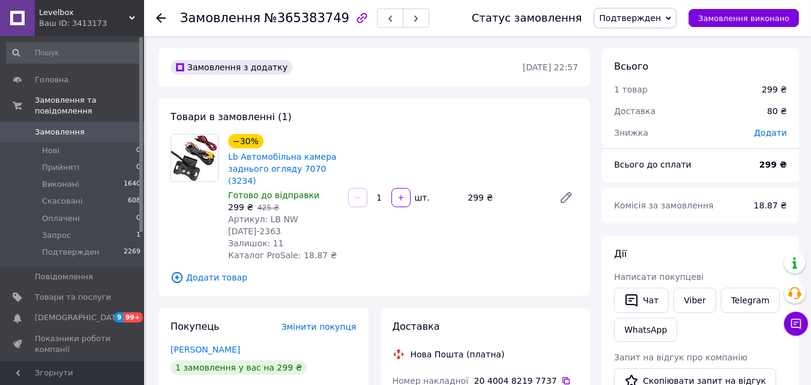
click at [727, 222] on div "Комісія за замовлення 18.87 ₴" at bounding box center [700, 205] width 197 height 36
click at [643, 301] on button "Чат" at bounding box center [641, 299] width 55 height 25
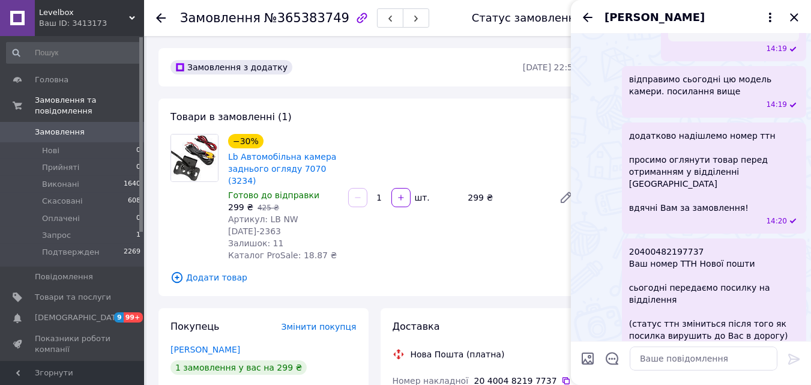
scroll to position [447, 0]
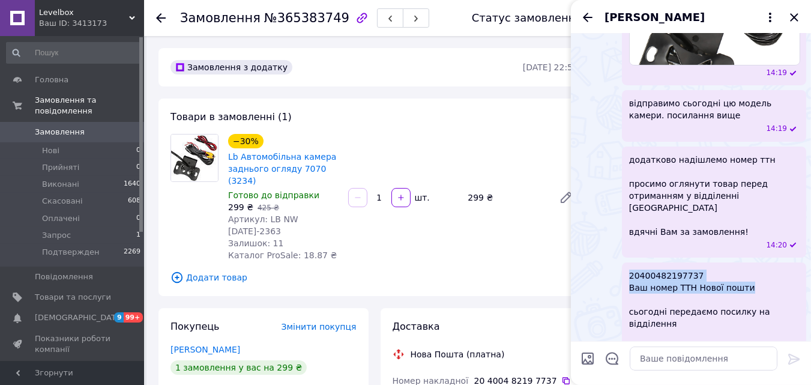
drag, startPoint x: 745, startPoint y: 250, endPoint x: 629, endPoint y: 238, distance: 116.4
click at [629, 269] on span "20400482197737 Ваш номер ТТН Нової пошти сьогодні передаємо посилку на відділен…" at bounding box center [714, 317] width 170 height 96
copy span "20400482197737 Ваш номер ТТН Нової пошти"
click at [780, 283] on span "20400482197737 Ваш номер ТТН Нової пошти сьогодні передаємо посилку на відділен…" at bounding box center [714, 317] width 170 height 96
click at [796, 17] on icon "Закрити" at bounding box center [794, 17] width 14 height 14
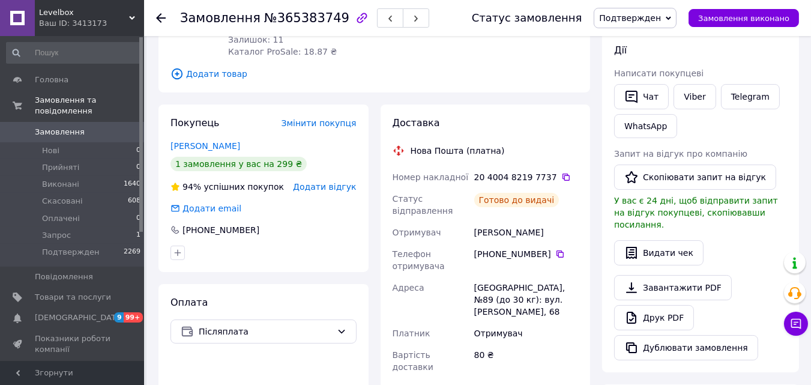
scroll to position [203, 0]
click at [653, 90] on button "Чат" at bounding box center [641, 96] width 55 height 25
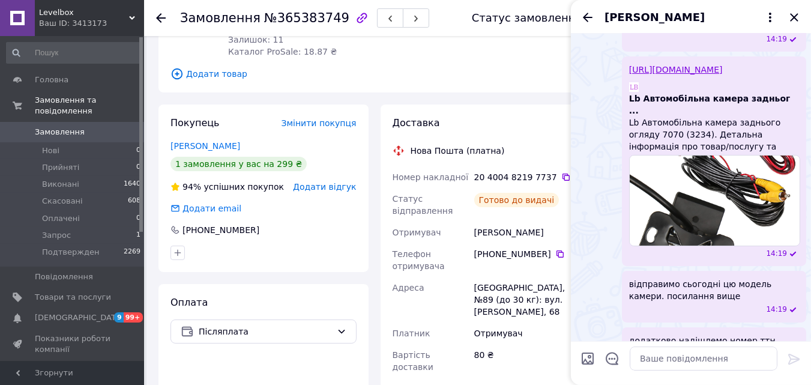
scroll to position [265, 0]
click at [675, 65] on link "[URL][DOMAIN_NAME]" at bounding box center [676, 70] width 94 height 10
click at [798, 16] on icon "Закрити" at bounding box center [794, 17] width 14 height 14
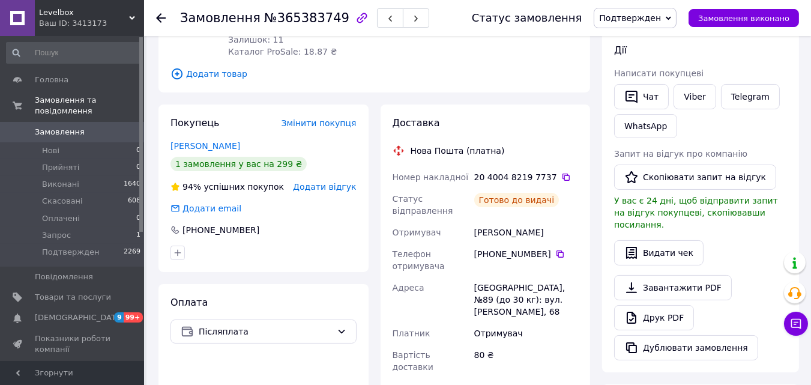
click at [373, 239] on div "Покупець Змінити покупця [PERSON_NAME] 1 замовлення у вас на 299 ₴ 94% успішних…" at bounding box center [263, 251] width 222 height 295
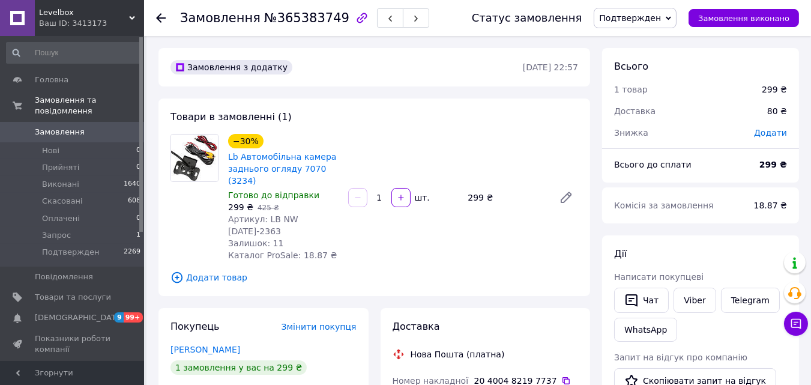
click at [516, 264] on div "Товари в замовленні (1) −30% Lb Автомобільна камера заднього огляду 7070 (3234)…" at bounding box center [374, 196] width 432 height 197
click at [588, 263] on div "Товари в замовленні (1) −30% Lb Автомобільна камера заднього огляду 7070 (3234)…" at bounding box center [374, 196] width 432 height 197
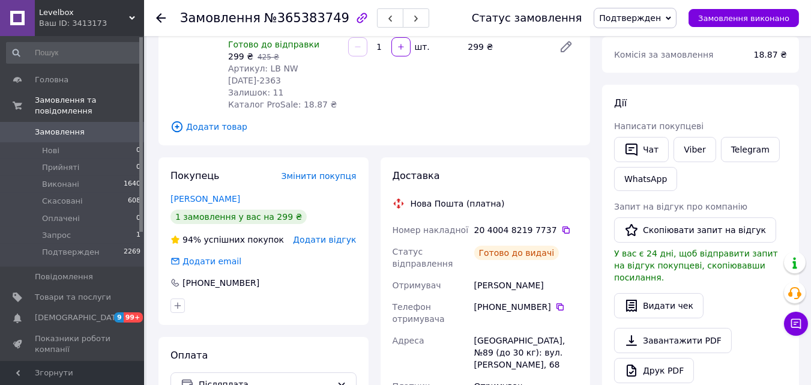
scroll to position [152, 0]
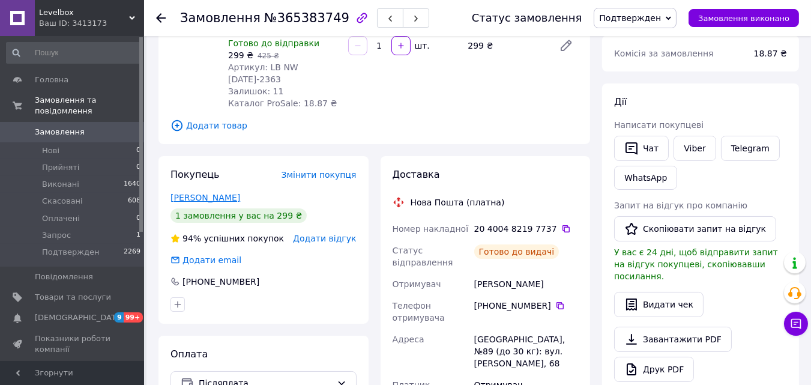
click at [210, 193] on link "[PERSON_NAME]" at bounding box center [205, 198] width 70 height 10
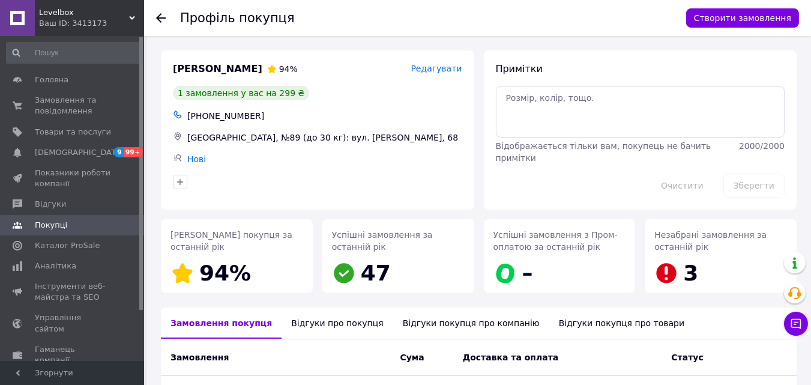
click at [481, 234] on div "Успішні замовлення з Пром-оплатою за останній рік –" at bounding box center [559, 255] width 161 height 83
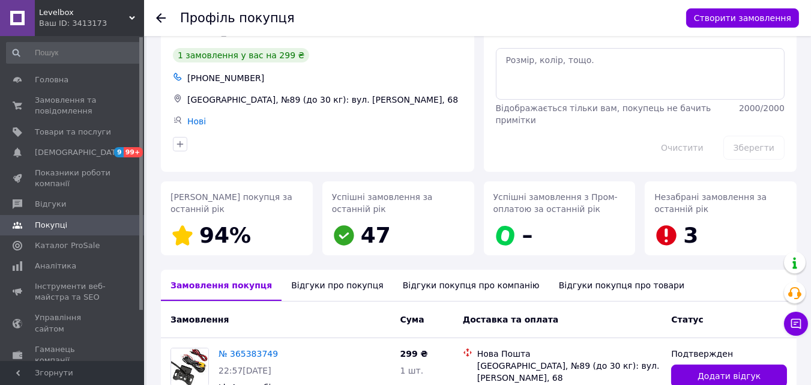
scroll to position [79, 0]
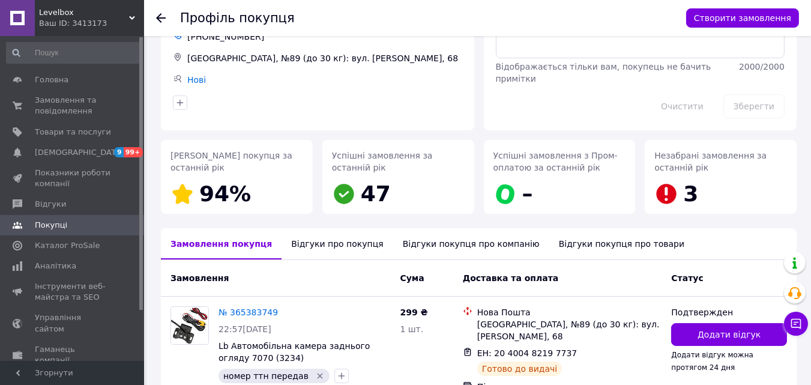
click at [299, 244] on div "Відгуки про покупця" at bounding box center [336, 243] width 111 height 31
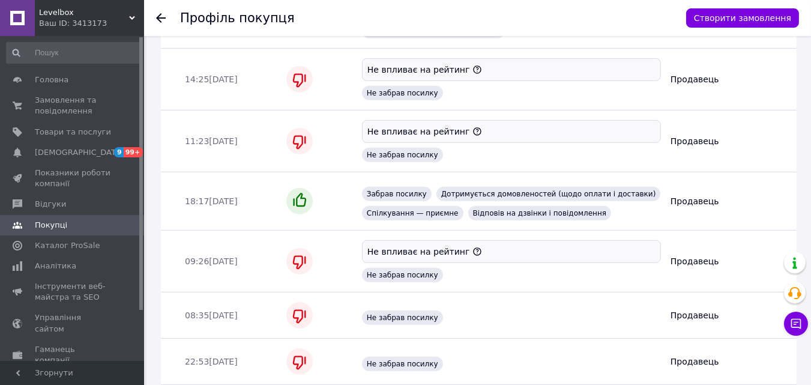
scroll to position [1205, 0]
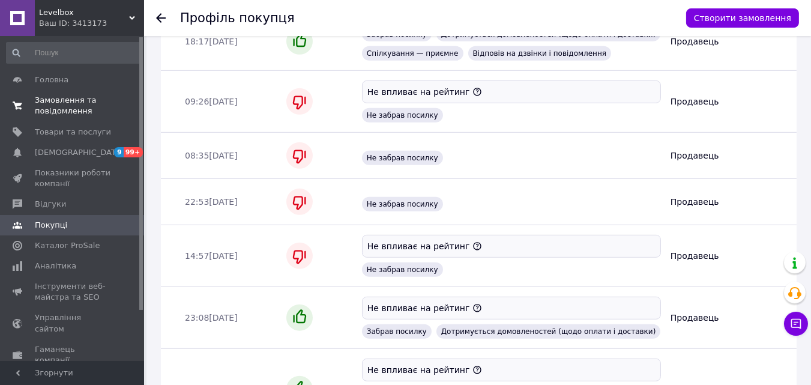
click at [64, 96] on span "Замовлення та повідомлення" at bounding box center [73, 106] width 76 height 22
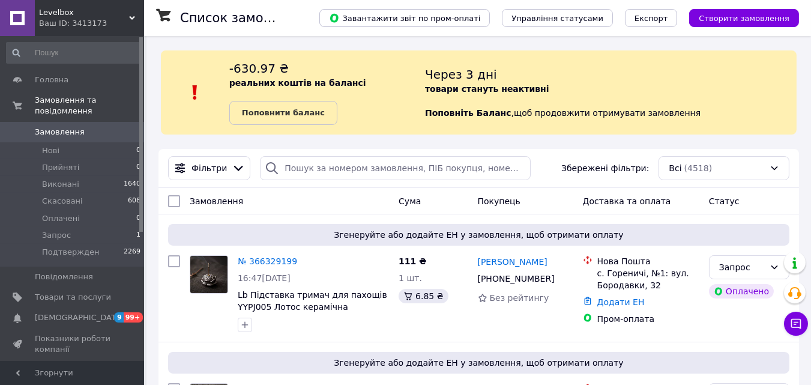
click at [263, 255] on div "№ 366329199" at bounding box center [267, 261] width 62 height 14
click at [265, 259] on link "№ 366329199" at bounding box center [267, 261] width 59 height 10
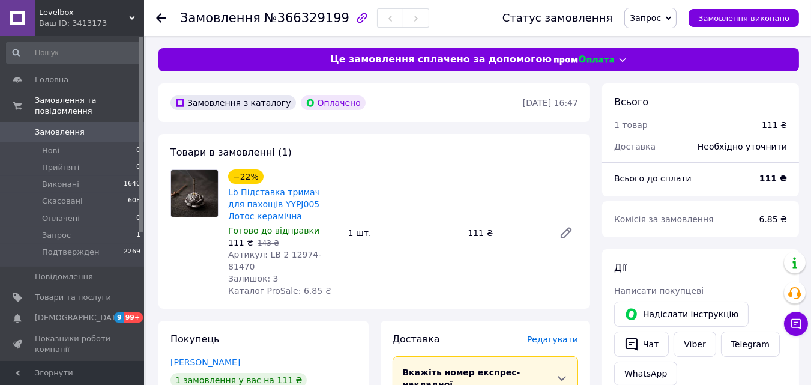
click at [84, 127] on span "Замовлення" at bounding box center [73, 132] width 76 height 11
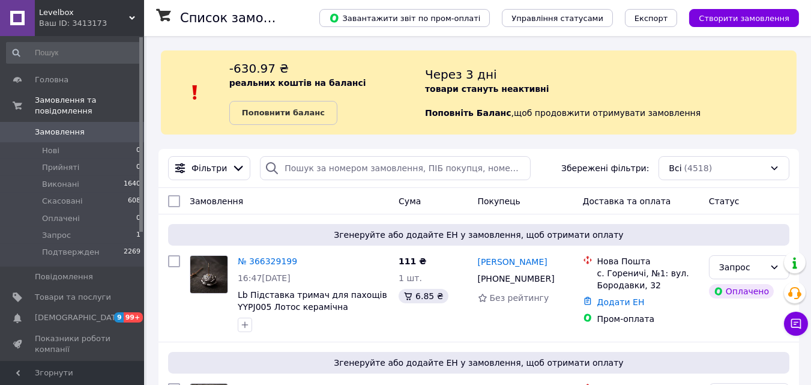
click at [333, 247] on div "Згенеруйте або додайте ЕН у замовлення, щоб отримати оплату № 366329199 16:47[D…" at bounding box center [478, 277] width 640 height 127
click at [263, 265] on link "№ 366329199" at bounding box center [267, 261] width 59 height 10
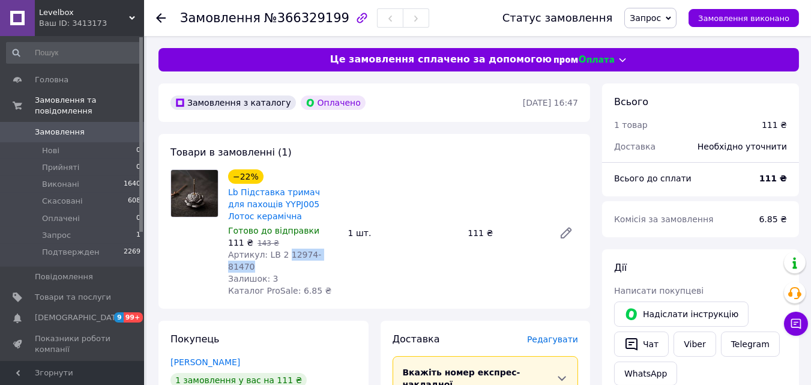
drag, startPoint x: 336, startPoint y: 252, endPoint x: 281, endPoint y: 253, distance: 54.6
click at [281, 253] on div "Артикул: LB 2 12974-81470" at bounding box center [283, 260] width 110 height 24
copy span "12974-81470"
click at [439, 146] on div "Товари в замовленні (1) −22% Lb Підставка тримач для пахощів YYPJ005 Лотос кера…" at bounding box center [374, 221] width 432 height 175
click at [411, 157] on div "Товари в замовленні (1) −22% Lb Підставка тримач для пахощів YYPJ005 Лотос кера…" at bounding box center [374, 221] width 432 height 175
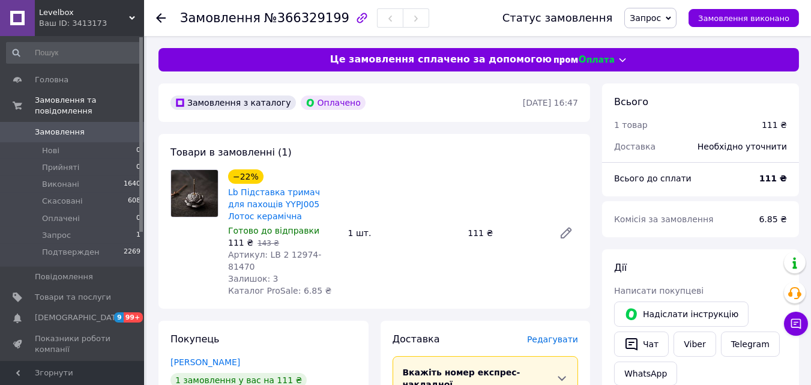
click at [90, 127] on span "Замовлення" at bounding box center [73, 132] width 76 height 11
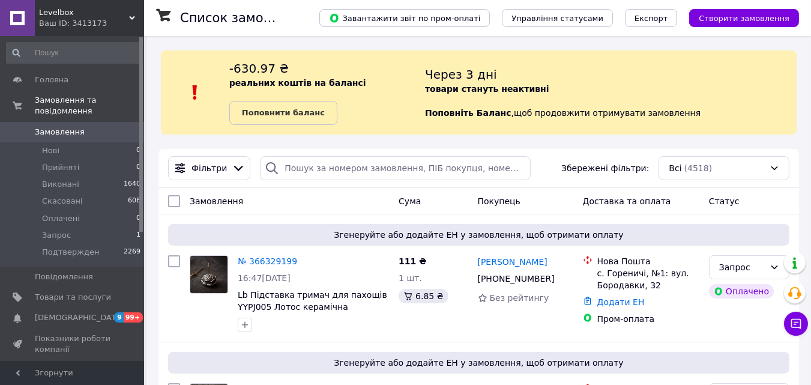
click at [408, 104] on div "-630.97 ₴ реальних коштів на балансі Поповнити баланс" at bounding box center [327, 92] width 196 height 65
